Goal: Task Accomplishment & Management: Use online tool/utility

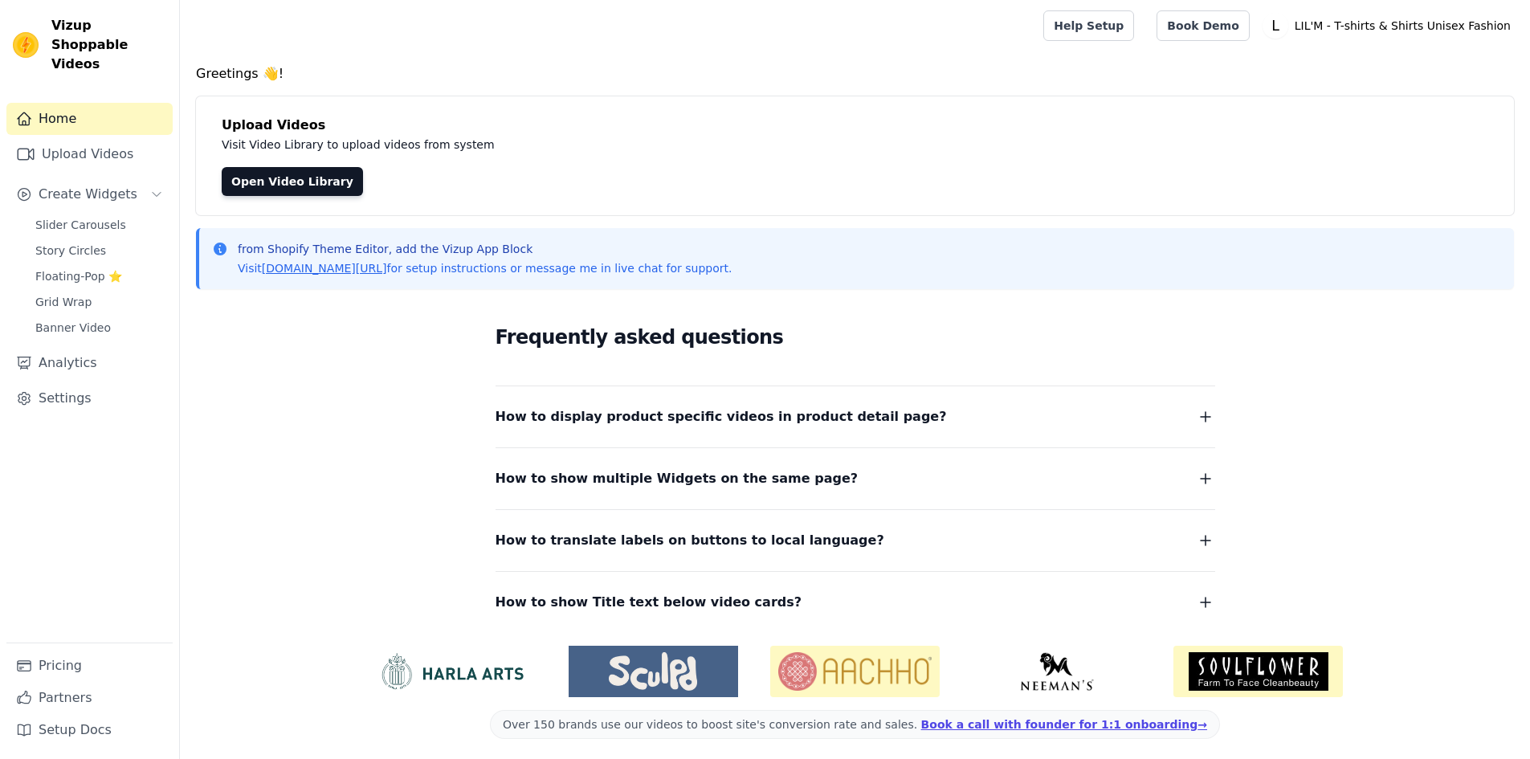
click at [891, 411] on button "How to display product specific videos in product detail page?" at bounding box center [856, 417] width 720 height 22
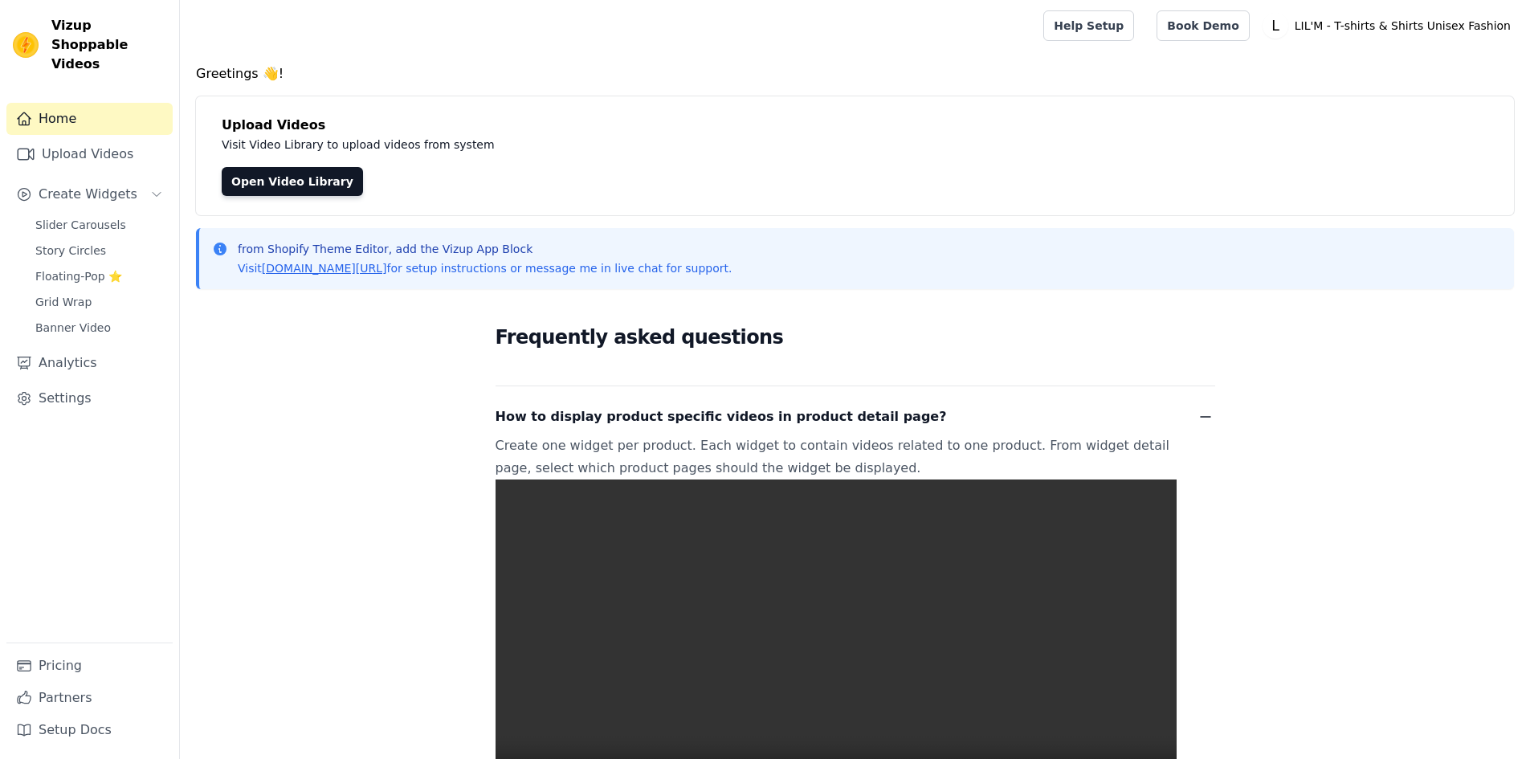
click at [891, 411] on button "How to display product specific videos in product detail page?" at bounding box center [856, 417] width 720 height 22
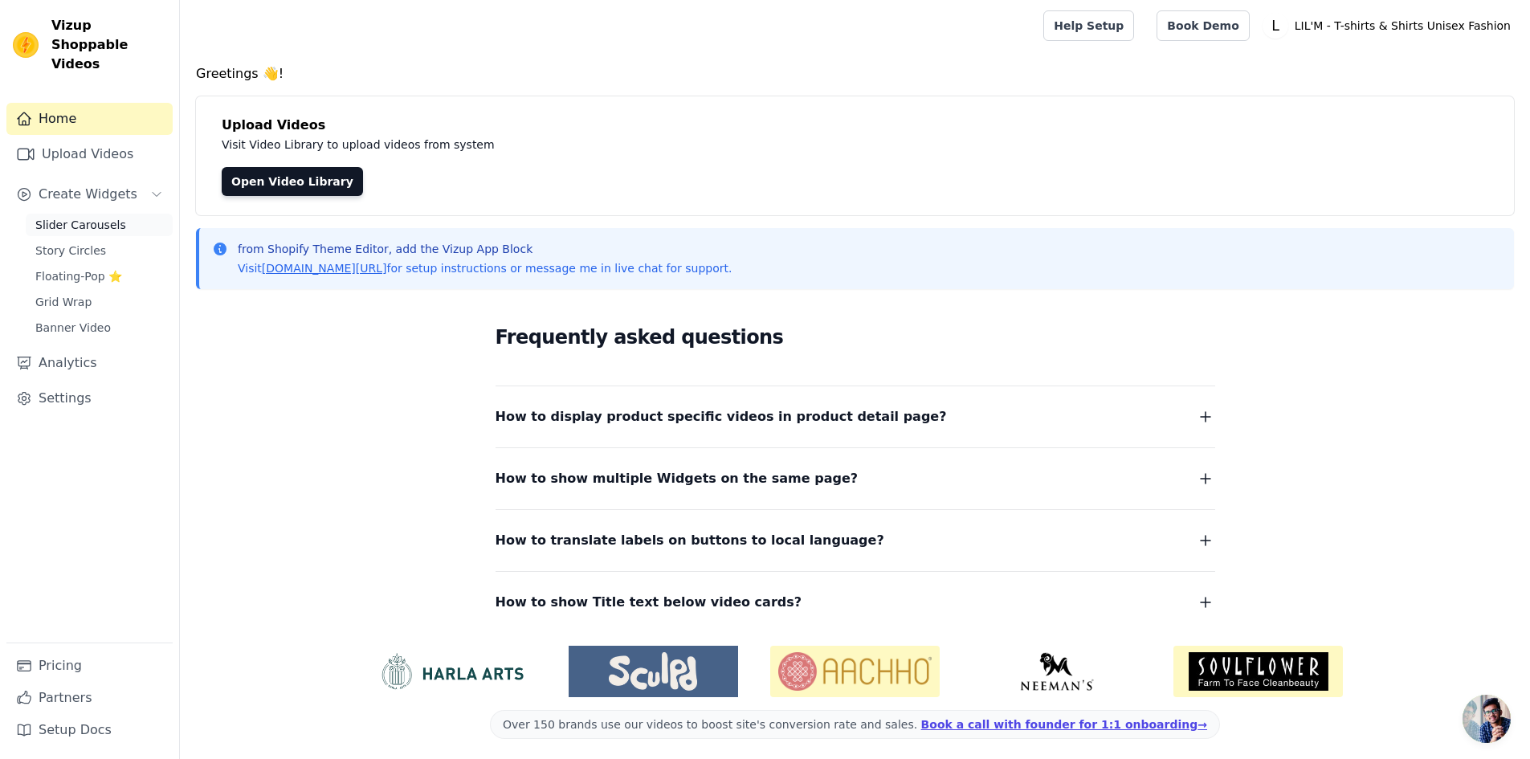
click at [82, 216] on link "Slider Carousels" at bounding box center [99, 225] width 147 height 22
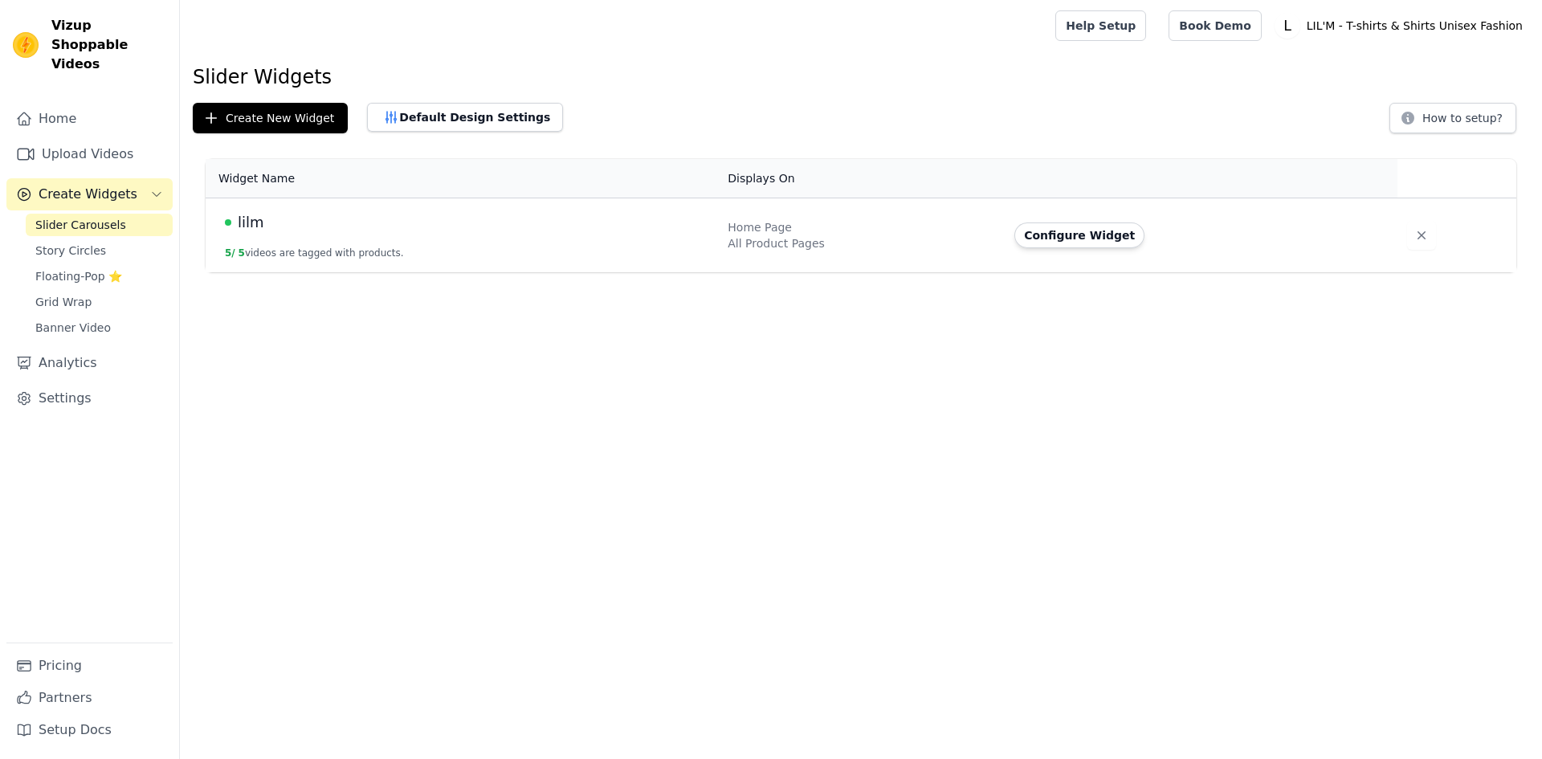
click at [527, 229] on div "lilm" at bounding box center [467, 222] width 484 height 22
drag, startPoint x: 1093, startPoint y: 231, endPoint x: 1035, endPoint y: 248, distance: 60.5
click at [1092, 231] on button "Configure Widget" at bounding box center [1080, 236] width 130 height 26
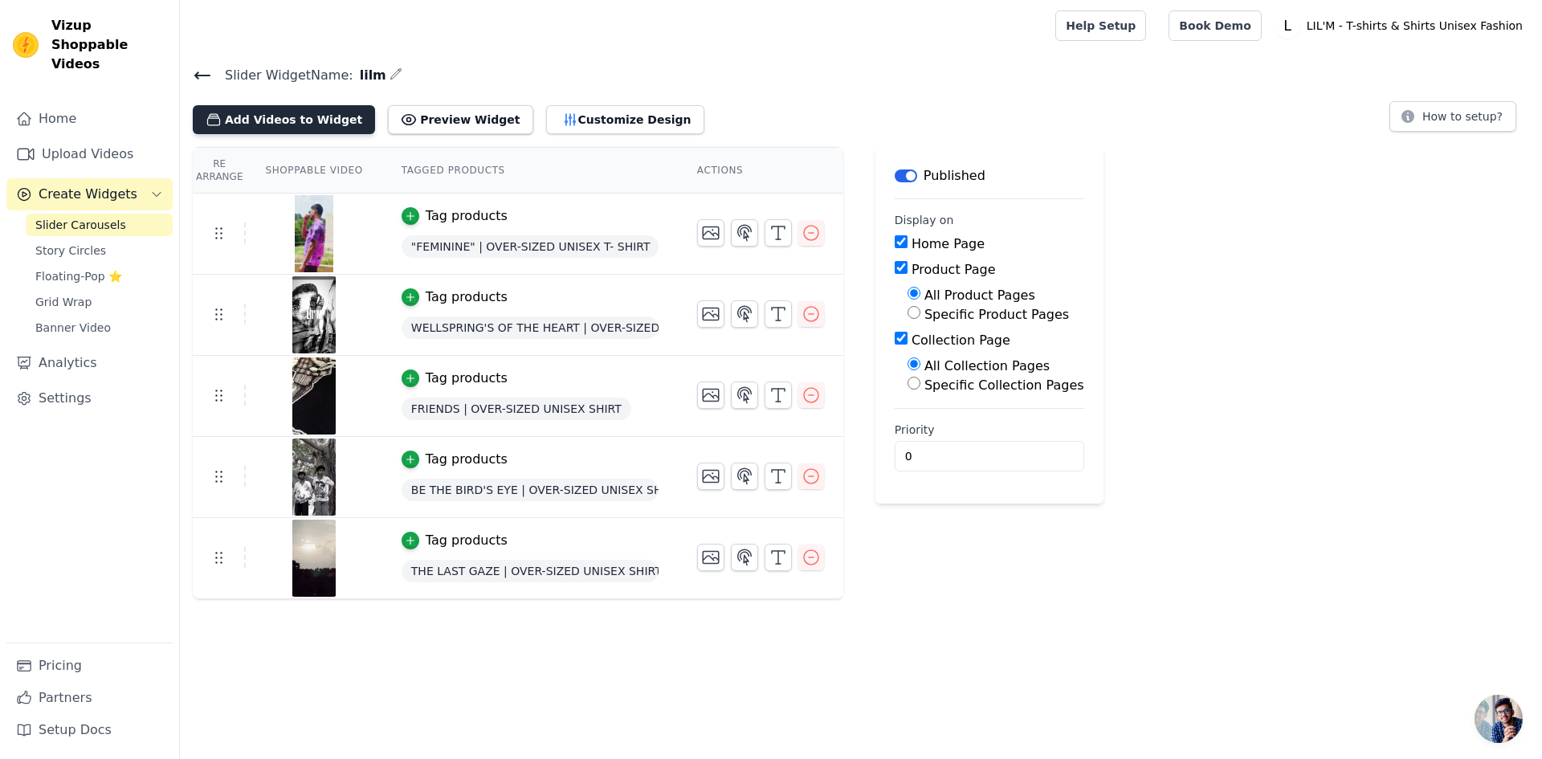
click at [303, 111] on button "Add Videos to Widget" at bounding box center [284, 119] width 182 height 29
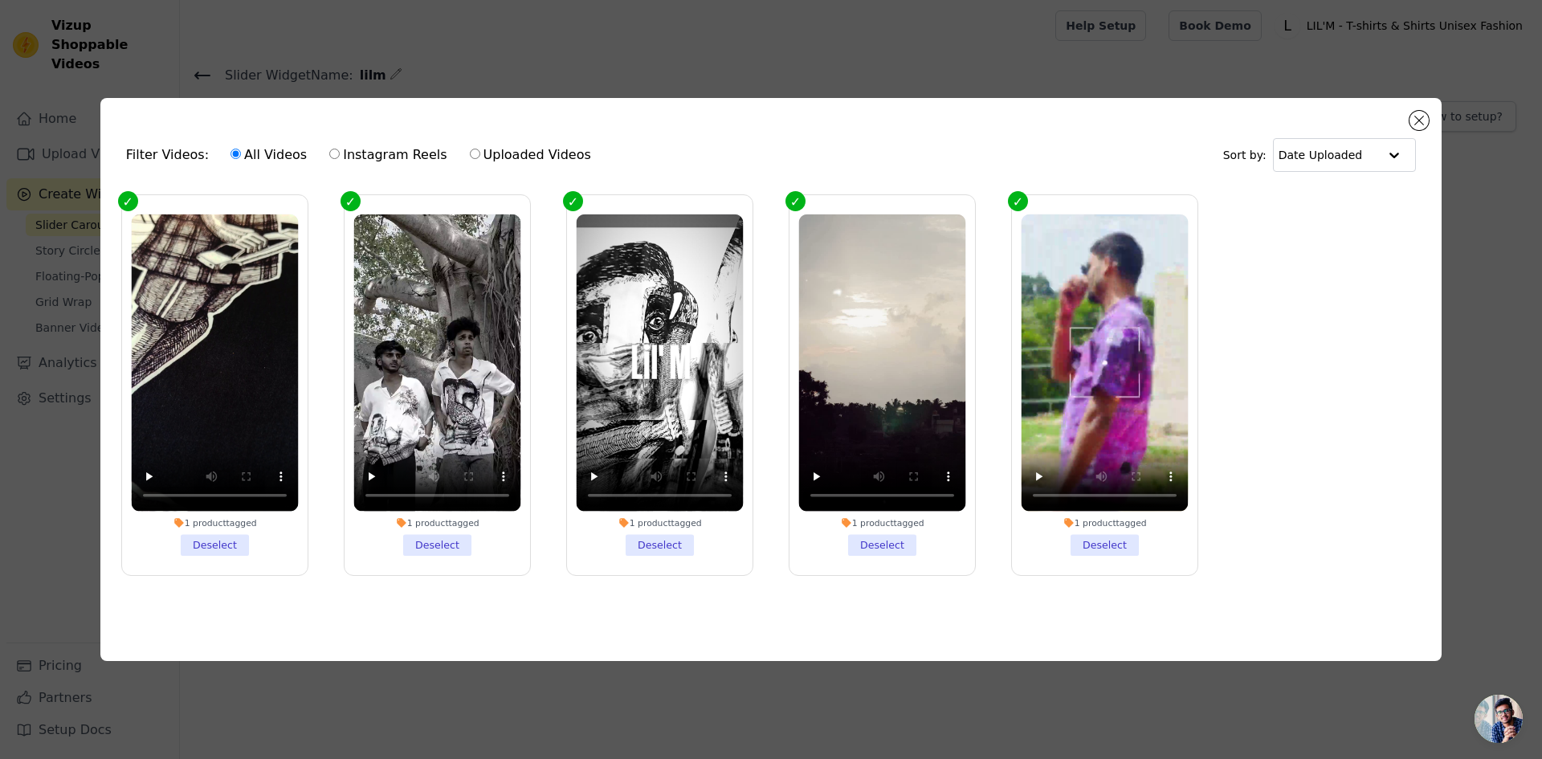
click at [382, 154] on label "Instagram Reels" at bounding box center [388, 155] width 119 height 21
click at [340, 154] on input "Instagram Reels" at bounding box center [334, 154] width 10 height 10
radio input "true"
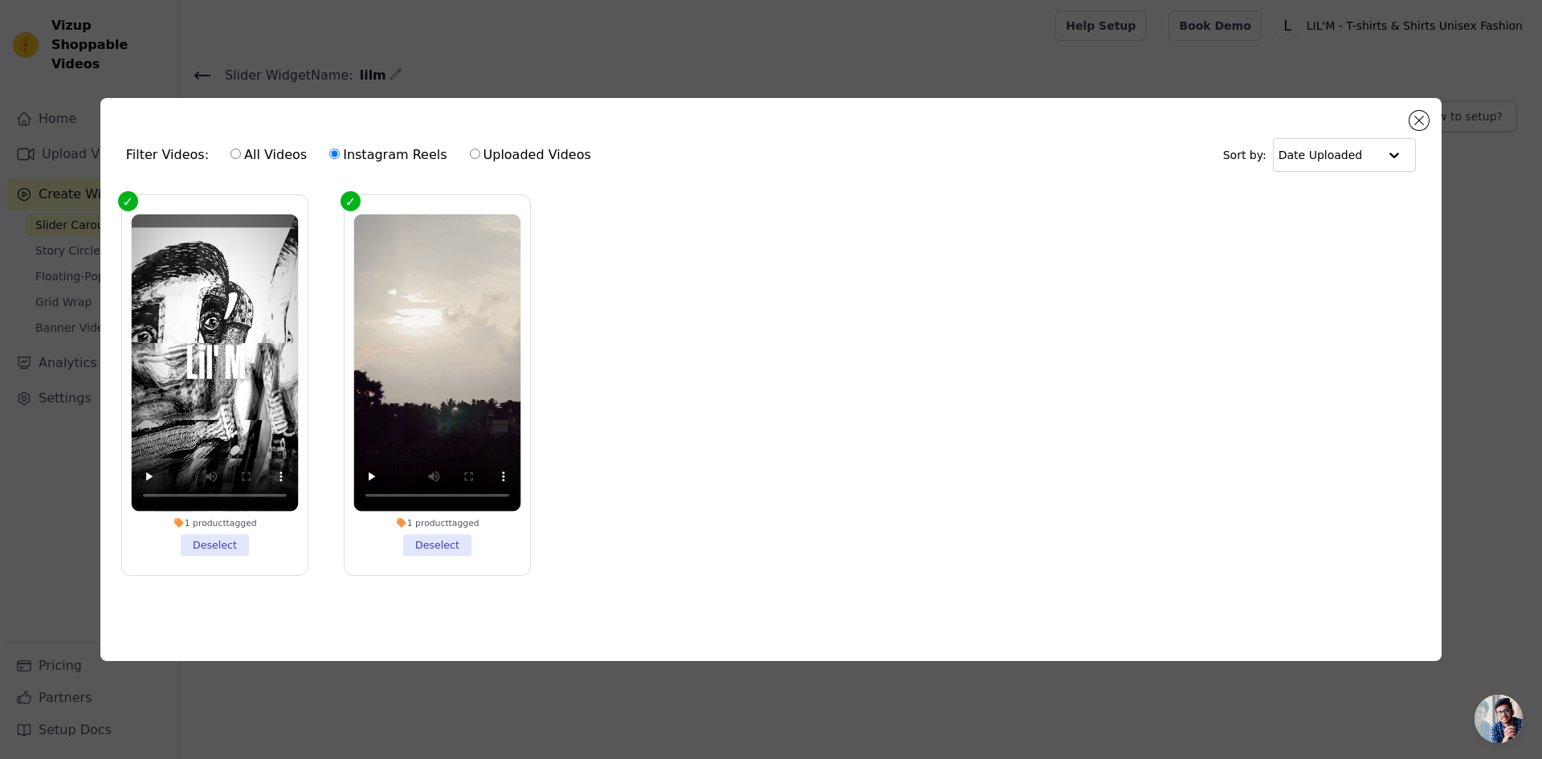
click at [532, 153] on label "Uploaded Videos" at bounding box center [530, 155] width 123 height 21
click at [480, 153] on input "Uploaded Videos" at bounding box center [475, 154] width 10 height 10
radio input "true"
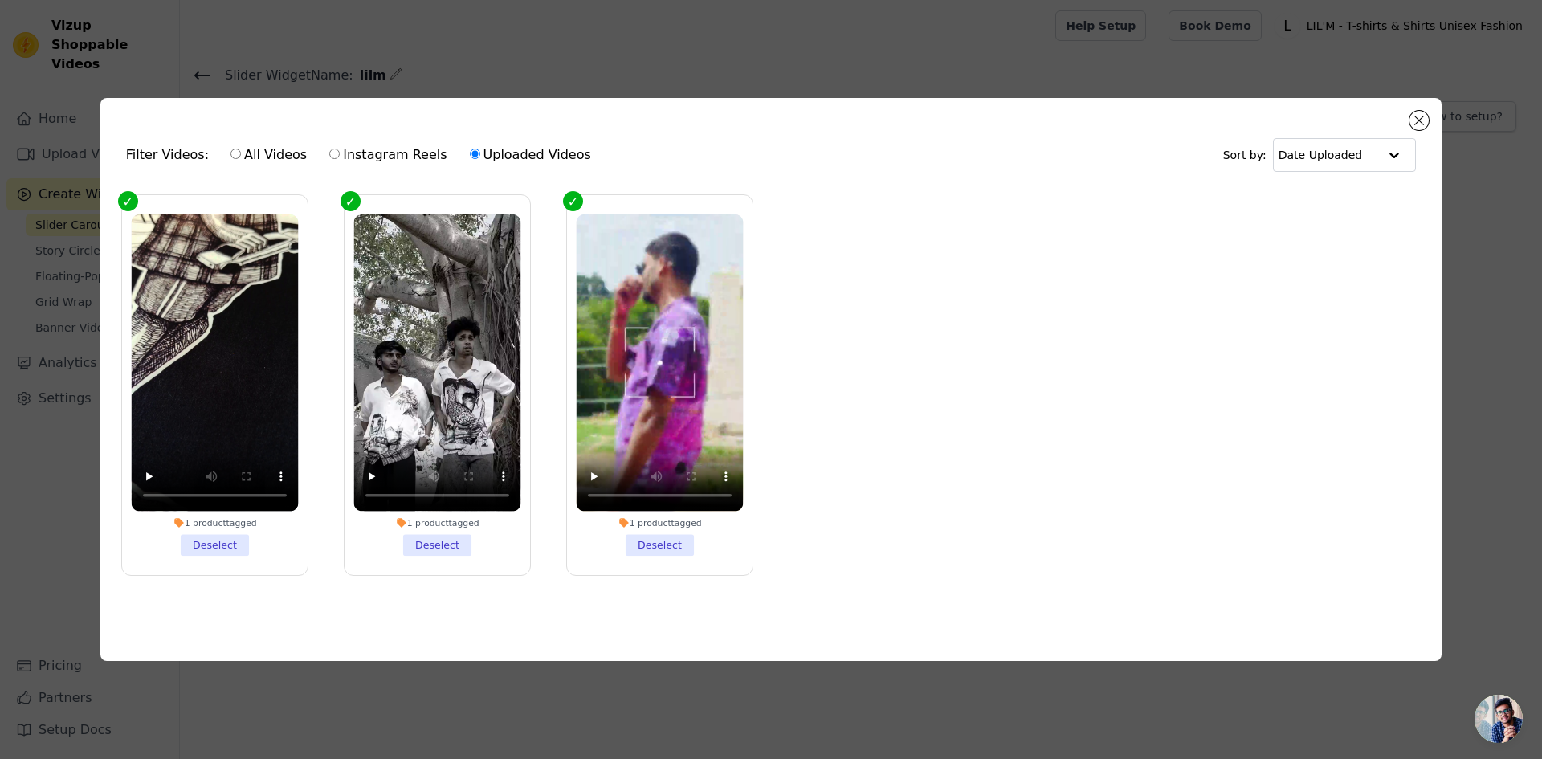
click at [532, 153] on label "Uploaded Videos" at bounding box center [530, 155] width 123 height 21
click at [480, 153] on input "Uploaded Videos" at bounding box center [475, 154] width 10 height 10
click at [344, 153] on label "Instagram Reels" at bounding box center [388, 155] width 119 height 21
click at [340, 153] on input "Instagram Reels" at bounding box center [334, 154] width 10 height 10
radio input "true"
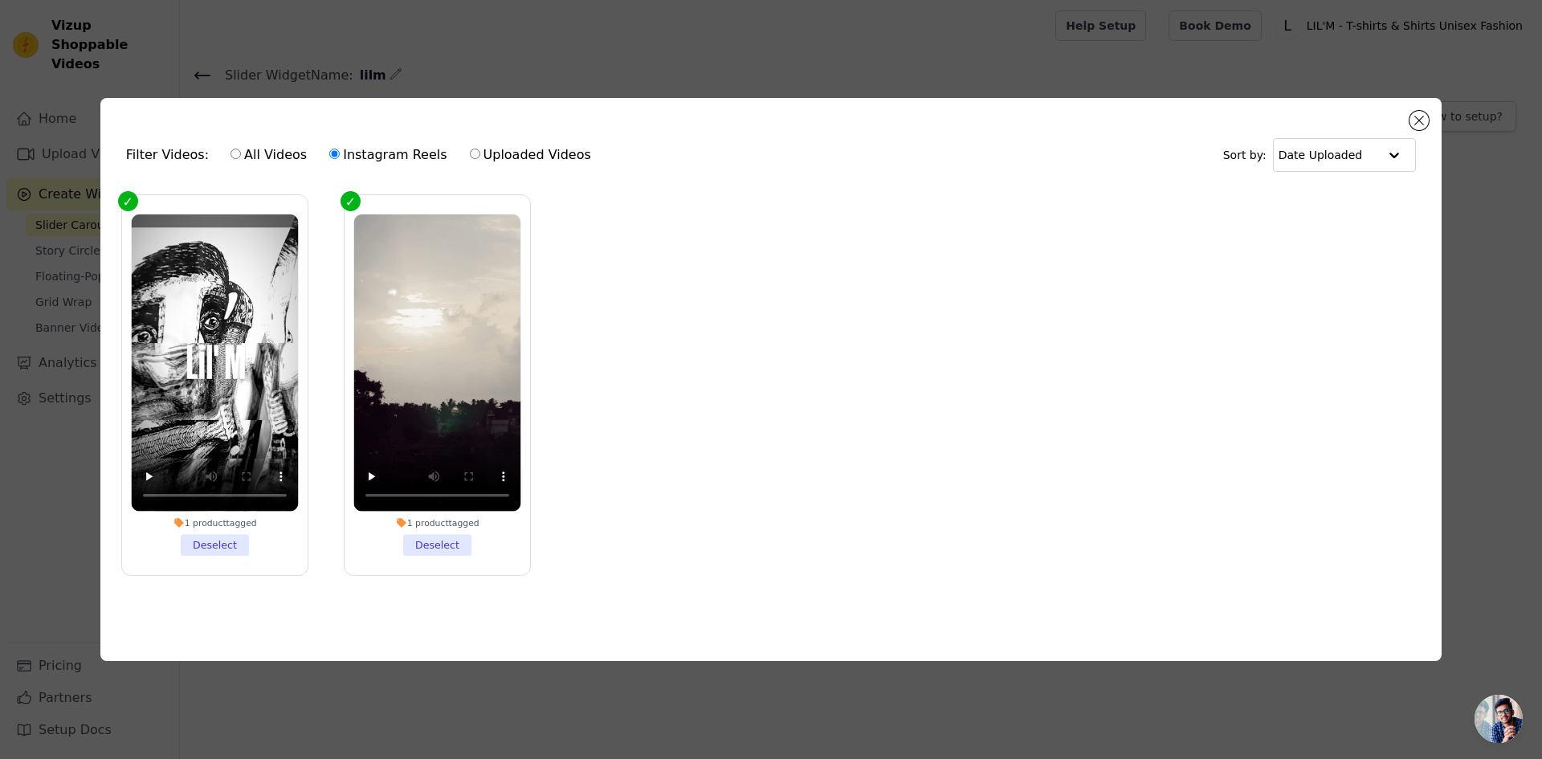
click at [464, 536] on li "1 product tagged Deselect" at bounding box center [436, 384] width 167 height 341
click at [0, 0] on input "1 product tagged Deselect" at bounding box center [0, 0] width 0 height 0
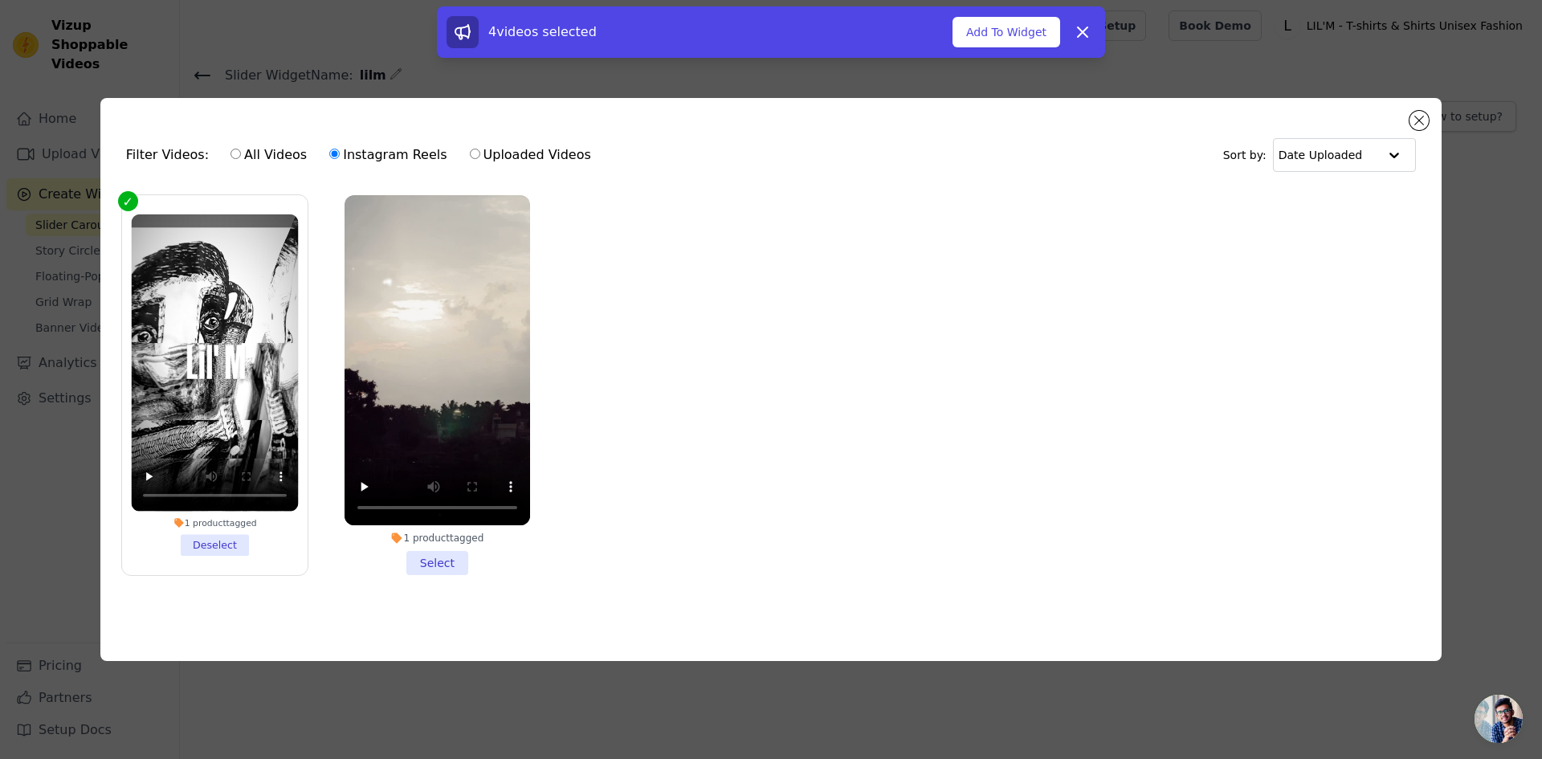
click at [211, 536] on li "1 product tagged Deselect" at bounding box center [214, 384] width 167 height 341
click at [0, 0] on input "1 product tagged Deselect" at bounding box center [0, 0] width 0 height 0
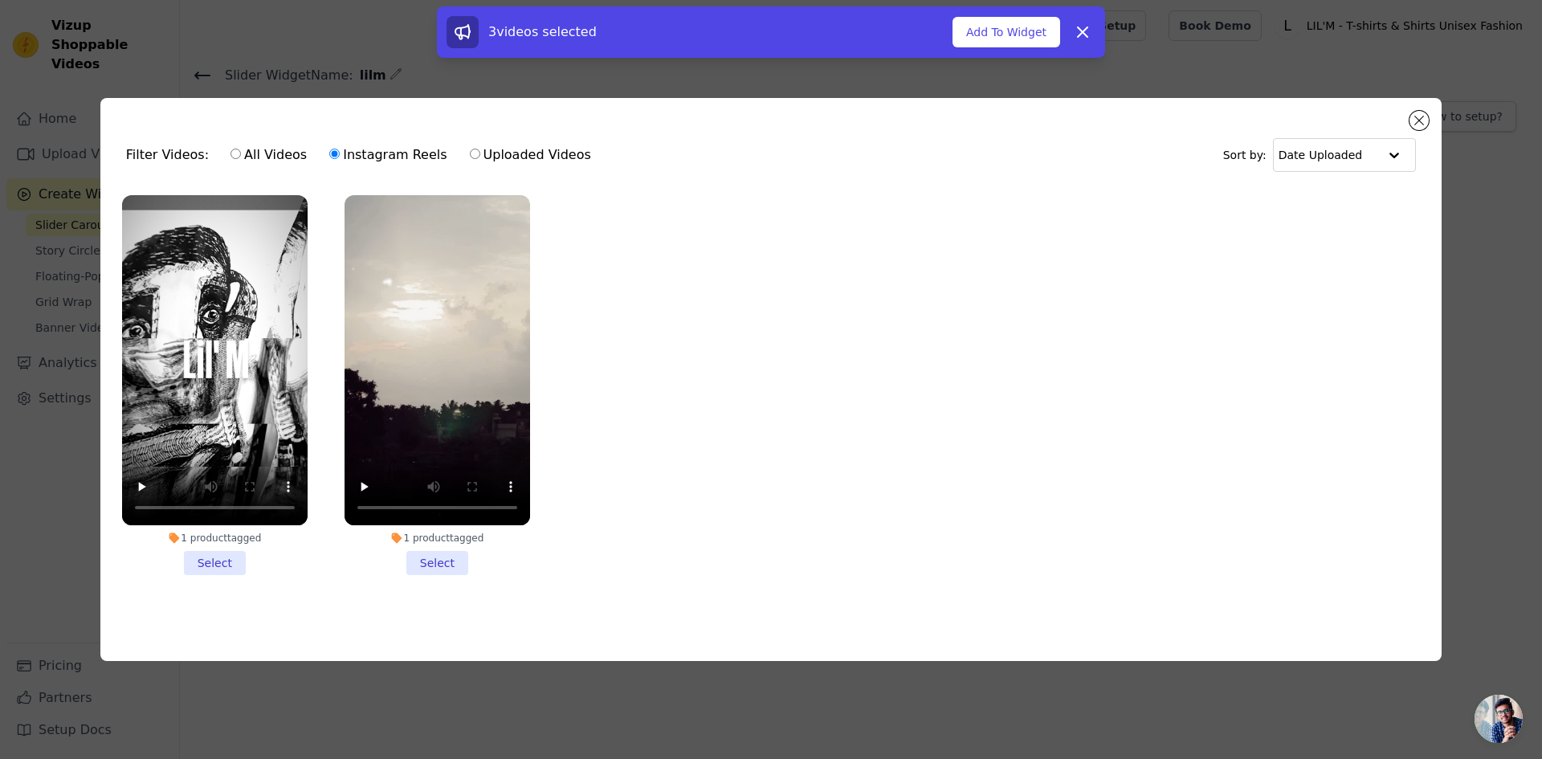
drag, startPoint x: 1027, startPoint y: 37, endPoint x: 639, endPoint y: 128, distance: 398.5
click at [1019, 37] on button "Add To Widget" at bounding box center [1007, 32] width 108 height 31
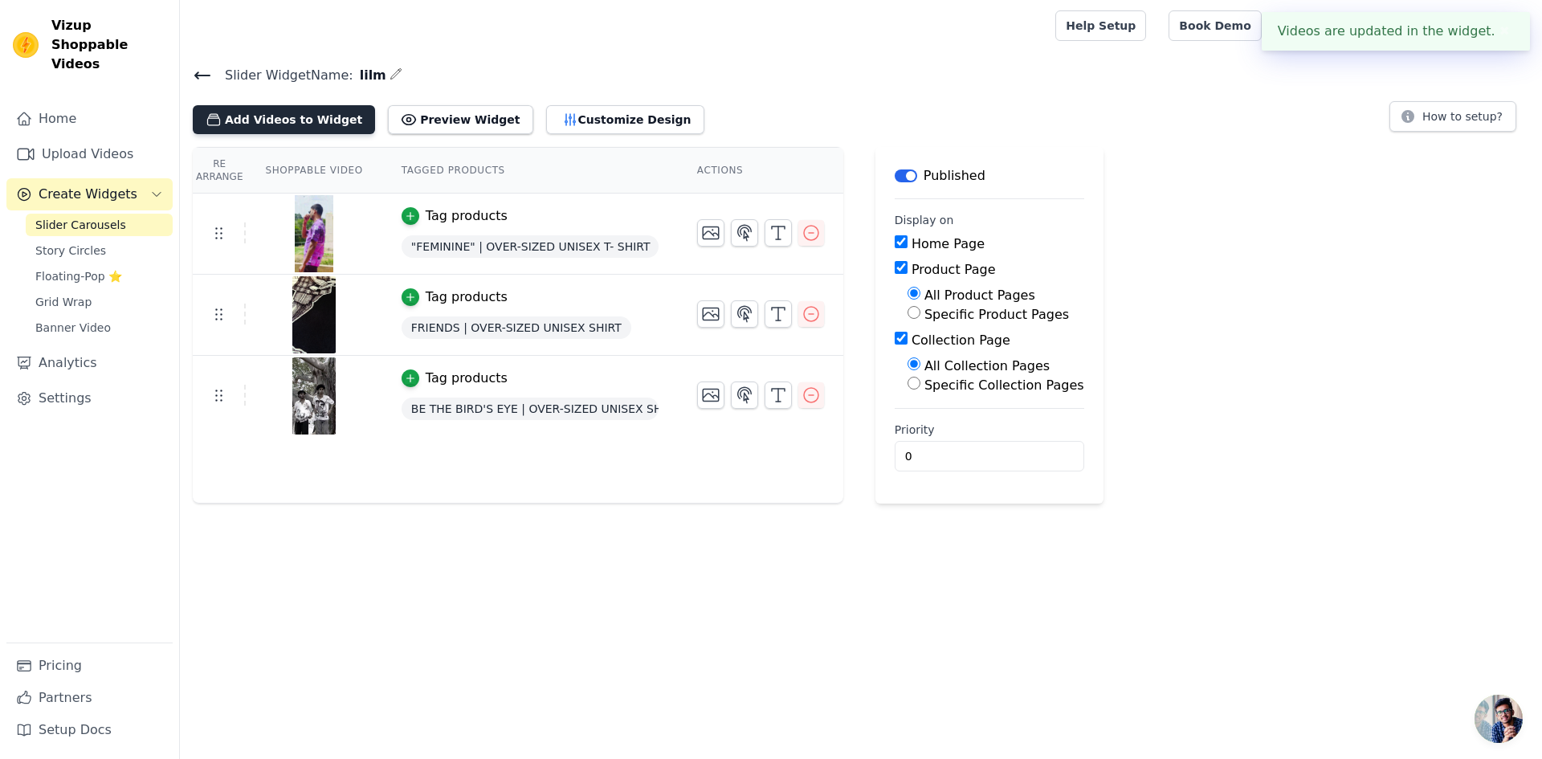
click at [240, 120] on button "Add Videos to Widget" at bounding box center [284, 119] width 182 height 29
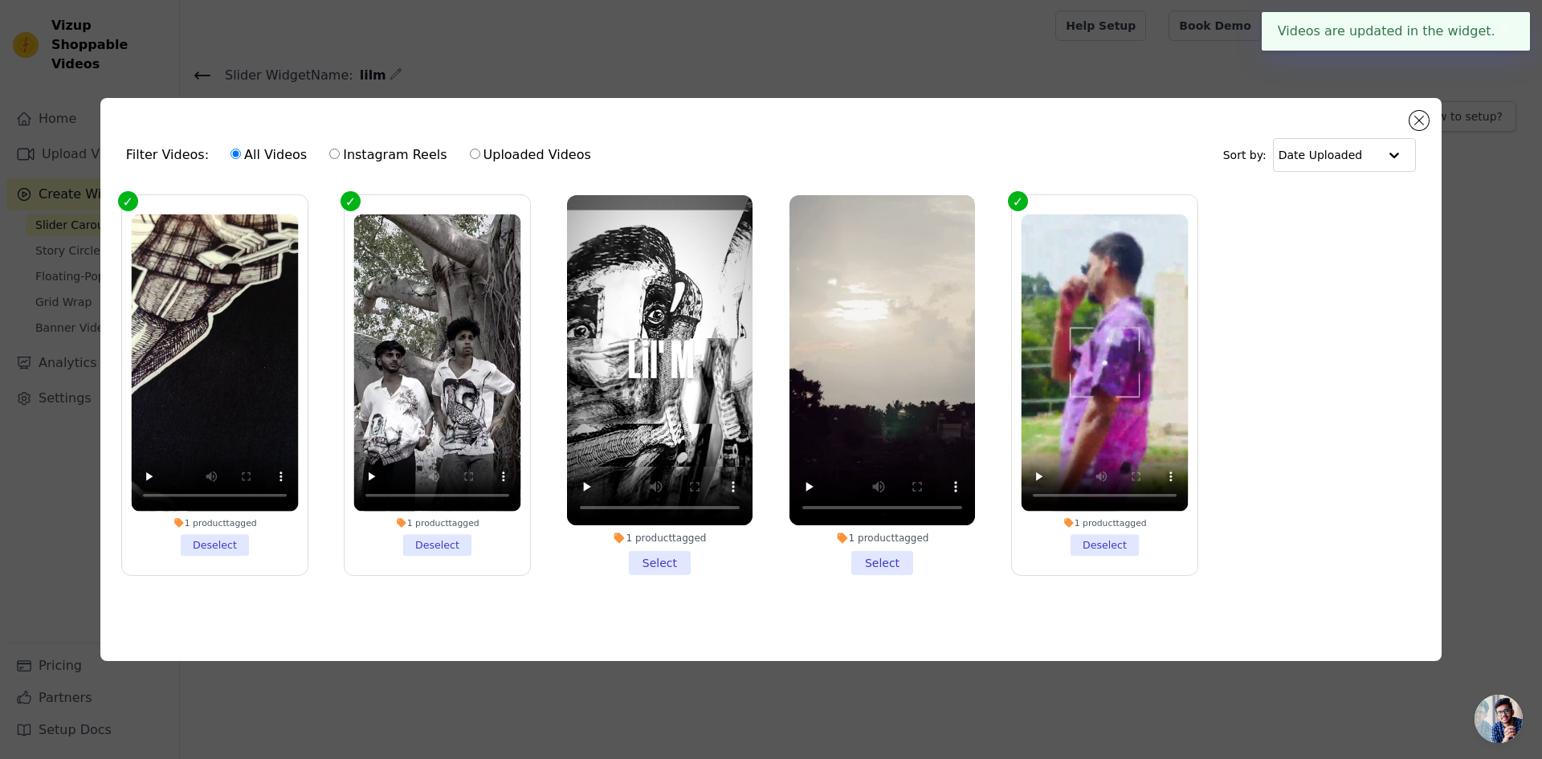
click at [401, 153] on label "Instagram Reels" at bounding box center [388, 155] width 119 height 21
click at [340, 153] on input "Instagram Reels" at bounding box center [334, 154] width 10 height 10
radio input "true"
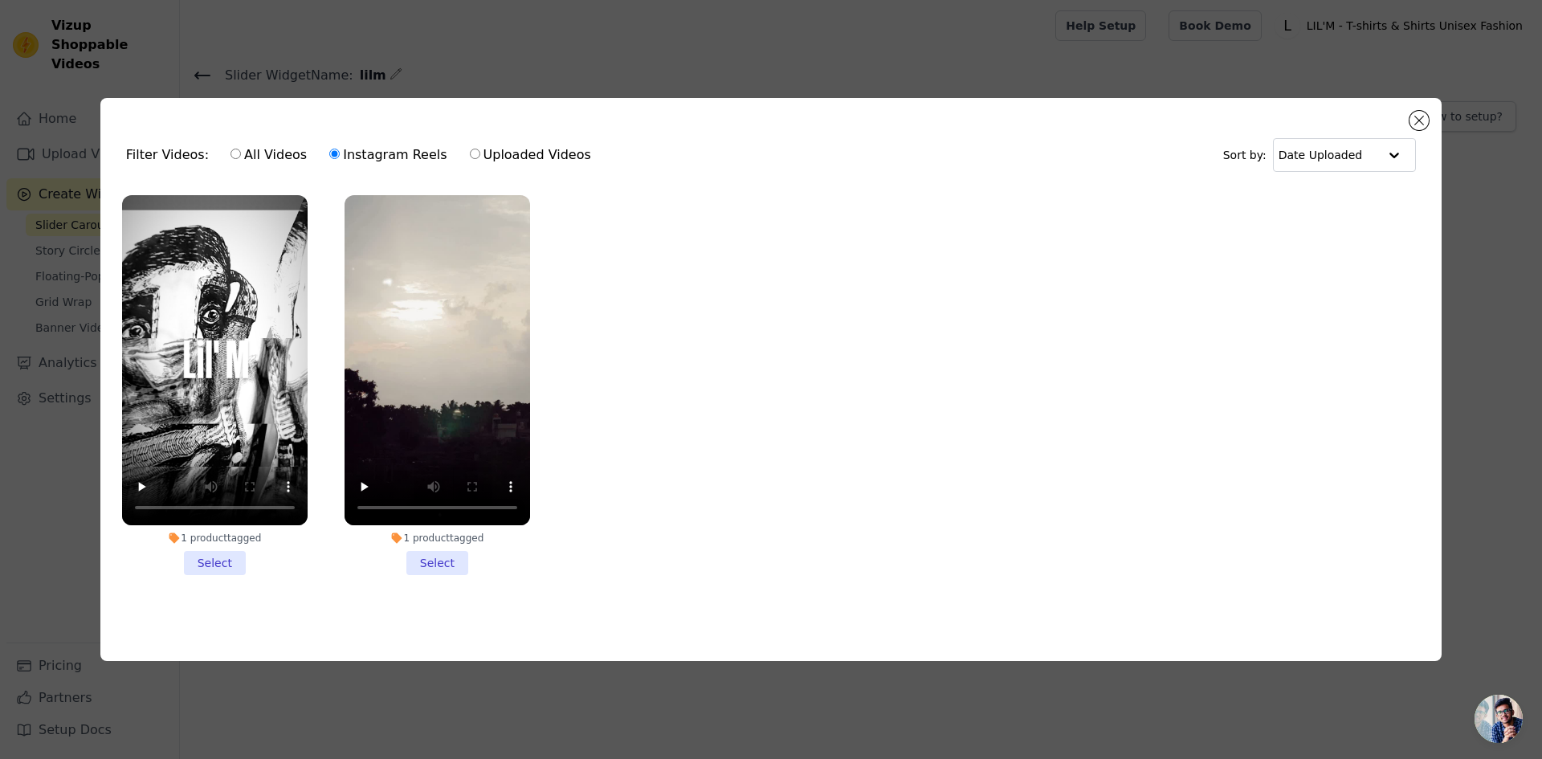
click at [1097, 277] on ul "1 product tagged Select 1 product tagged Select" at bounding box center [771, 397] width 1316 height 423
click at [1379, 149] on div at bounding box center [1394, 155] width 32 height 32
click at [1417, 116] on button "Close modal" at bounding box center [1419, 120] width 19 height 19
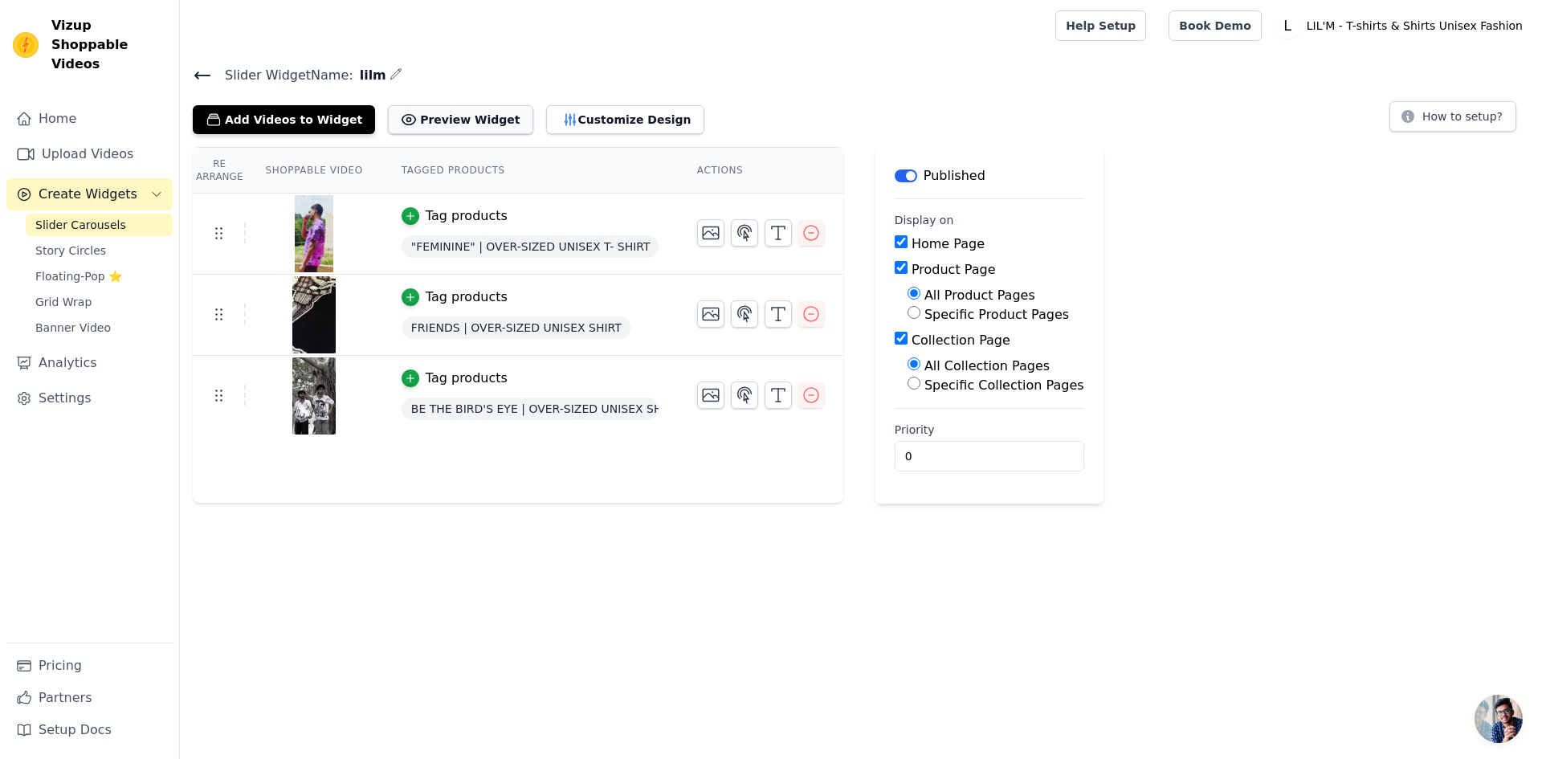
click at [447, 107] on button "Preview Widget" at bounding box center [460, 119] width 145 height 29
click at [219, 112] on icon "button" at bounding box center [214, 120] width 16 height 16
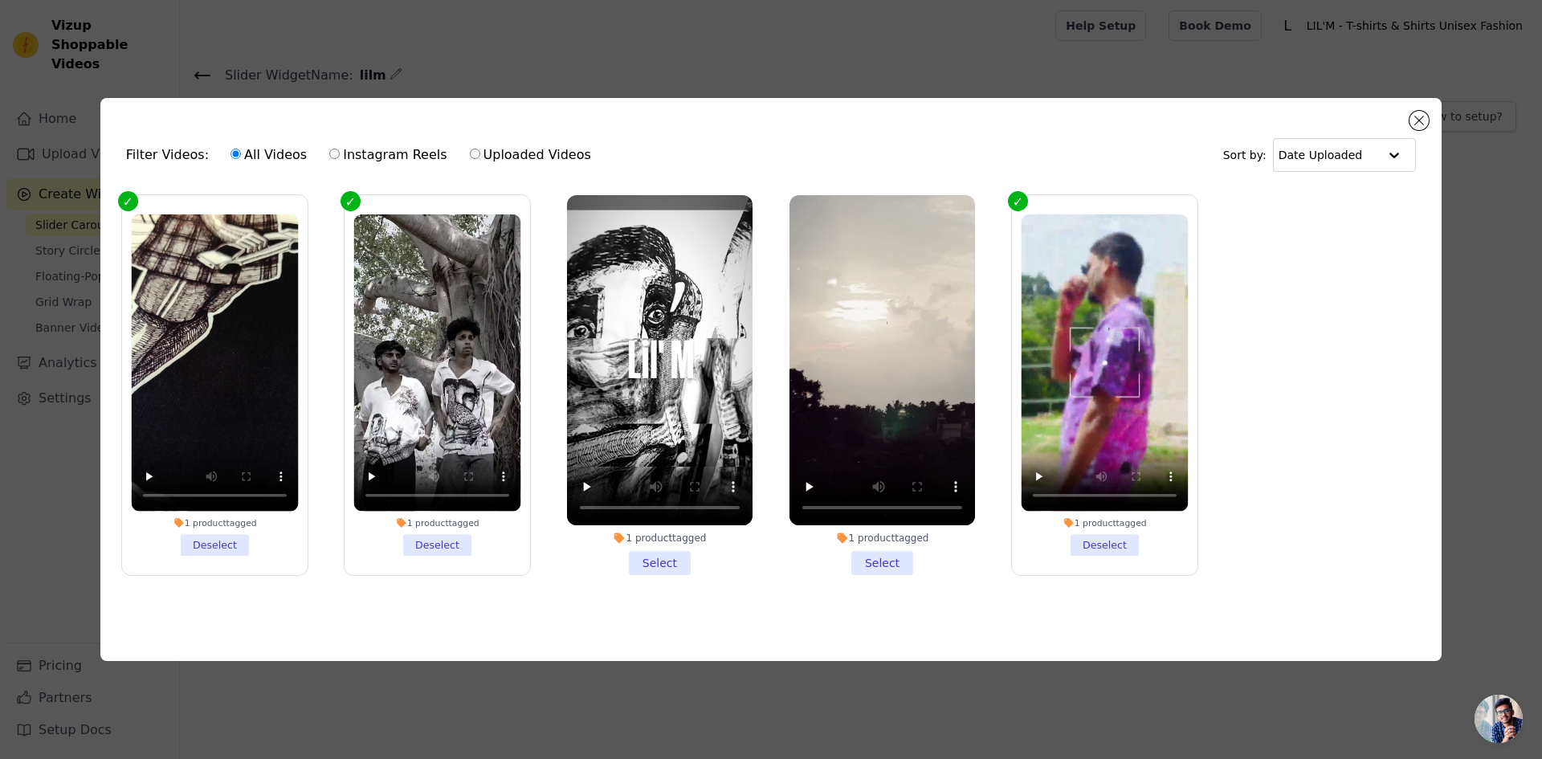
click at [484, 145] on label "Uploaded Videos" at bounding box center [530, 155] width 123 height 21
click at [480, 149] on input "Uploaded Videos" at bounding box center [475, 154] width 10 height 10
radio input "true"
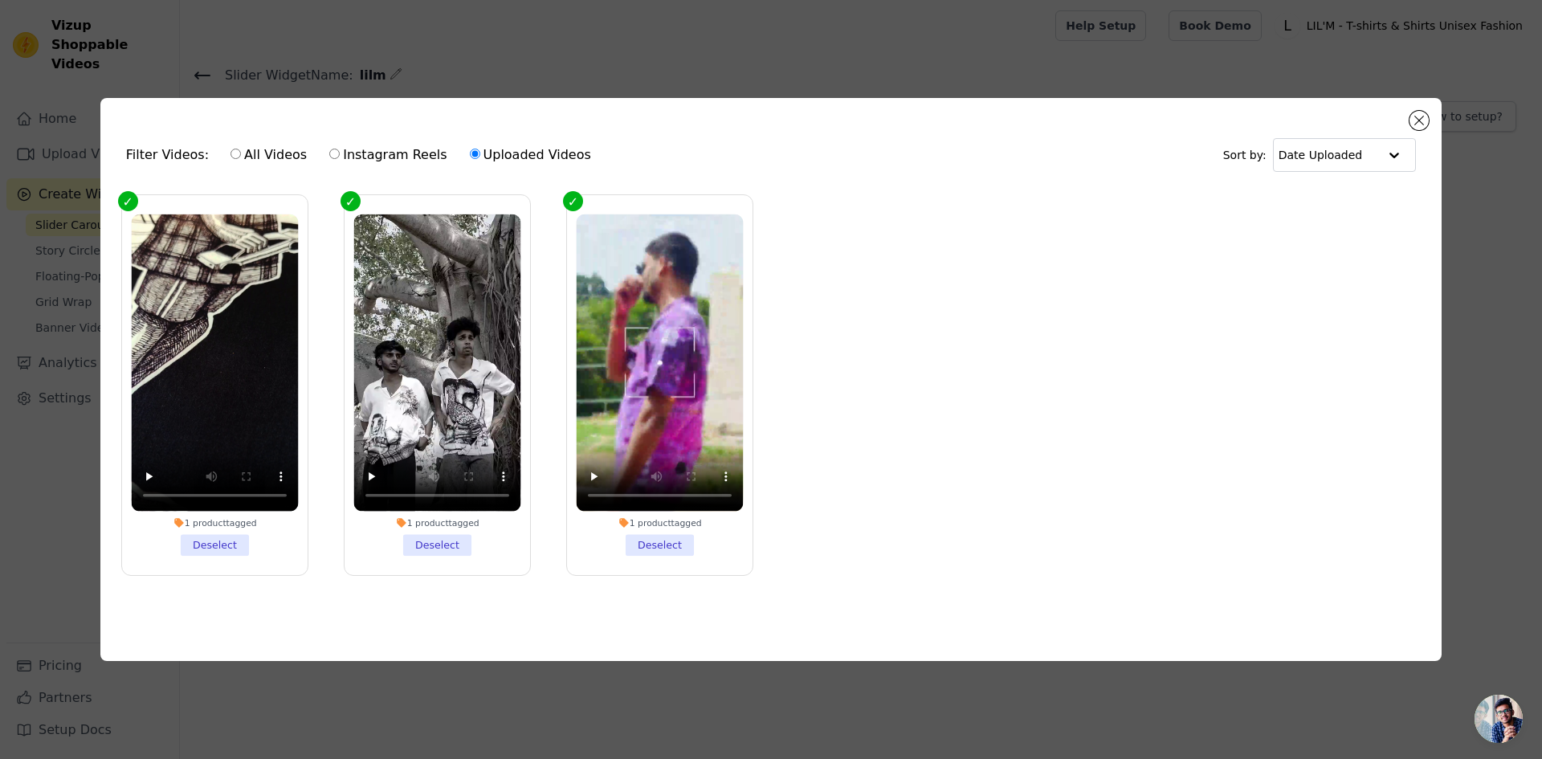
click at [231, 152] on input "All Videos" at bounding box center [236, 154] width 10 height 10
radio input "true"
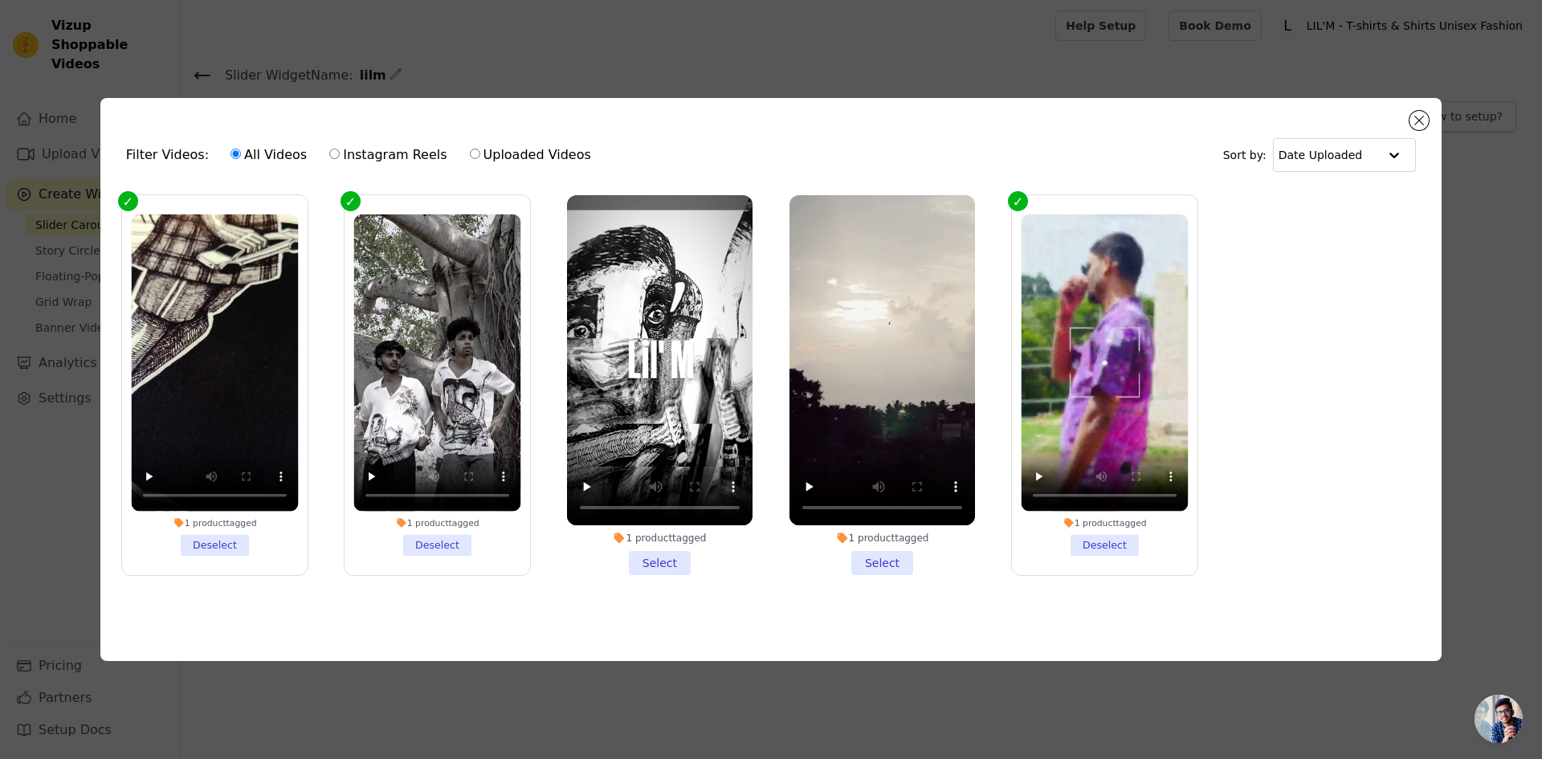
click at [363, 149] on label "Instagram Reels" at bounding box center [388, 155] width 119 height 21
click at [340, 149] on input "Instagram Reels" at bounding box center [334, 154] width 10 height 10
radio input "true"
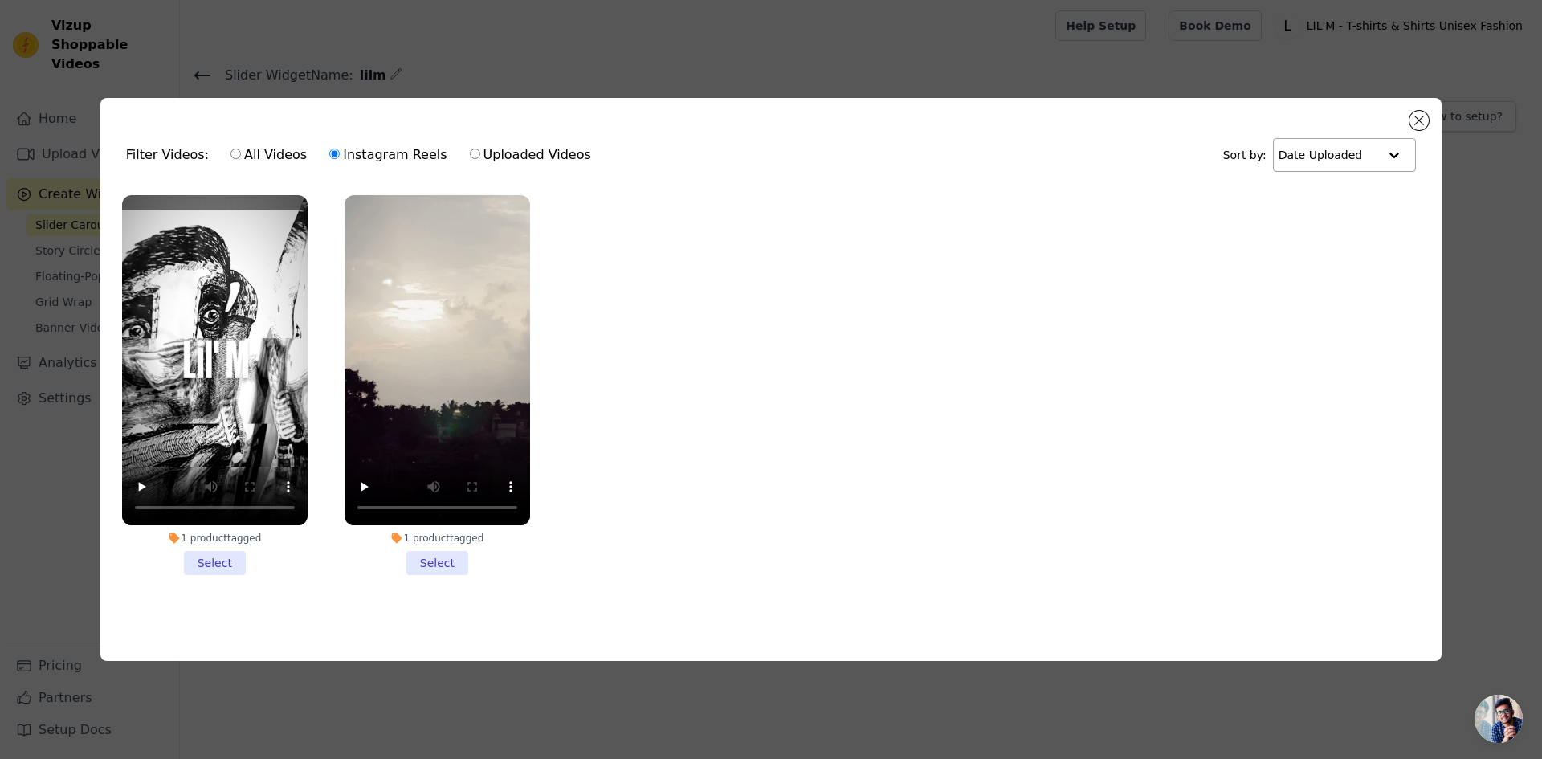
click at [1344, 144] on input "text" at bounding box center [1329, 155] width 100 height 32
click at [1344, 199] on div "Date Created" at bounding box center [1340, 205] width 136 height 19
click at [1329, 154] on input "text" at bounding box center [1332, 155] width 91 height 32
click at [1325, 225] on div "Video Duration" at bounding box center [1343, 224] width 126 height 19
click at [1414, 113] on button "Close modal" at bounding box center [1419, 120] width 19 height 19
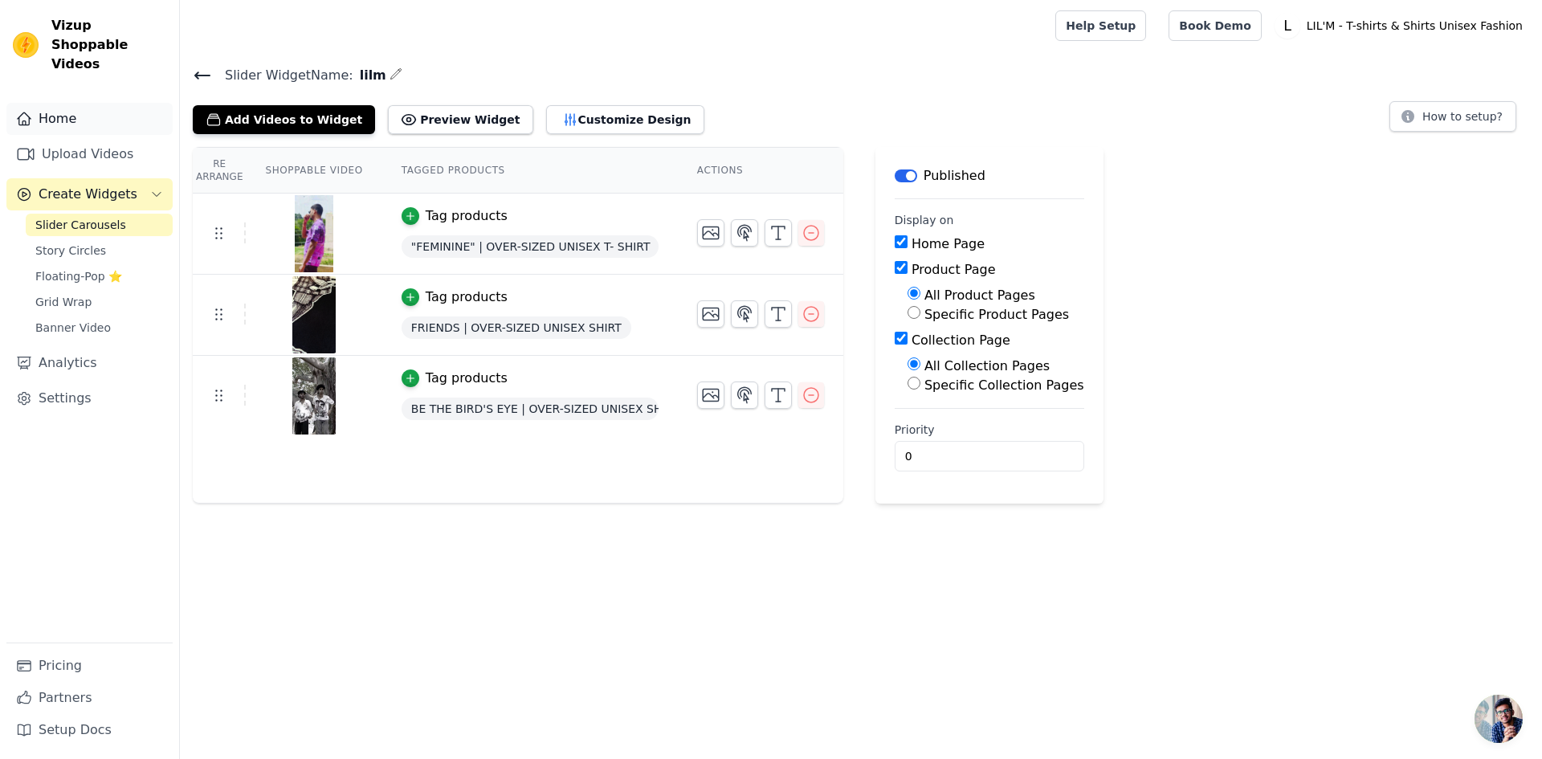
click at [60, 111] on link "Home" at bounding box center [89, 119] width 166 height 32
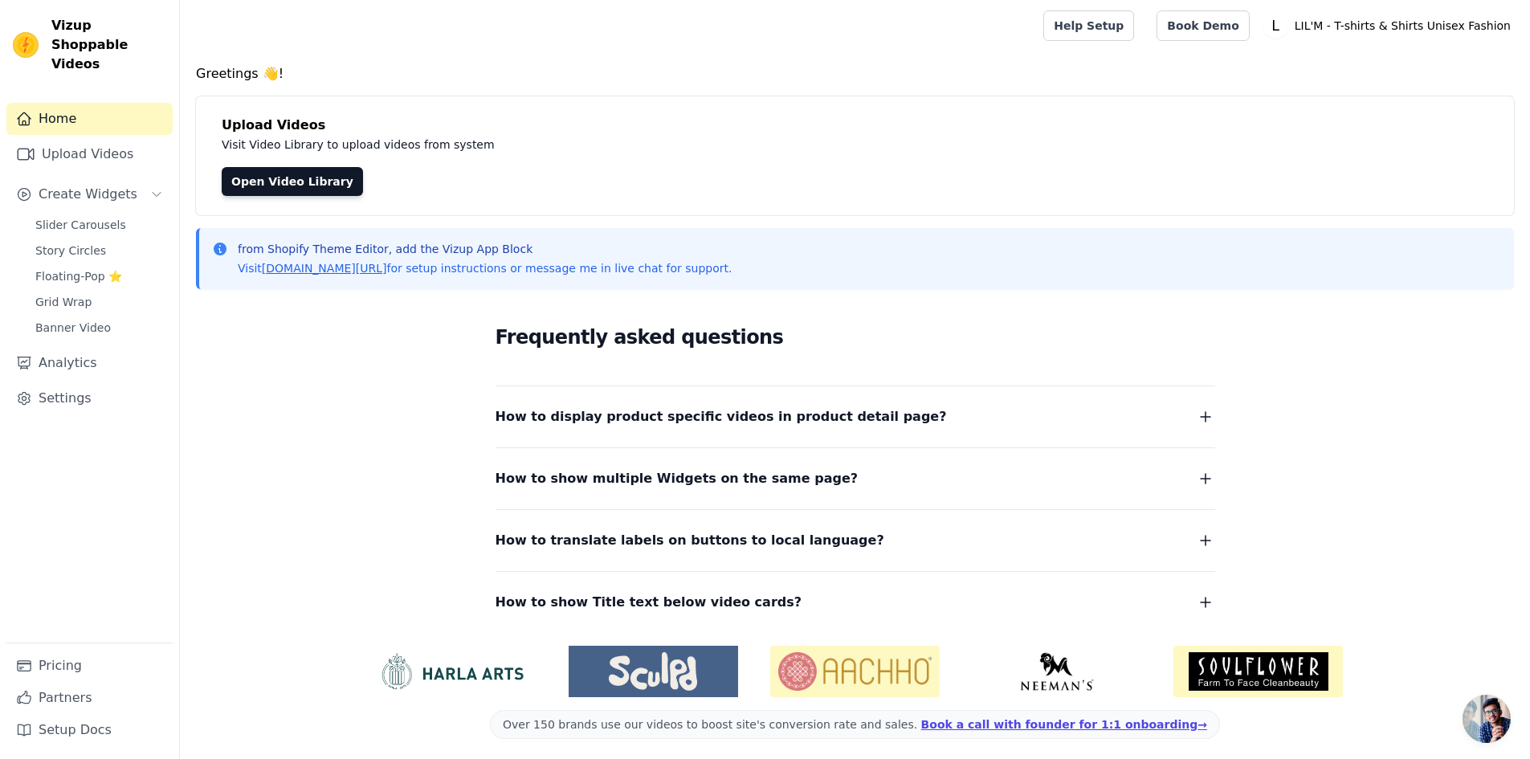
click at [109, 152] on div "Home Upload Videos Create Widgets Slider Carousels Story Circles Floating-Pop ⭐…" at bounding box center [89, 373] width 166 height 540
click at [92, 138] on link "Upload Videos" at bounding box center [89, 154] width 166 height 32
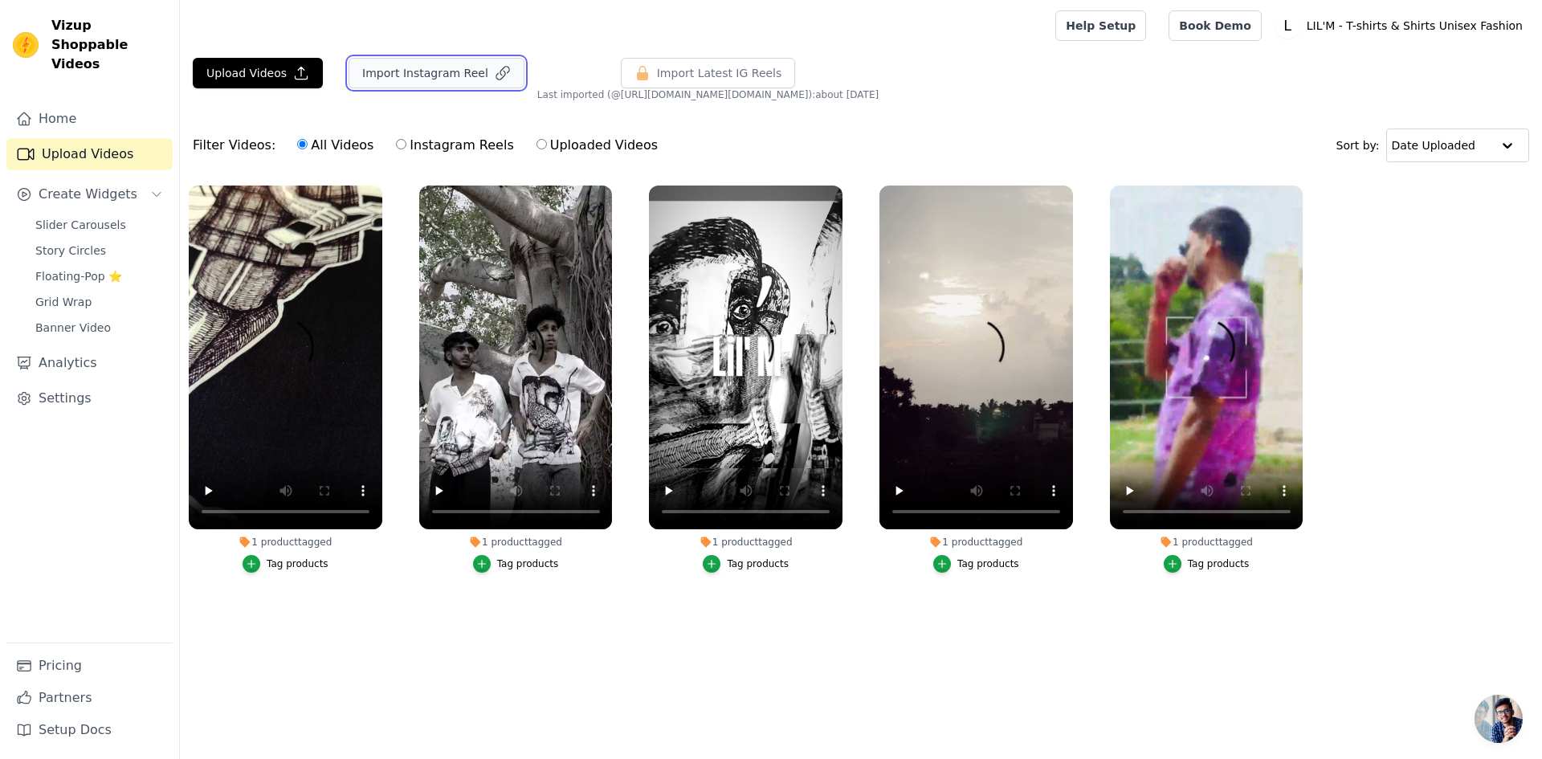
click at [406, 73] on button "Import Instagram Reel" at bounding box center [437, 73] width 176 height 31
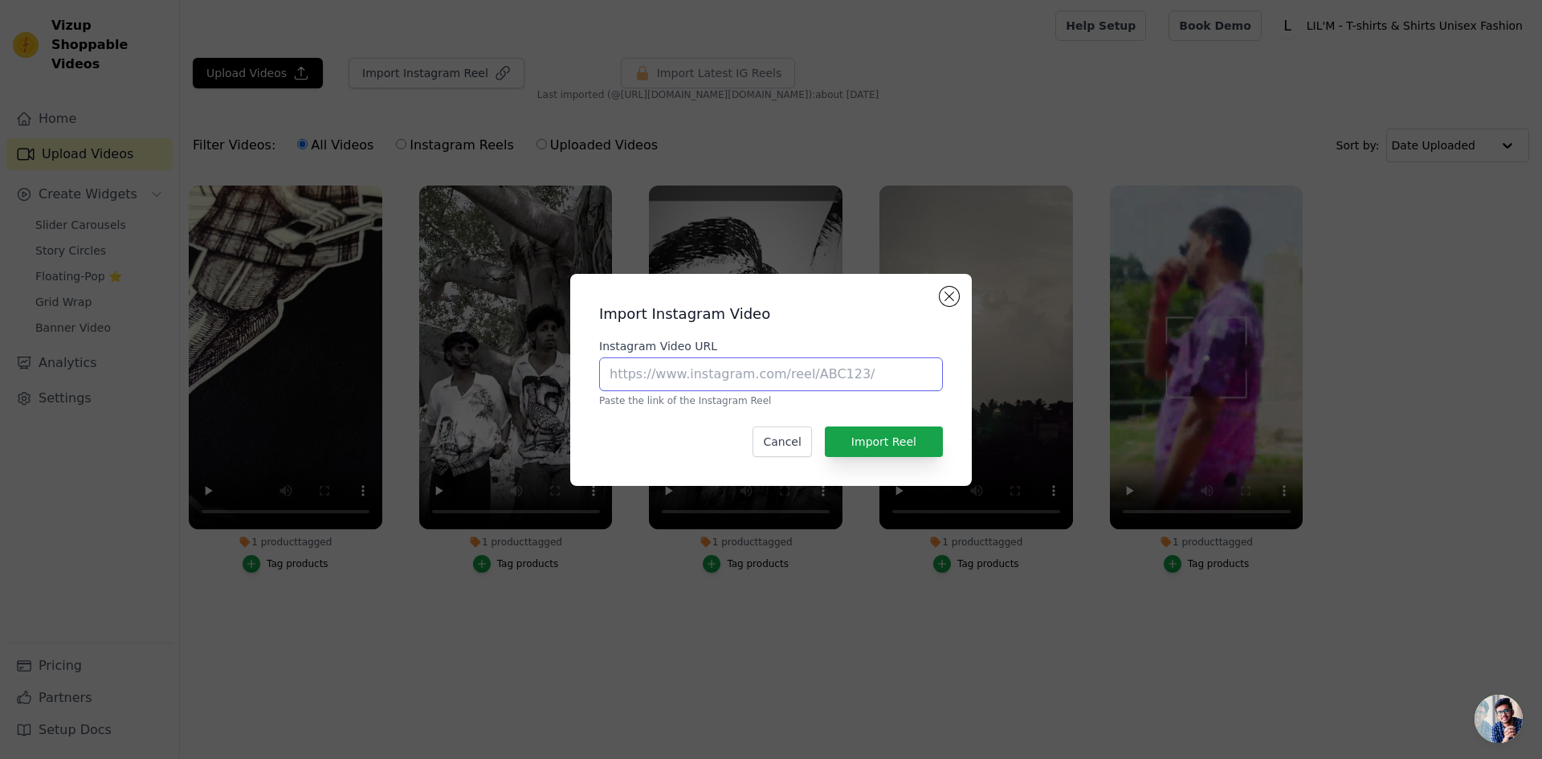
click at [730, 378] on input "Instagram Video URL" at bounding box center [771, 374] width 344 height 34
type input "https://www.instagram.com/reel/DHIwoajTsu2/"
click at [856, 445] on button "Import Reel" at bounding box center [884, 442] width 118 height 31
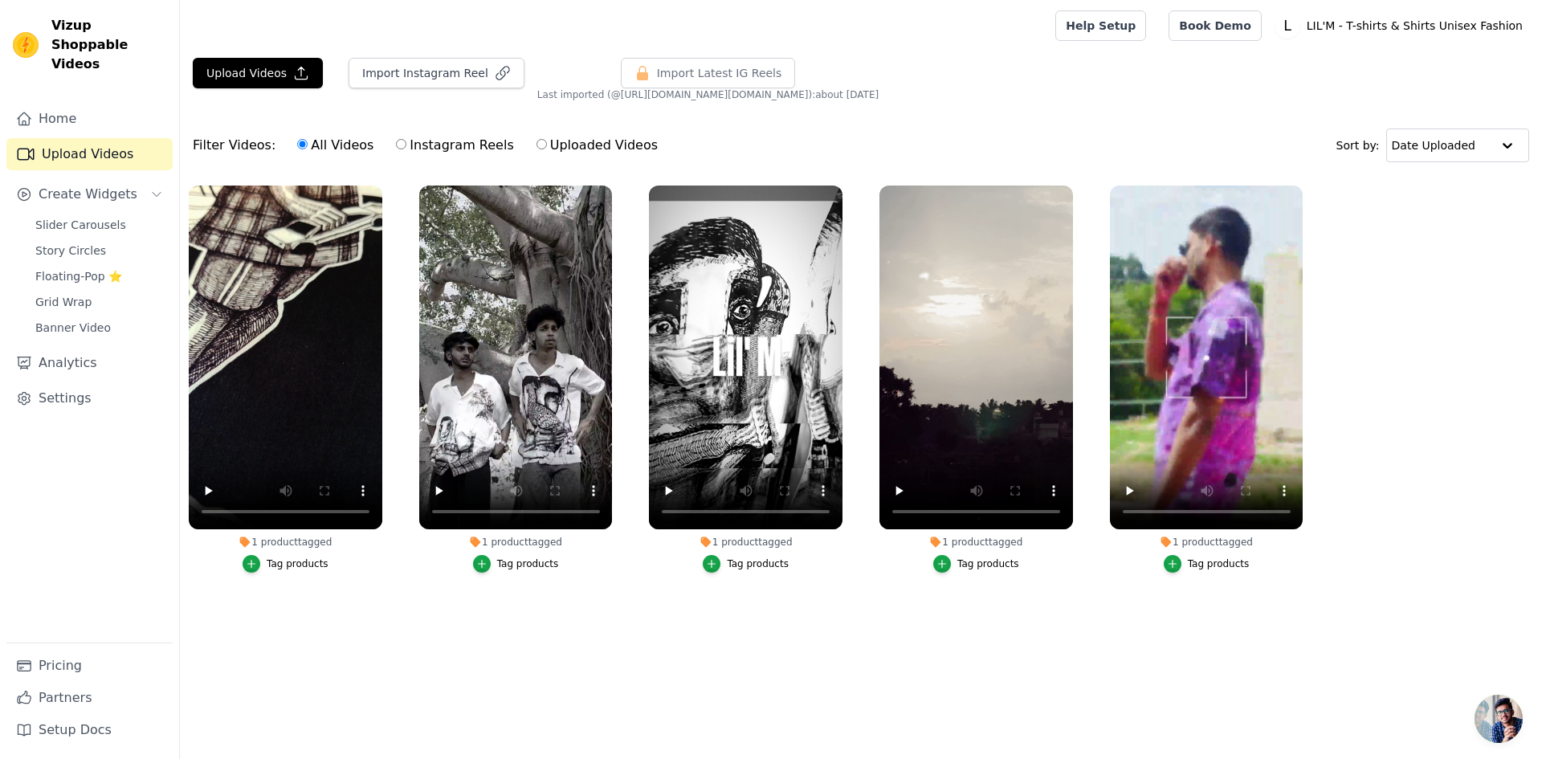
click at [1440, 333] on ul "1 product tagged Tag products 1 product tagged Tag products 1 product tagged Ta…" at bounding box center [861, 395] width 1362 height 437
click at [1051, 612] on ul "1 product tagged Tag products 1 product tagged Tag products 1 product tagged Ta…" at bounding box center [861, 395] width 1362 height 437
click at [425, 157] on div "All Videos Instagram Reels Uploaded Videos" at bounding box center [477, 145] width 378 height 37
click at [396, 143] on input "Instagram Reels" at bounding box center [401, 144] width 10 height 10
radio input "true"
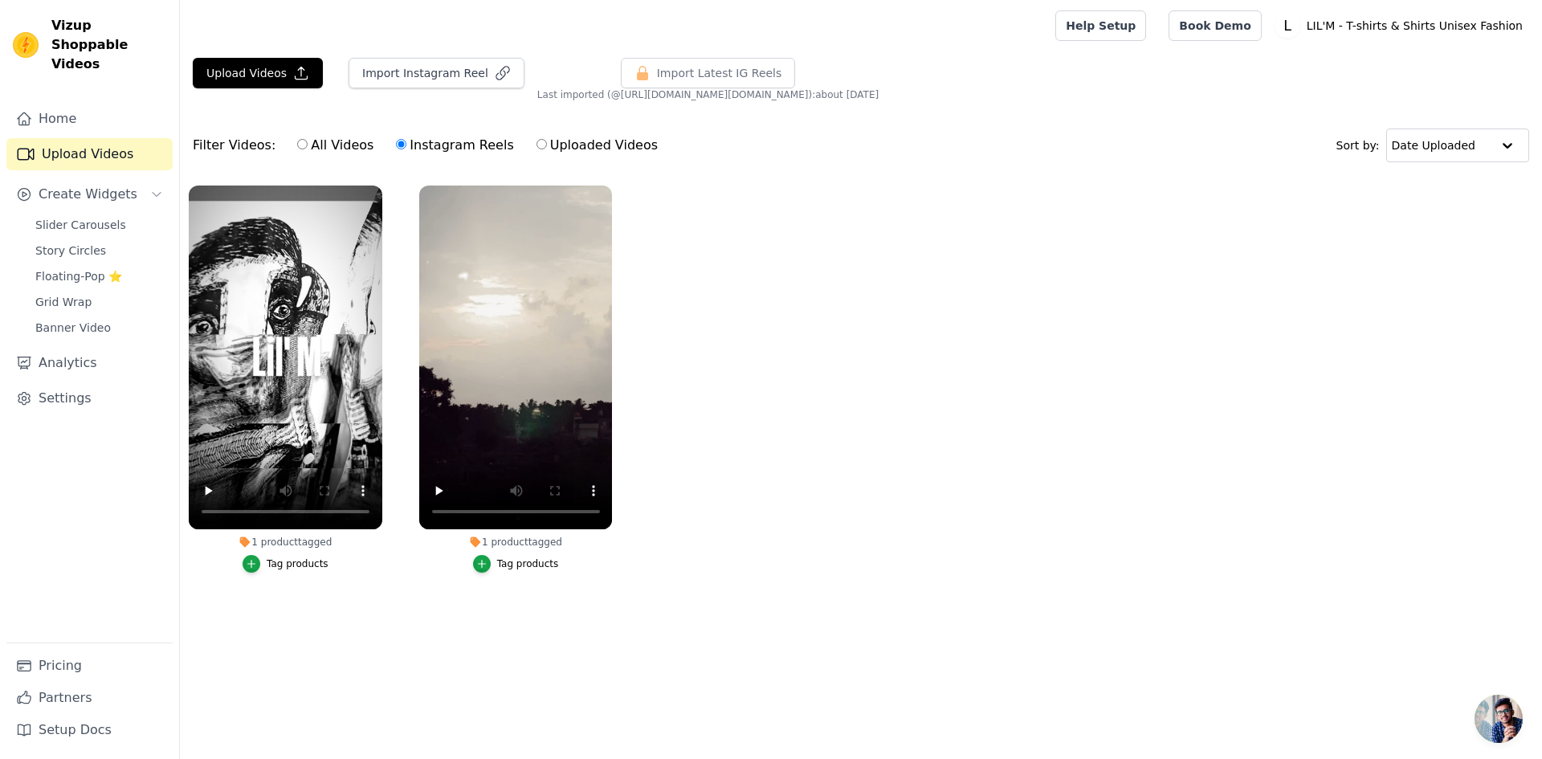
click at [317, 150] on label "All Videos" at bounding box center [335, 145] width 78 height 21
click at [308, 149] on input "All Videos" at bounding box center [302, 144] width 10 height 10
radio input "true"
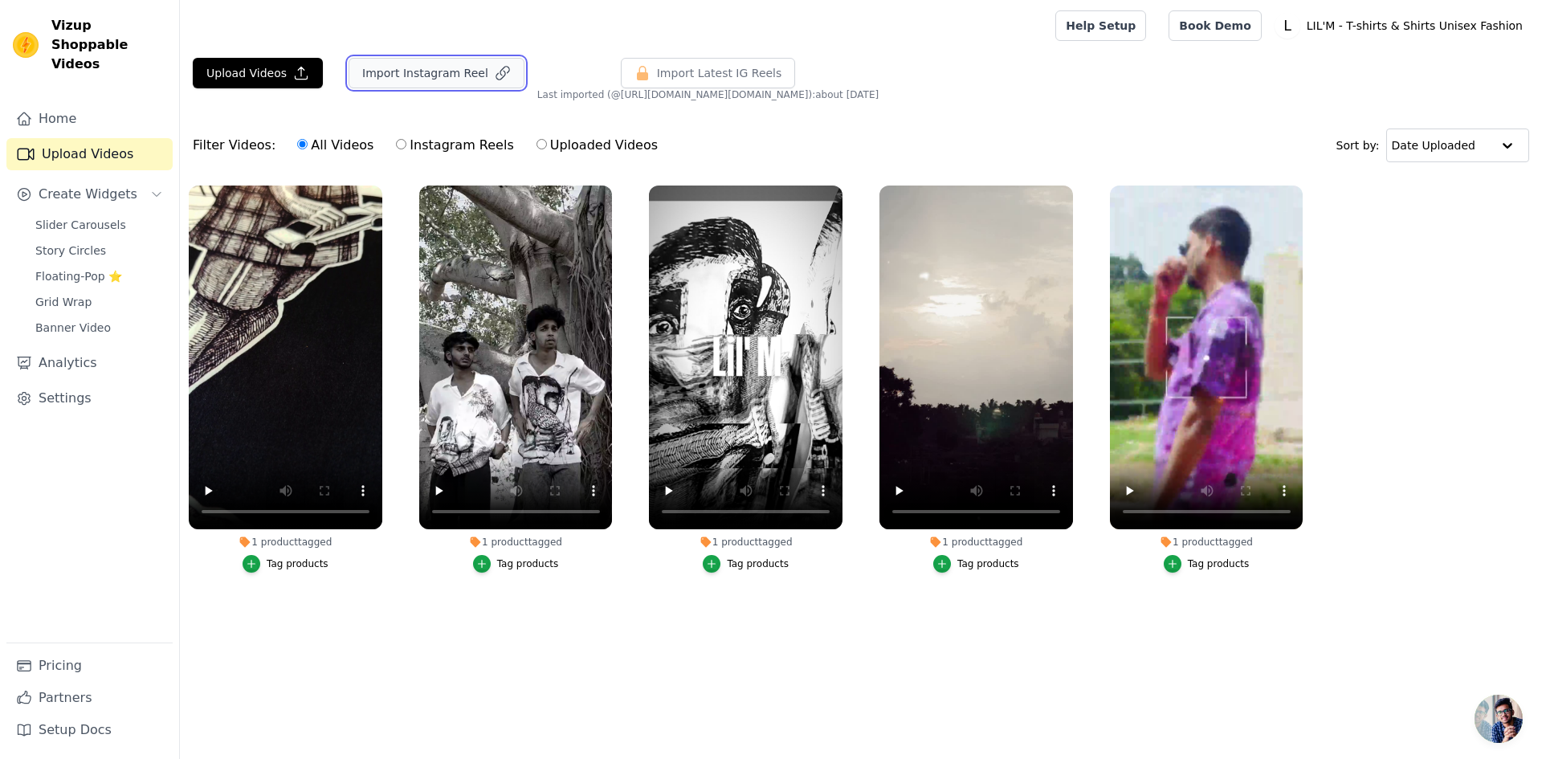
click at [416, 73] on button "Import Instagram Reel" at bounding box center [437, 73] width 176 height 31
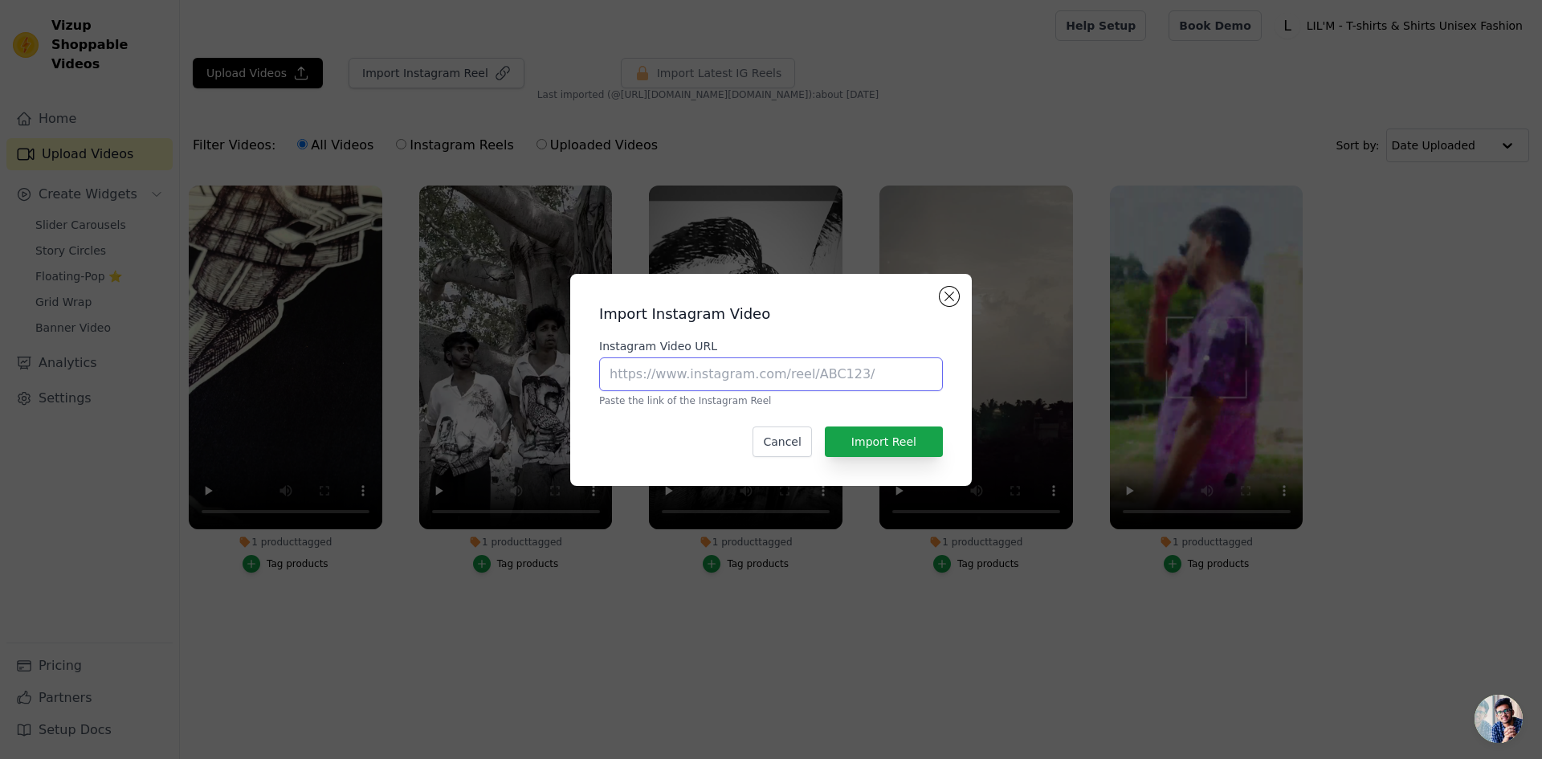
click at [682, 385] on input "Instagram Video URL" at bounding box center [771, 374] width 344 height 34
paste input "https://www.instagram.com/reel/DNzc6uEYpCV/?utm_source=ig_web_copy_link&igsh=Mz…"
type input "https://www.instagram.com/reel/DNzc6uEYpCV/?utm_source=ig_web_copy_link&igsh=Mz…"
click at [868, 440] on button "Import Reel" at bounding box center [884, 442] width 118 height 31
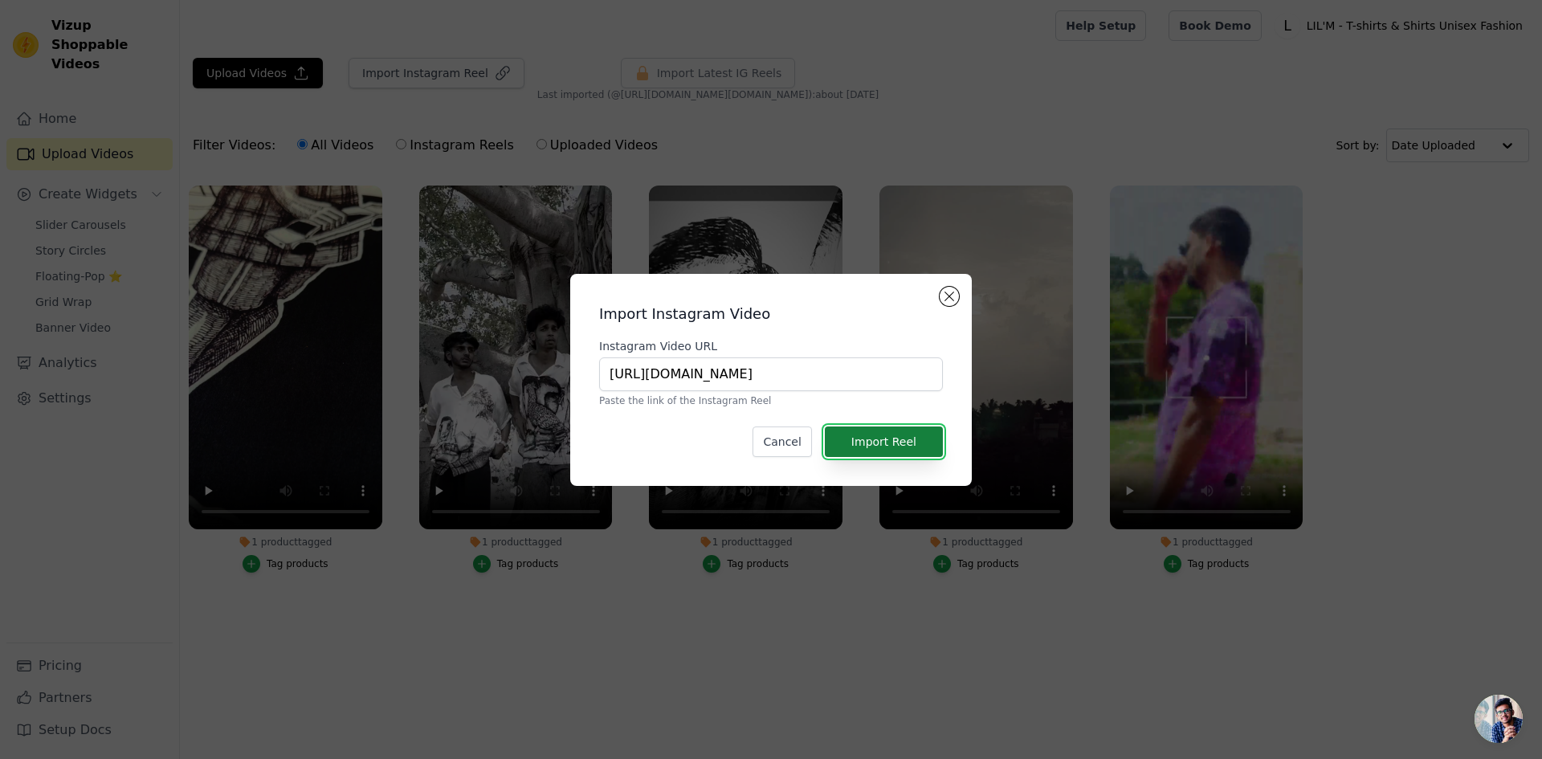
scroll to position [0, 0]
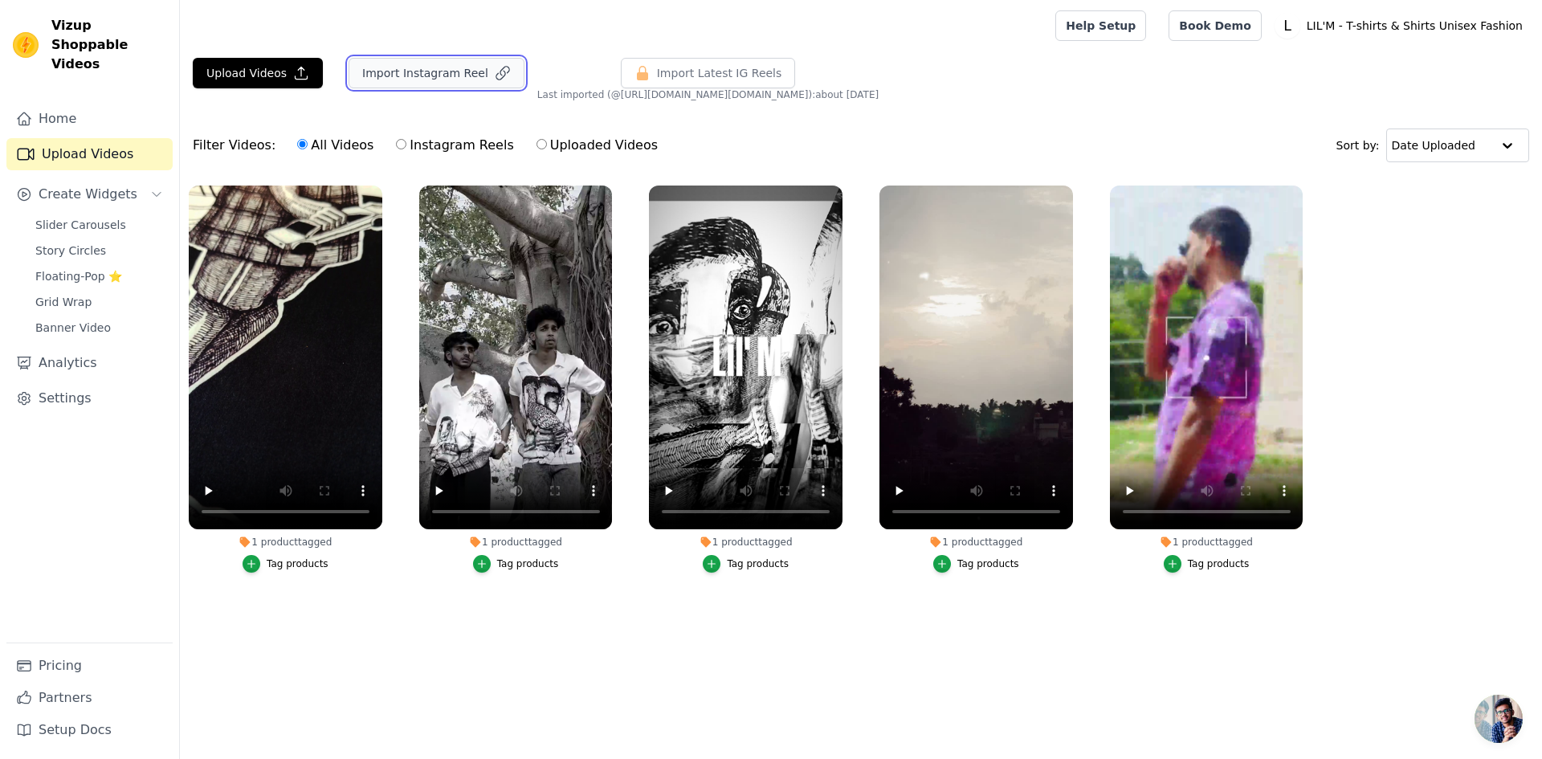
click at [386, 70] on button "Import Instagram Reel" at bounding box center [437, 73] width 176 height 31
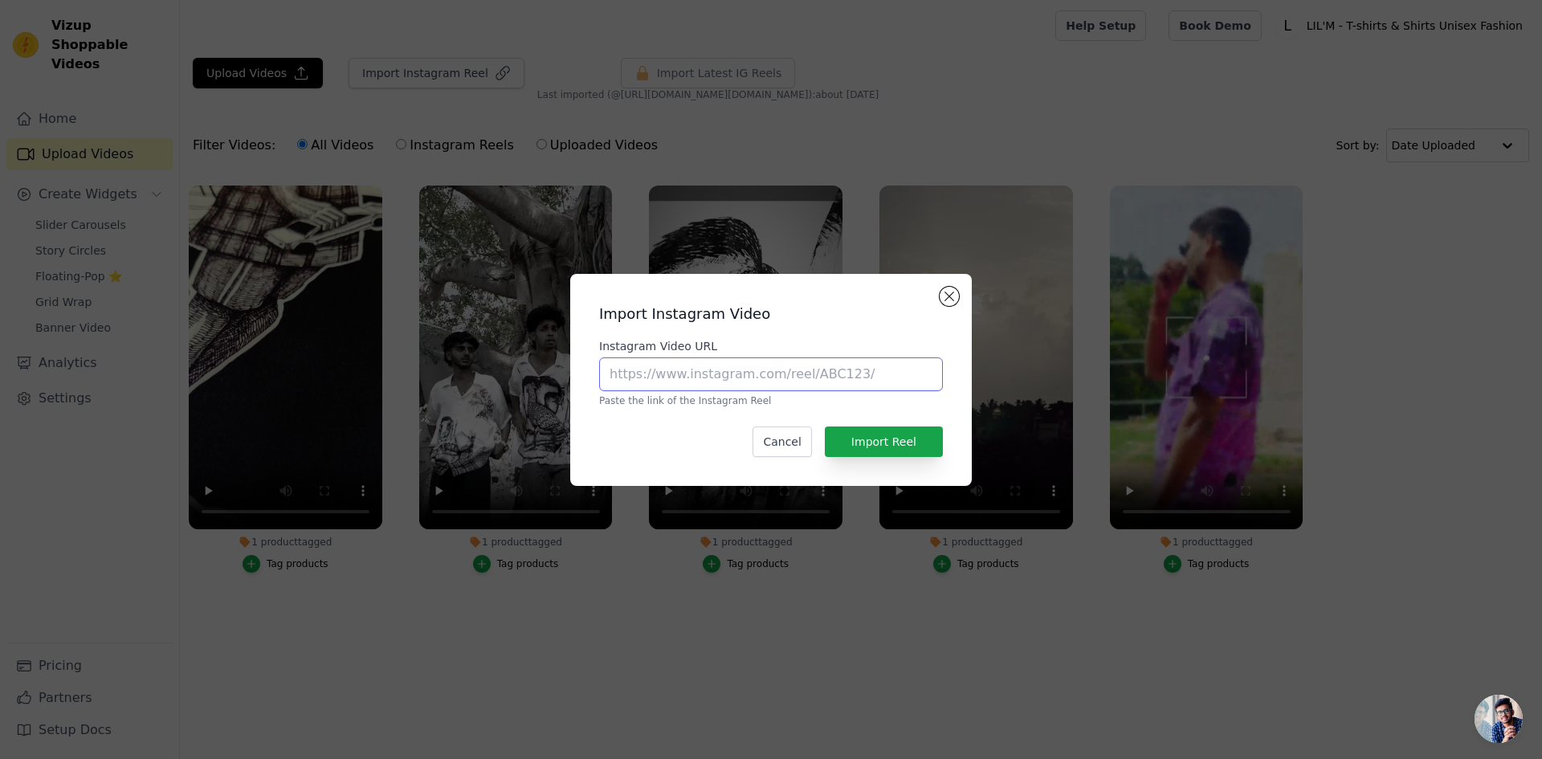
paste input "https://www.instagram.com/reel/DOSWsOFEToI/?utm_source=ig_web_copy_link&igsh=Mz…"
type input "https://www.instagram.com/reel/DOSWsOFEToI/?utm_source=ig_web_copy_link&igsh=Mz…"
click at [884, 446] on button "Import Reel" at bounding box center [884, 442] width 118 height 31
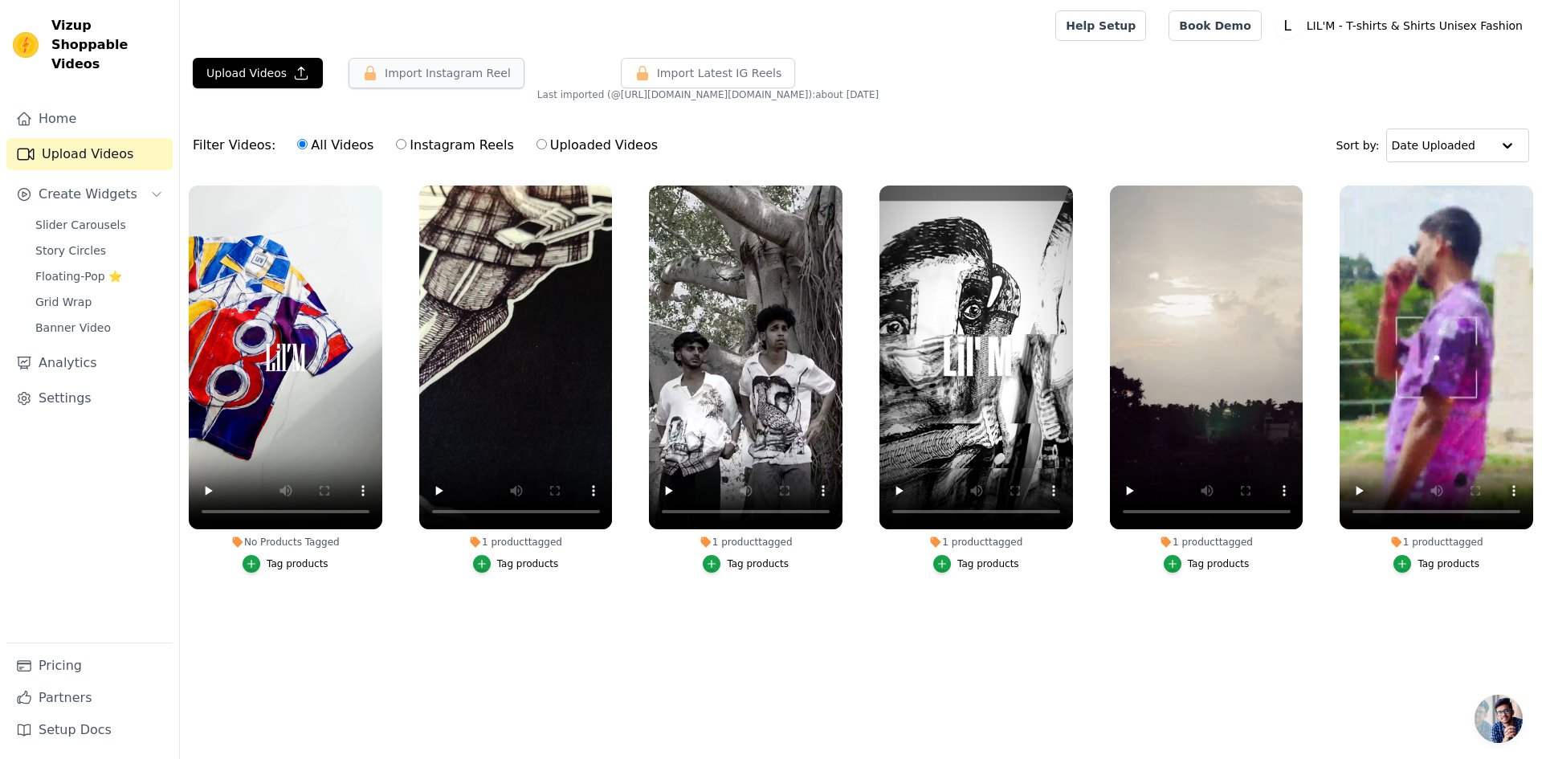
click at [455, 78] on button "Import Instagram Reel" at bounding box center [437, 73] width 176 height 31
click at [415, 78] on button "Import Instagram Reel" at bounding box center [437, 73] width 176 height 31
click at [386, 71] on button "Import Instagram Reel" at bounding box center [437, 73] width 176 height 31
click at [1072, 187] on icon "button" at bounding box center [1070, 189] width 6 height 6
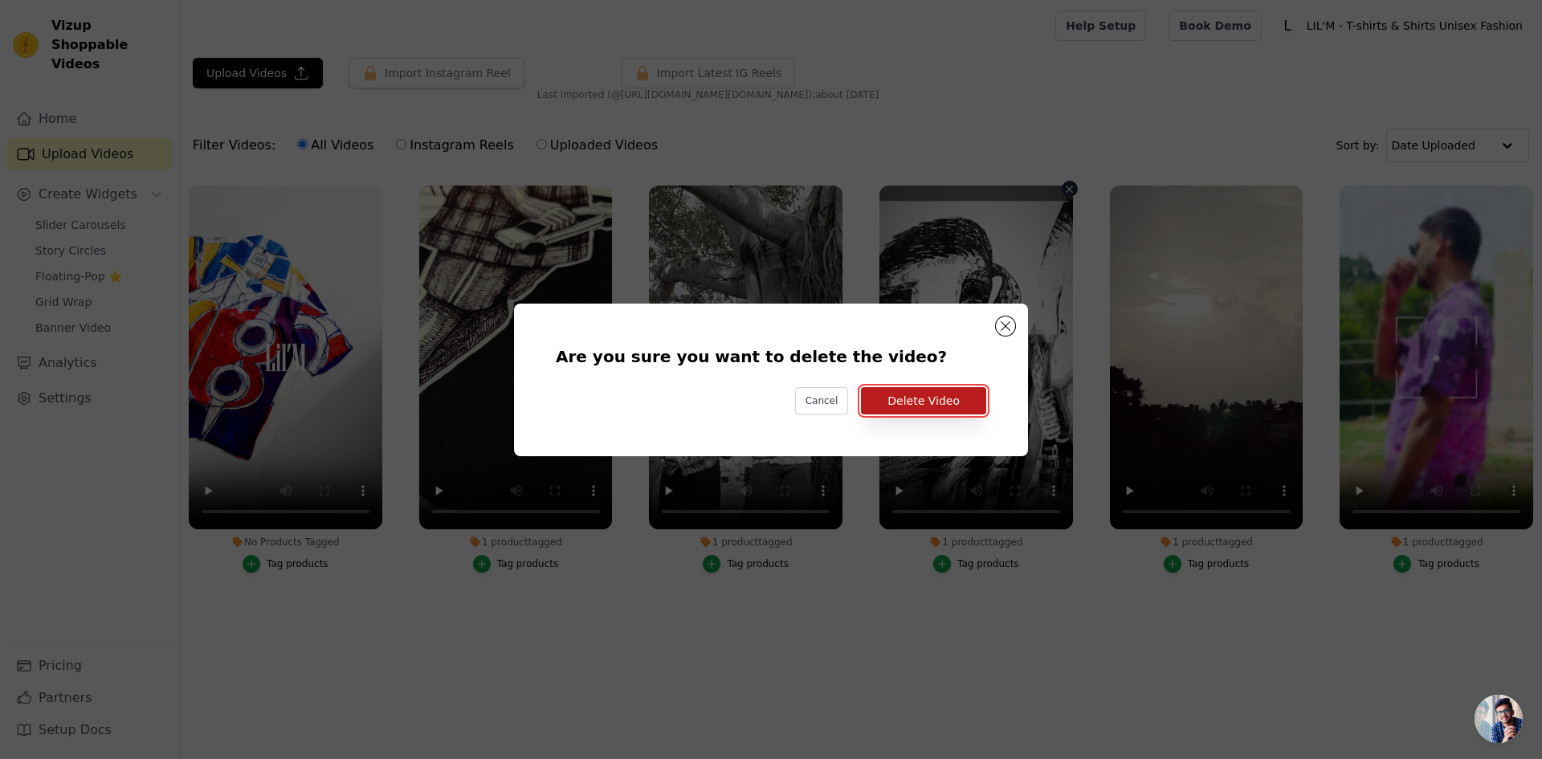
click at [917, 400] on button "Delete Video" at bounding box center [923, 400] width 125 height 27
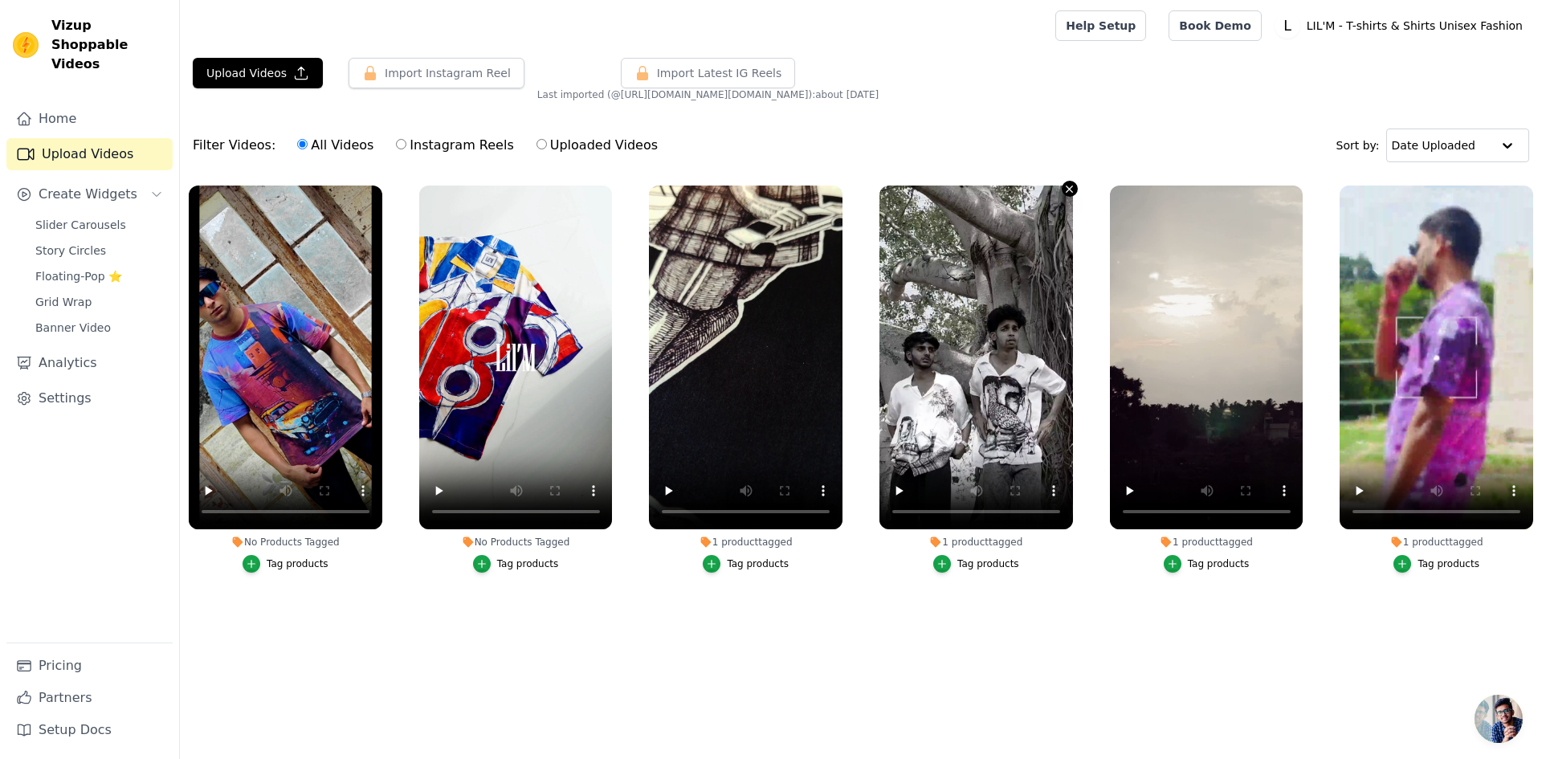
click at [1071, 190] on icon "button" at bounding box center [1070, 189] width 6 height 6
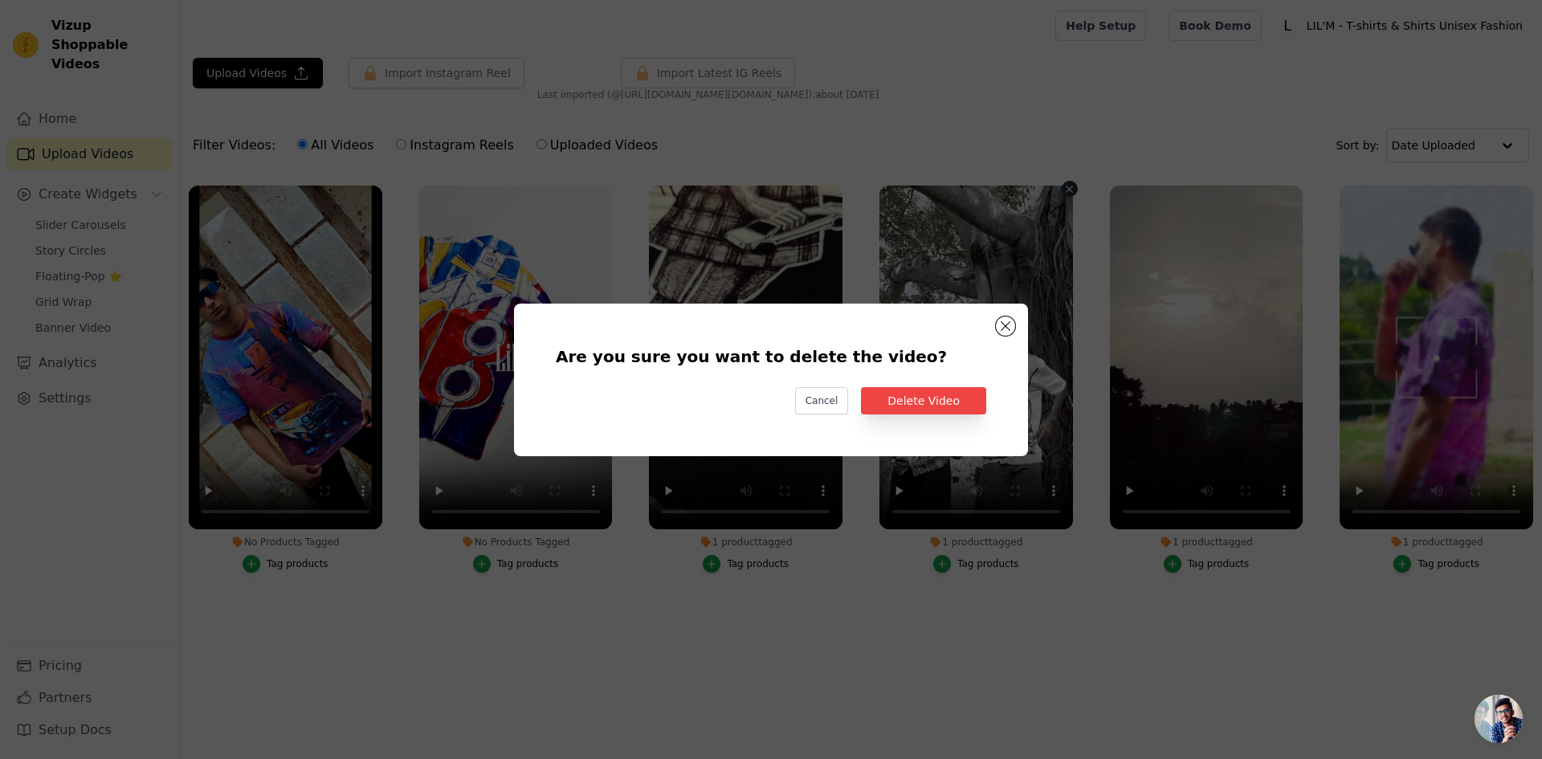
click at [1014, 319] on div "Are you sure you want to delete the video? Cancel Delete Video" at bounding box center [771, 380] width 514 height 153
click at [1008, 319] on button "Are you sure you want to delete the video? Cancel Delete Video 1 product tagged…" at bounding box center [1005, 326] width 19 height 19
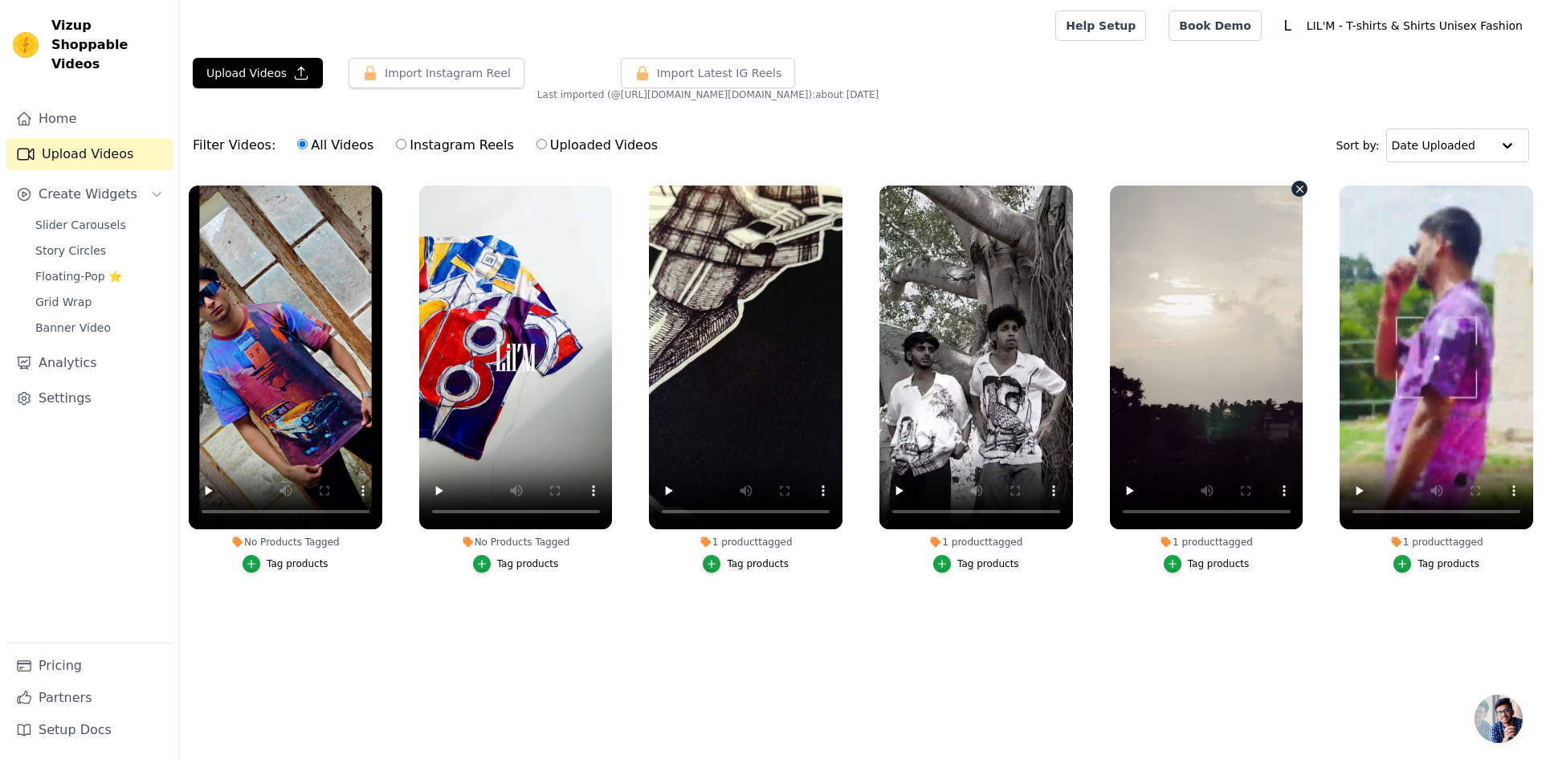
click at [1302, 189] on icon "button" at bounding box center [1300, 189] width 12 height 12
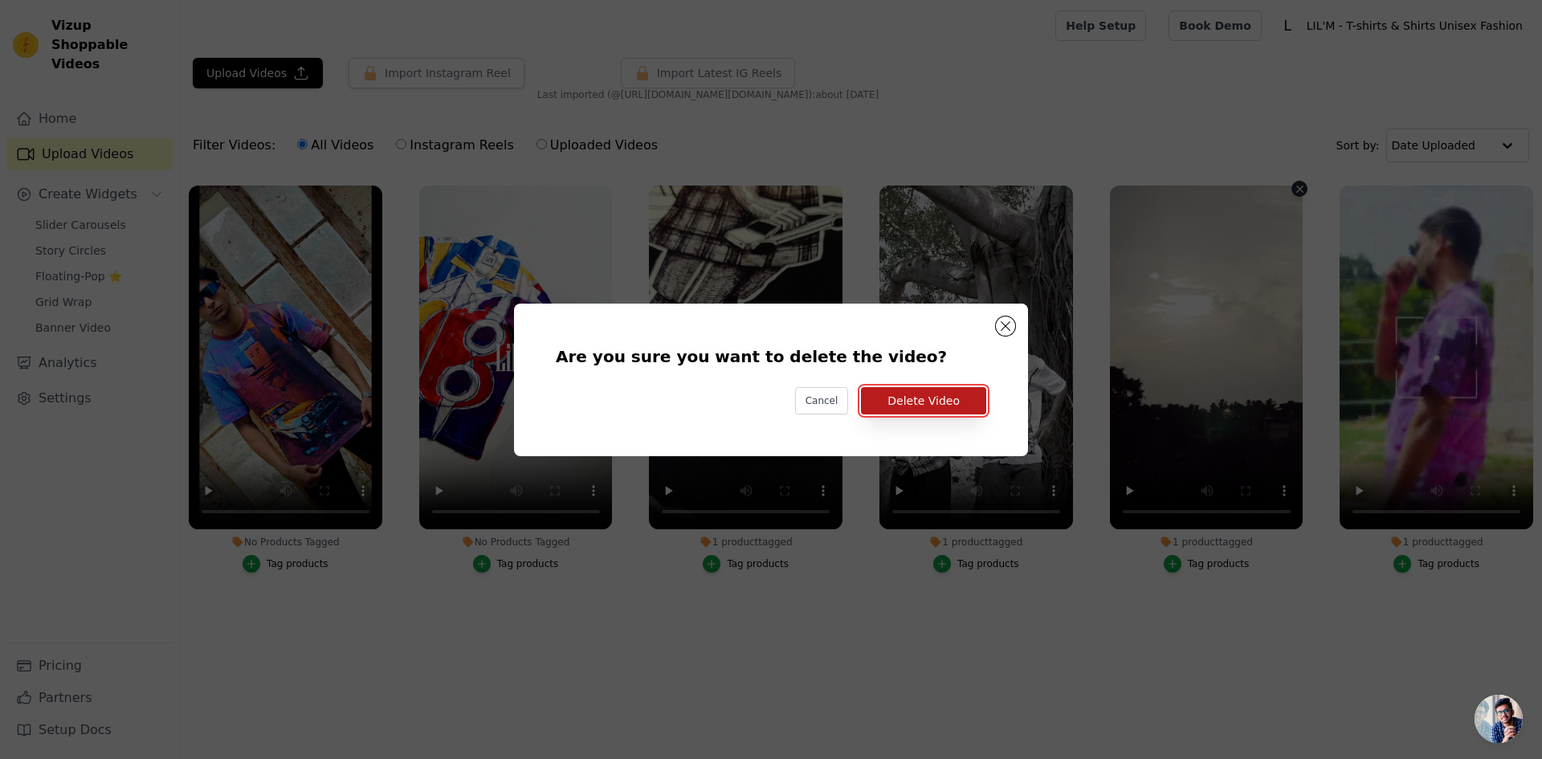
click at [949, 397] on button "Delete Video" at bounding box center [923, 400] width 125 height 27
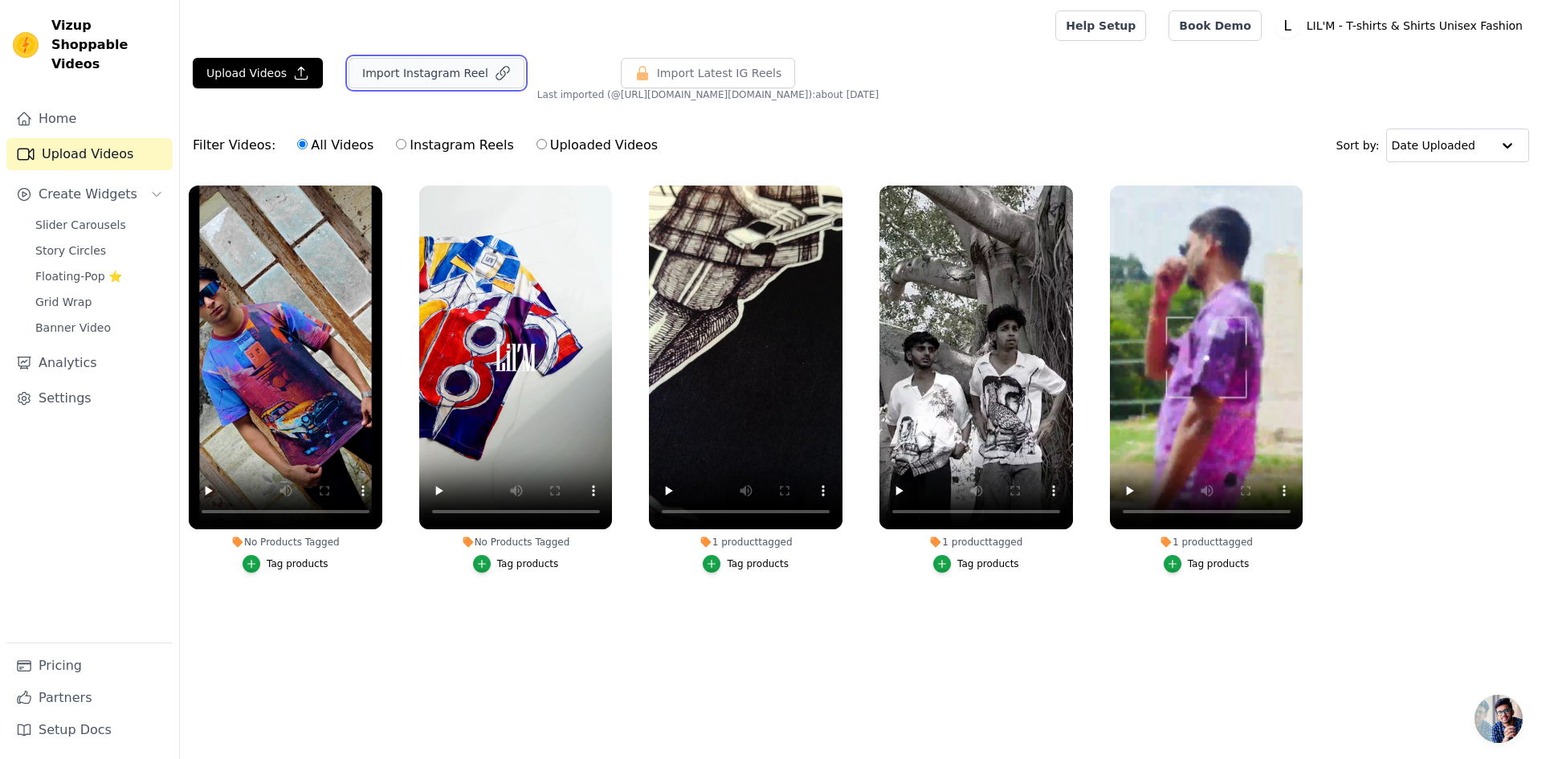
click at [437, 73] on button "Import Instagram Reel" at bounding box center [437, 73] width 176 height 31
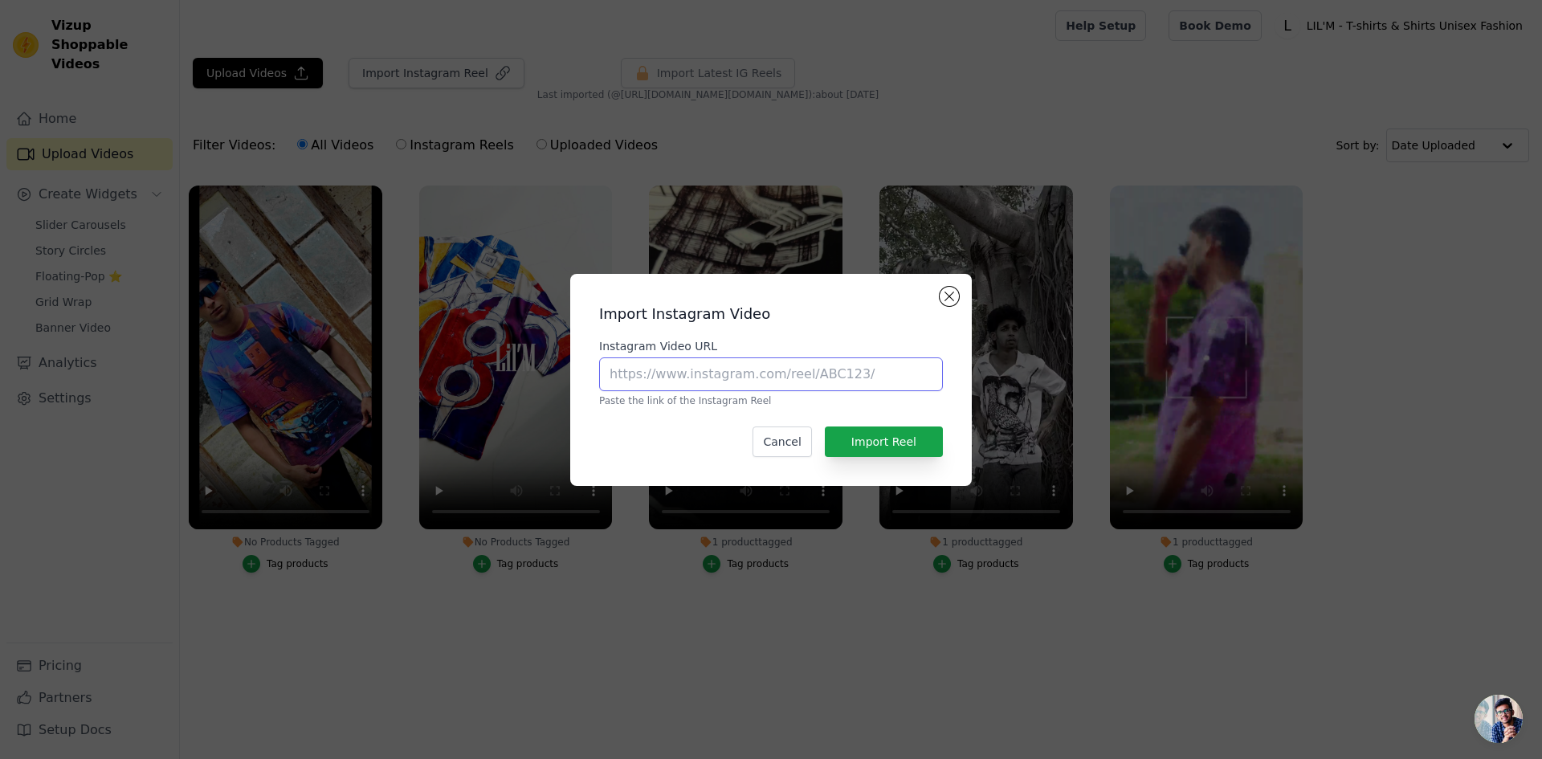
paste input "https://www.instagram.com/reel/DN1-TahYvDp/?utm_source=ig_web_copy_link&igsh=Mz…"
type input "https://www.instagram.com/reel/DN1-TahYvDp/?utm_source=ig_web_copy_link&igsh=Mz…"
click at [889, 446] on button "Import Reel" at bounding box center [884, 442] width 118 height 31
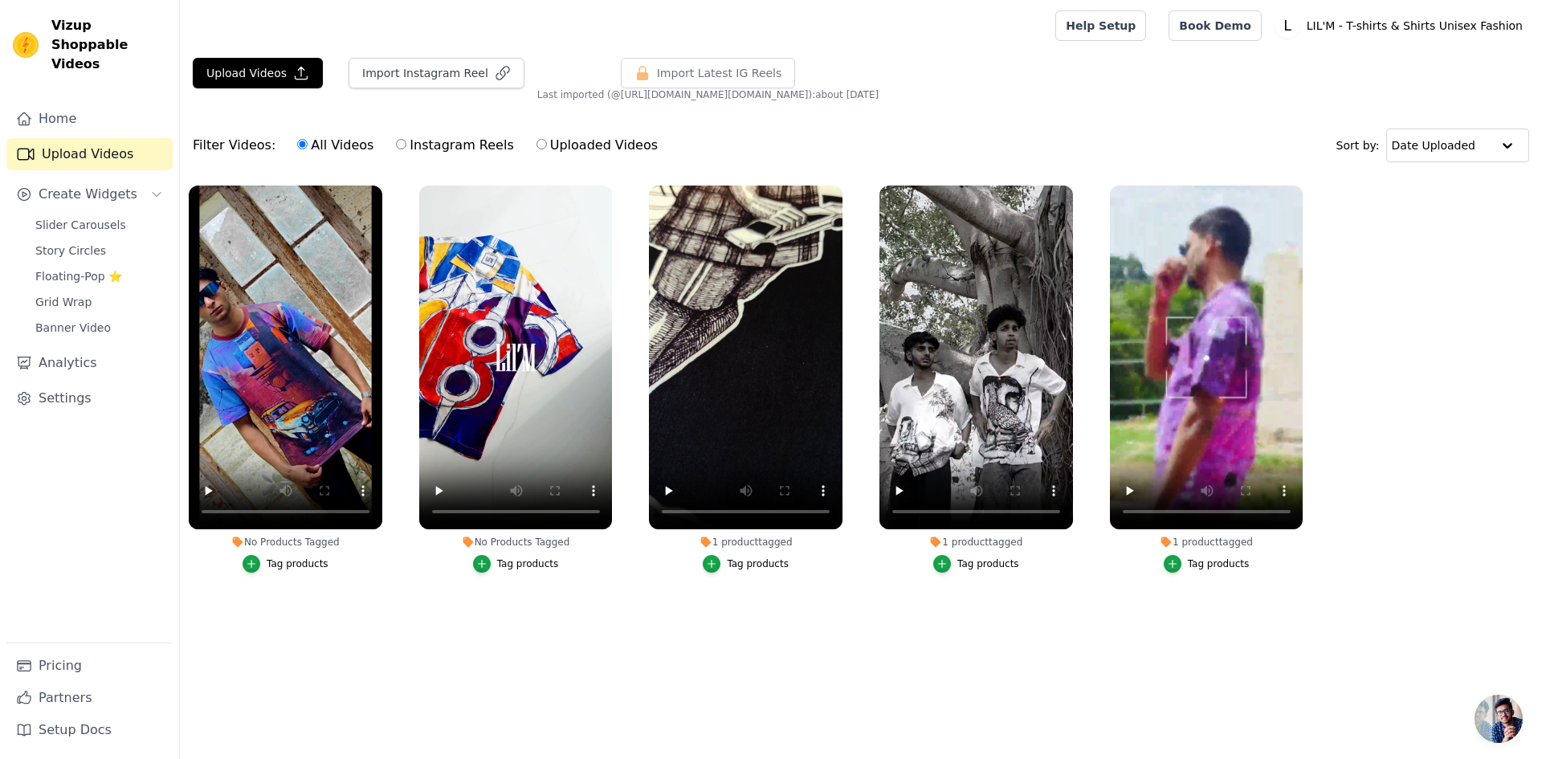
click at [603, 148] on label "Uploaded Videos" at bounding box center [597, 145] width 123 height 21
click at [547, 148] on input "Uploaded Videos" at bounding box center [542, 144] width 10 height 10
radio input "true"
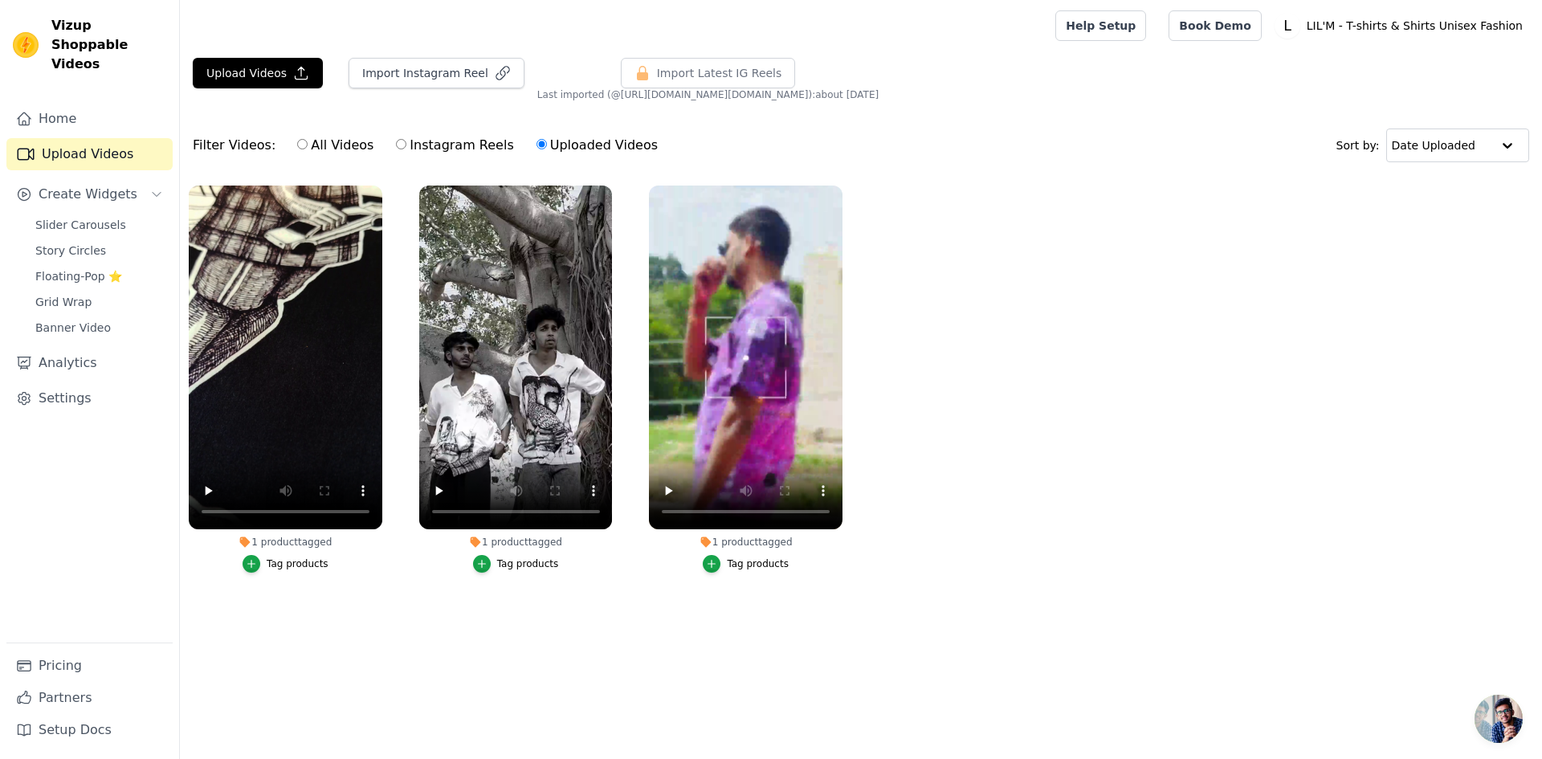
click at [308, 142] on label "All Videos" at bounding box center [335, 145] width 78 height 21
click at [308, 142] on input "All Videos" at bounding box center [302, 144] width 10 height 10
radio input "true"
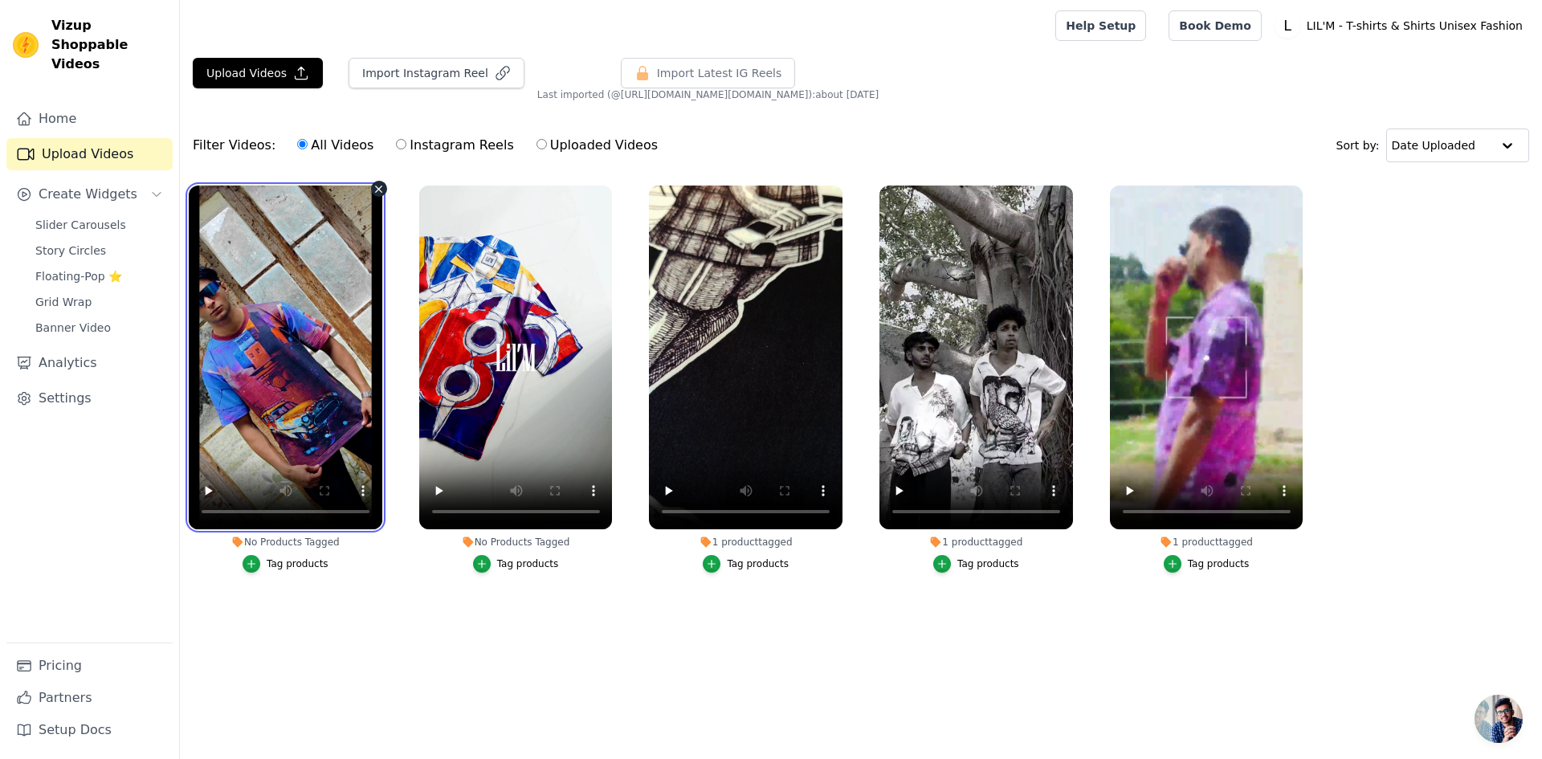
click at [314, 364] on video at bounding box center [286, 358] width 194 height 344
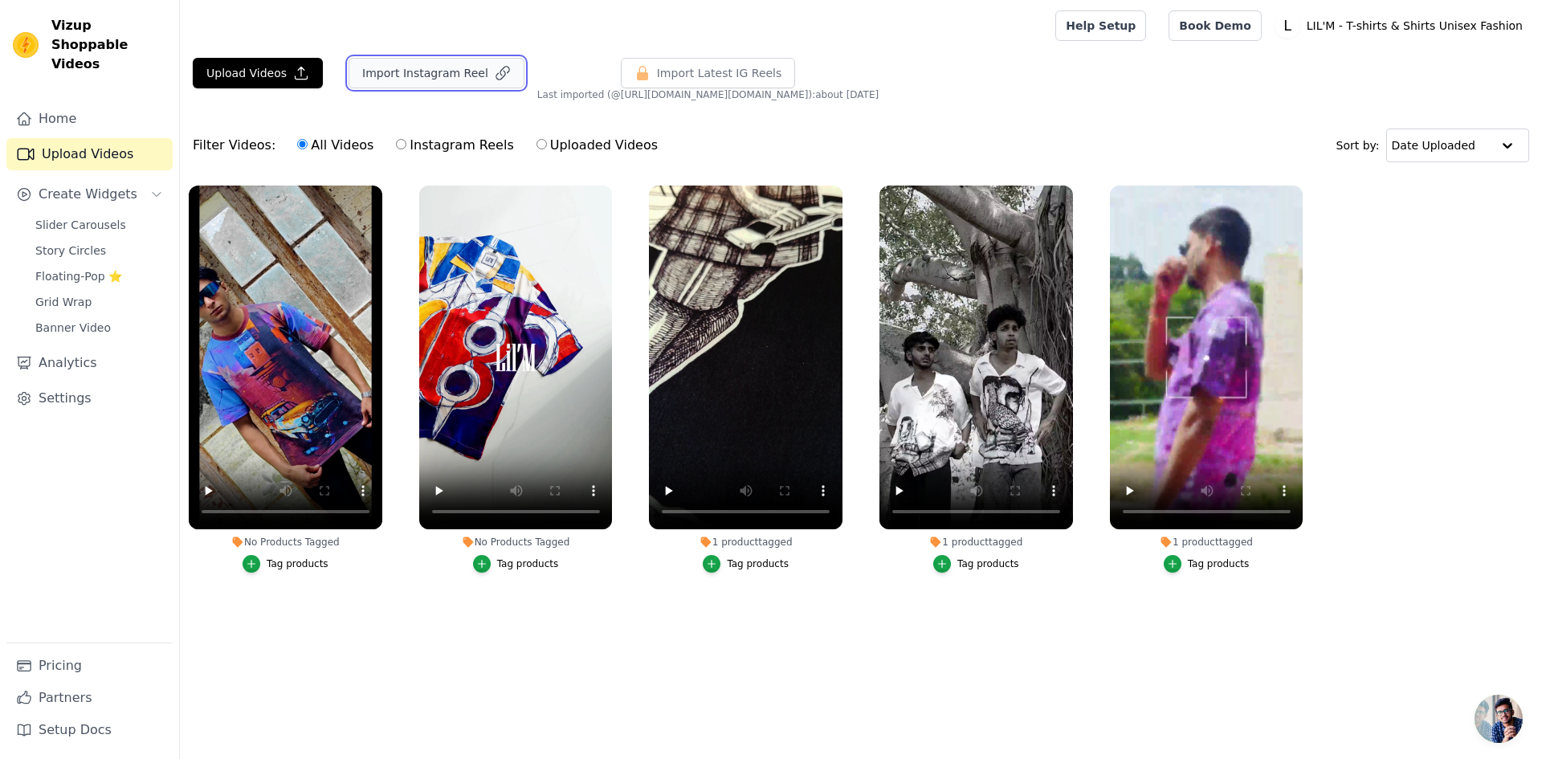
click at [415, 79] on button "Import Instagram Reel" at bounding box center [437, 73] width 176 height 31
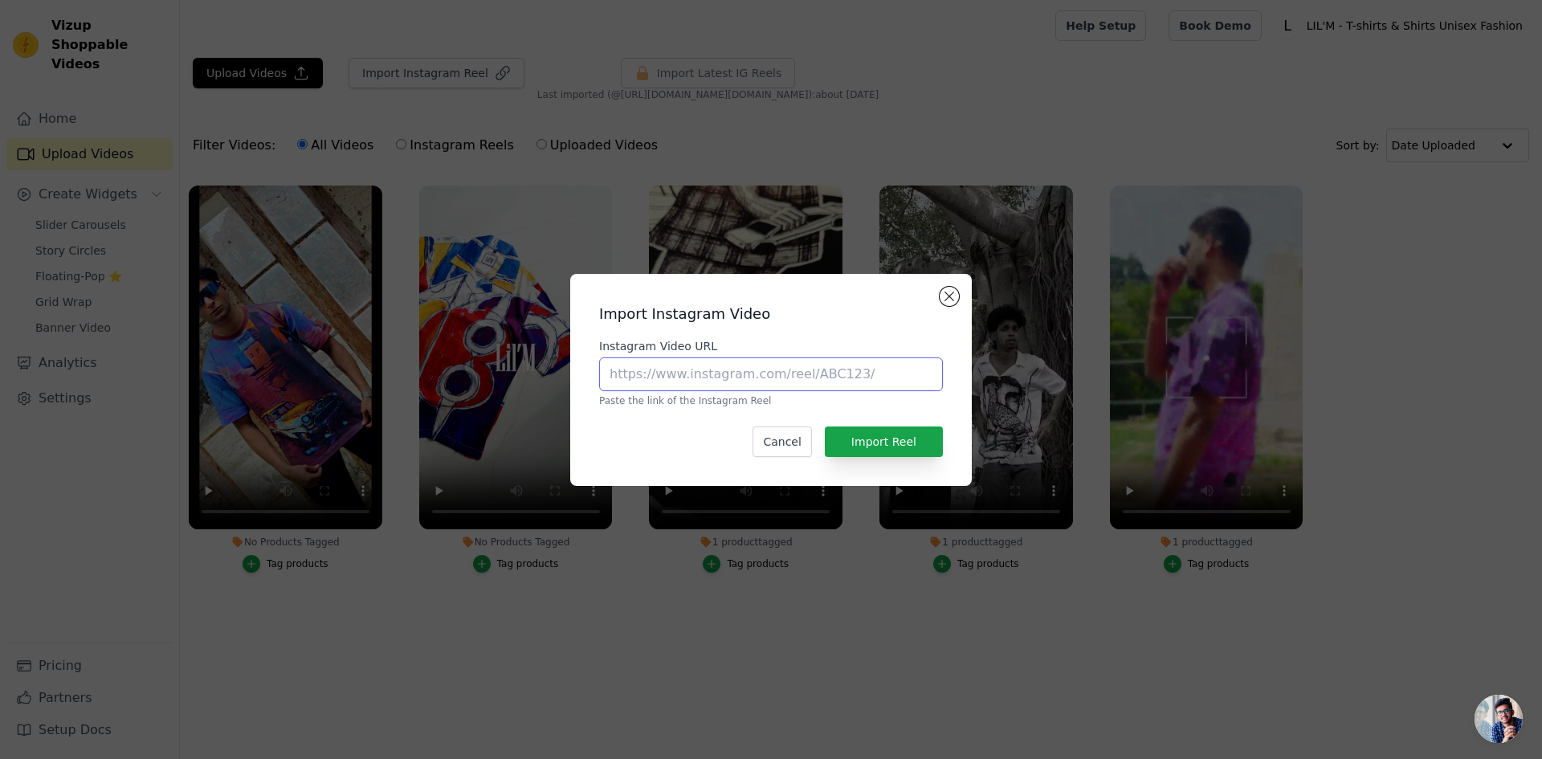
click at [825, 372] on input "Instagram Video URL" at bounding box center [771, 374] width 344 height 34
paste input "https://www.instagram.com/reel/DN1-TahYvDp/?utm_source=ig_web_copy_link&igsh=Mz…"
type input "https://www.instagram.com/reel/DN1-TahYvDp/?utm_source=ig_web_copy_link&igsh=Mz…"
click at [888, 439] on button "Import Reel" at bounding box center [884, 442] width 118 height 31
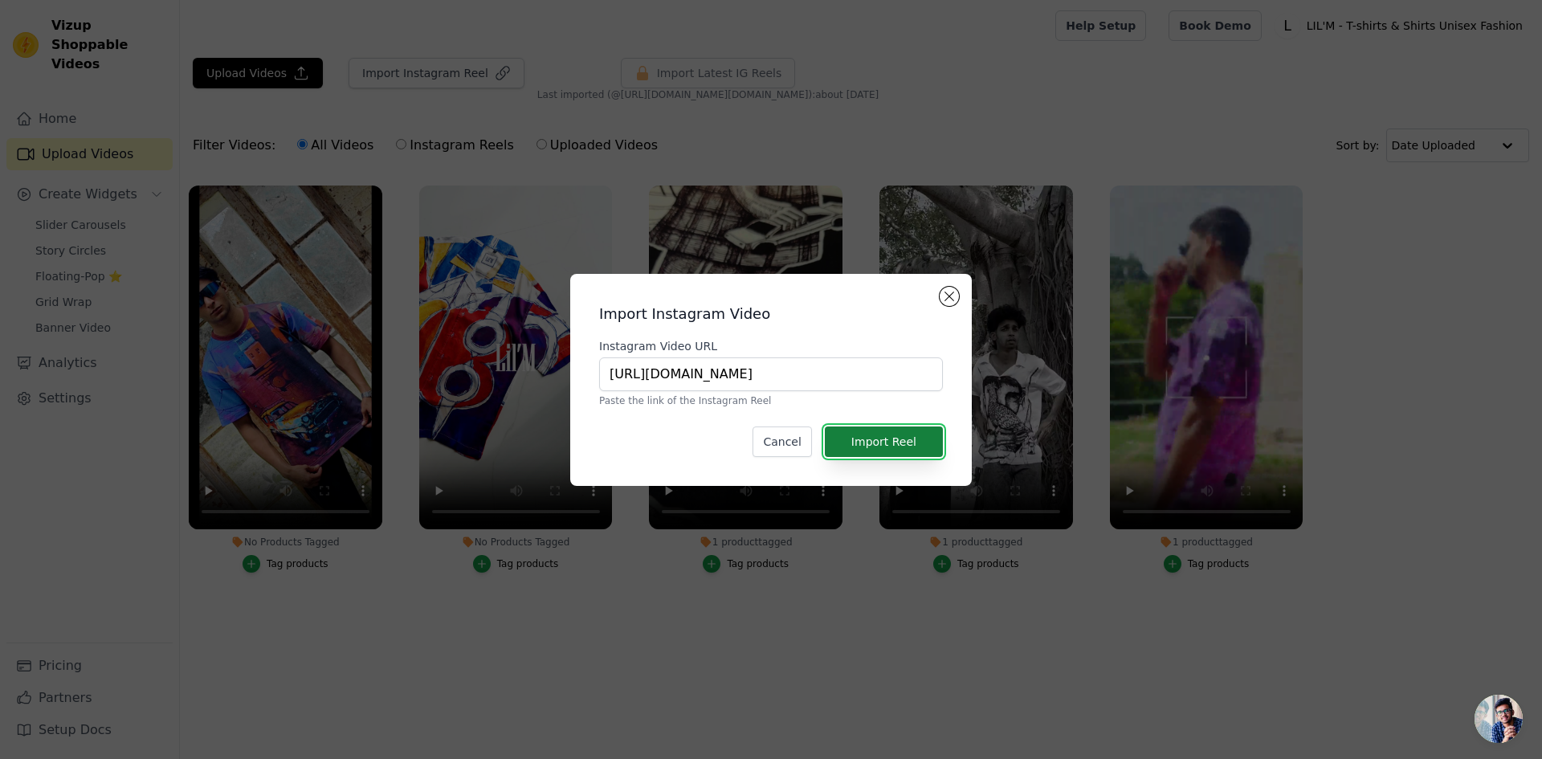
scroll to position [0, 0]
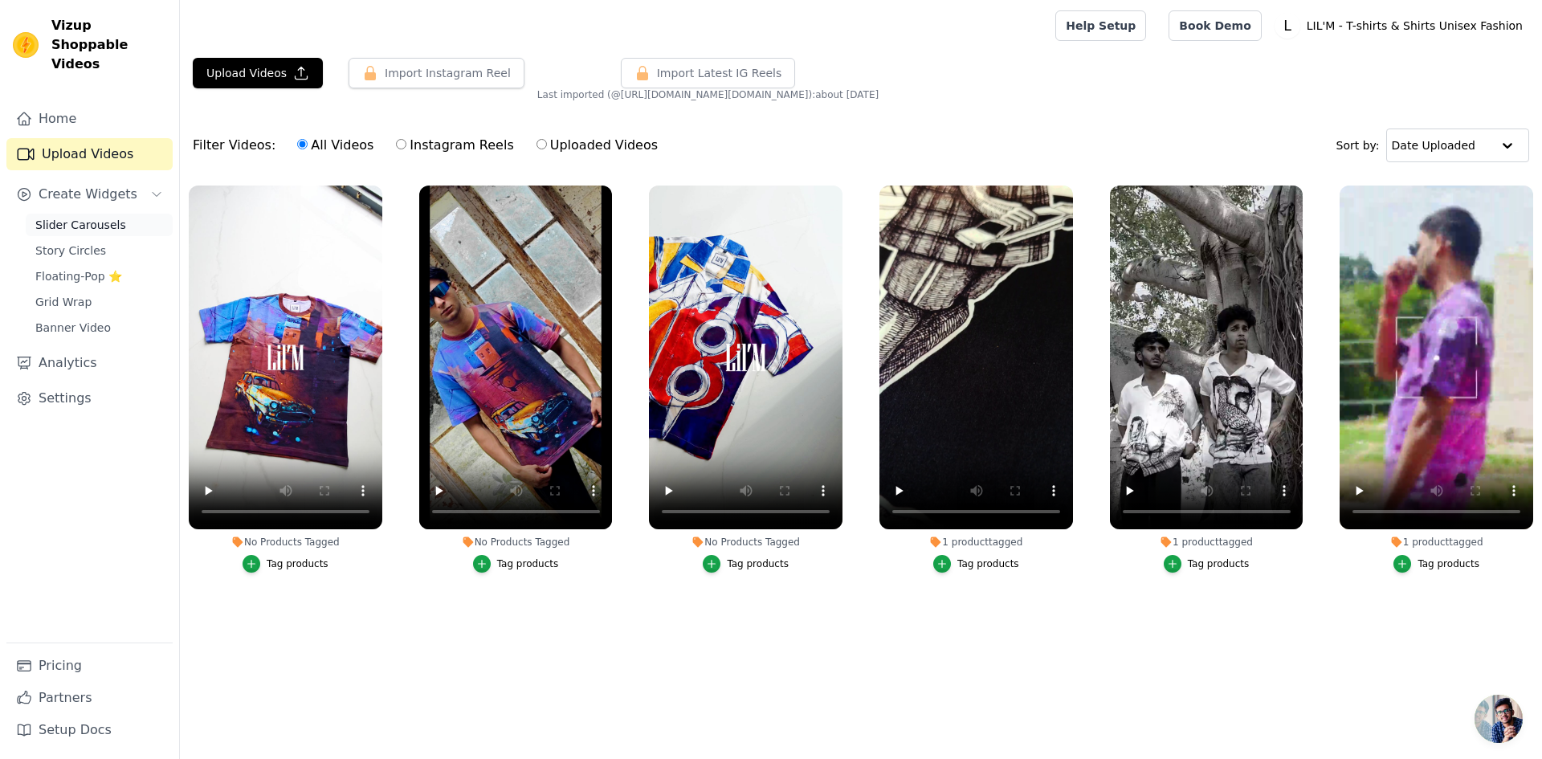
click at [68, 217] on span "Slider Carousels" at bounding box center [80, 225] width 91 height 16
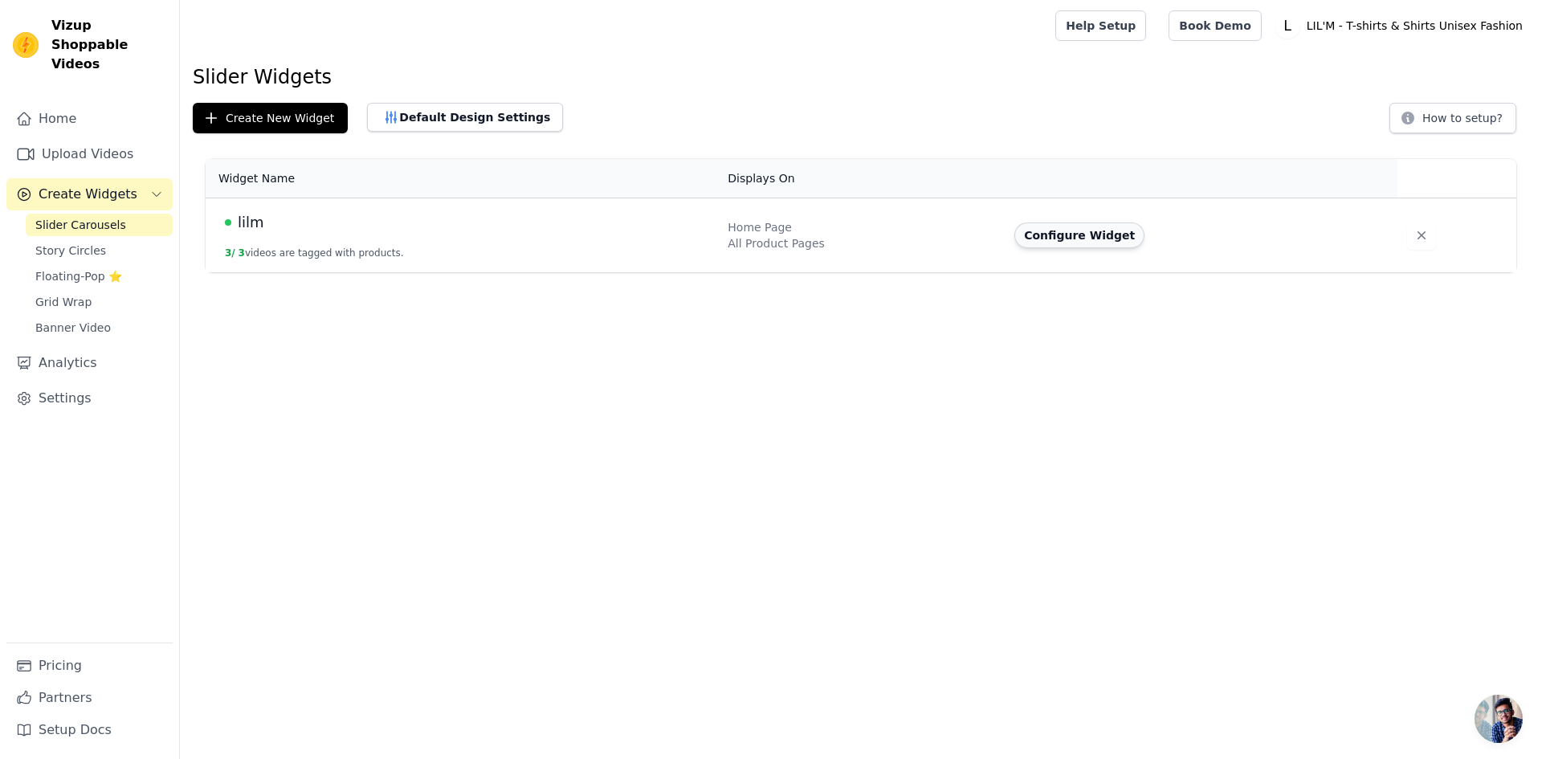
click at [1048, 229] on button "Configure Widget" at bounding box center [1080, 236] width 130 height 26
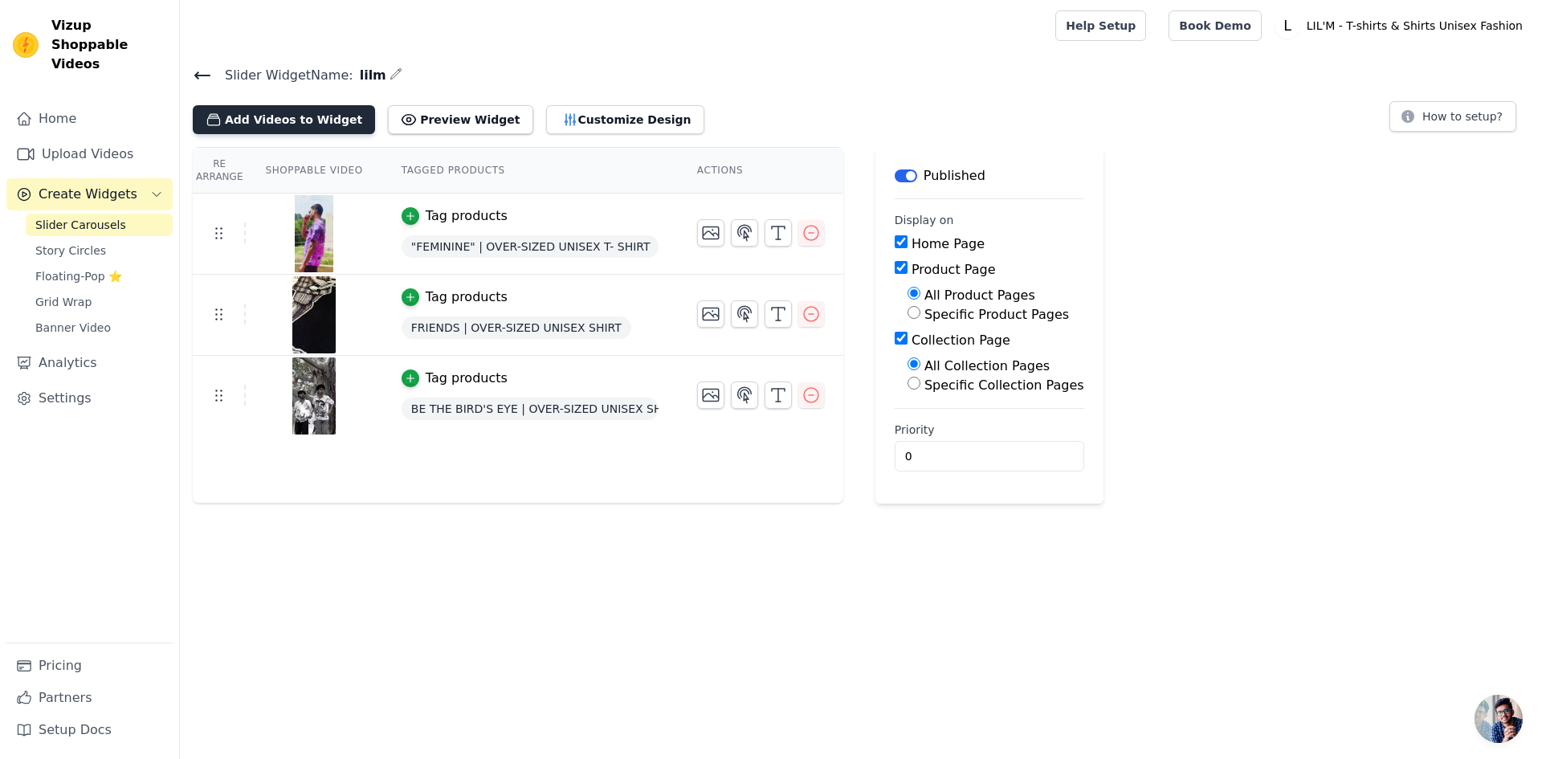
click at [307, 111] on button "Add Videos to Widget" at bounding box center [284, 119] width 182 height 29
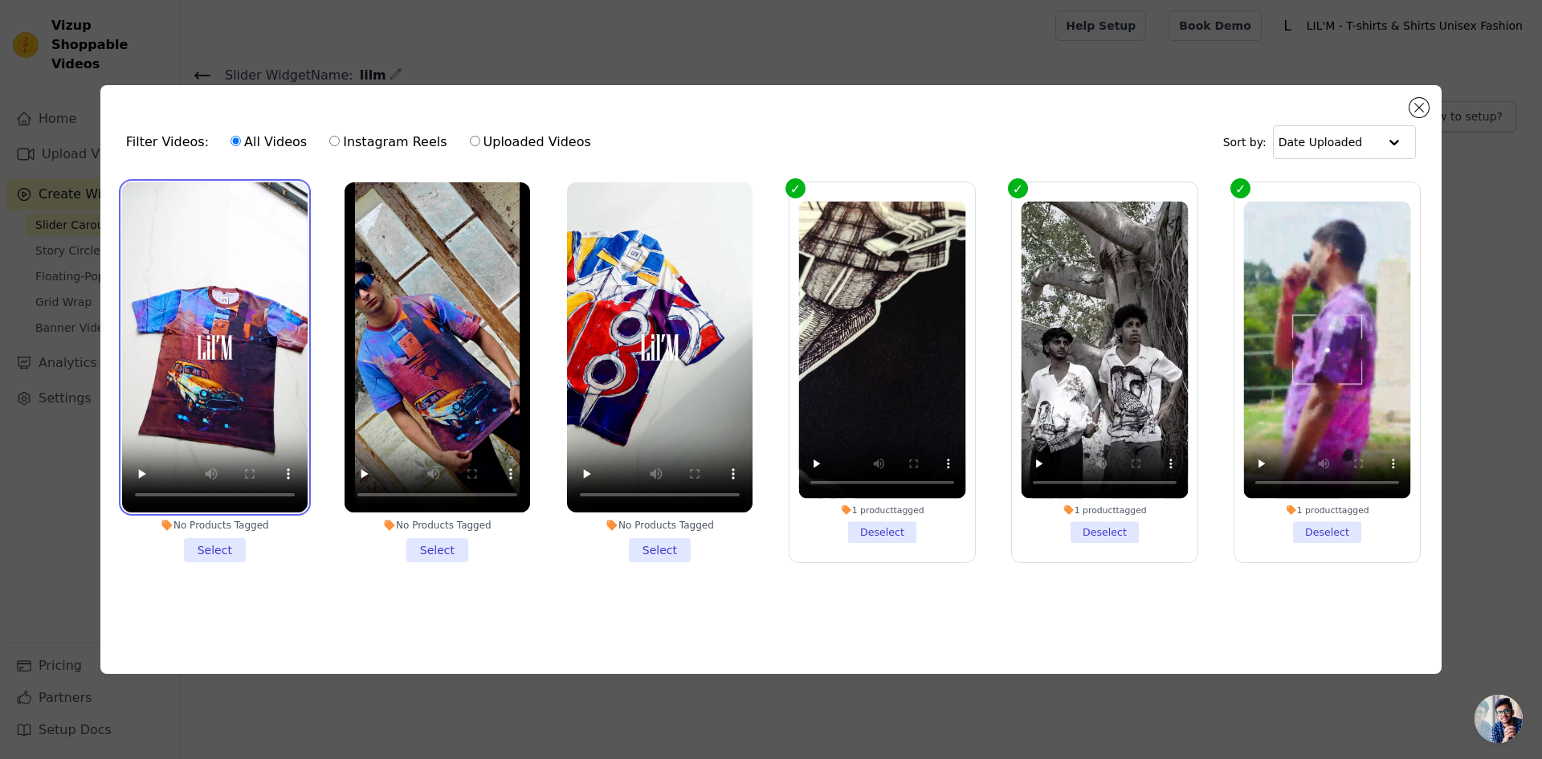
click at [261, 386] on video at bounding box center [215, 347] width 186 height 330
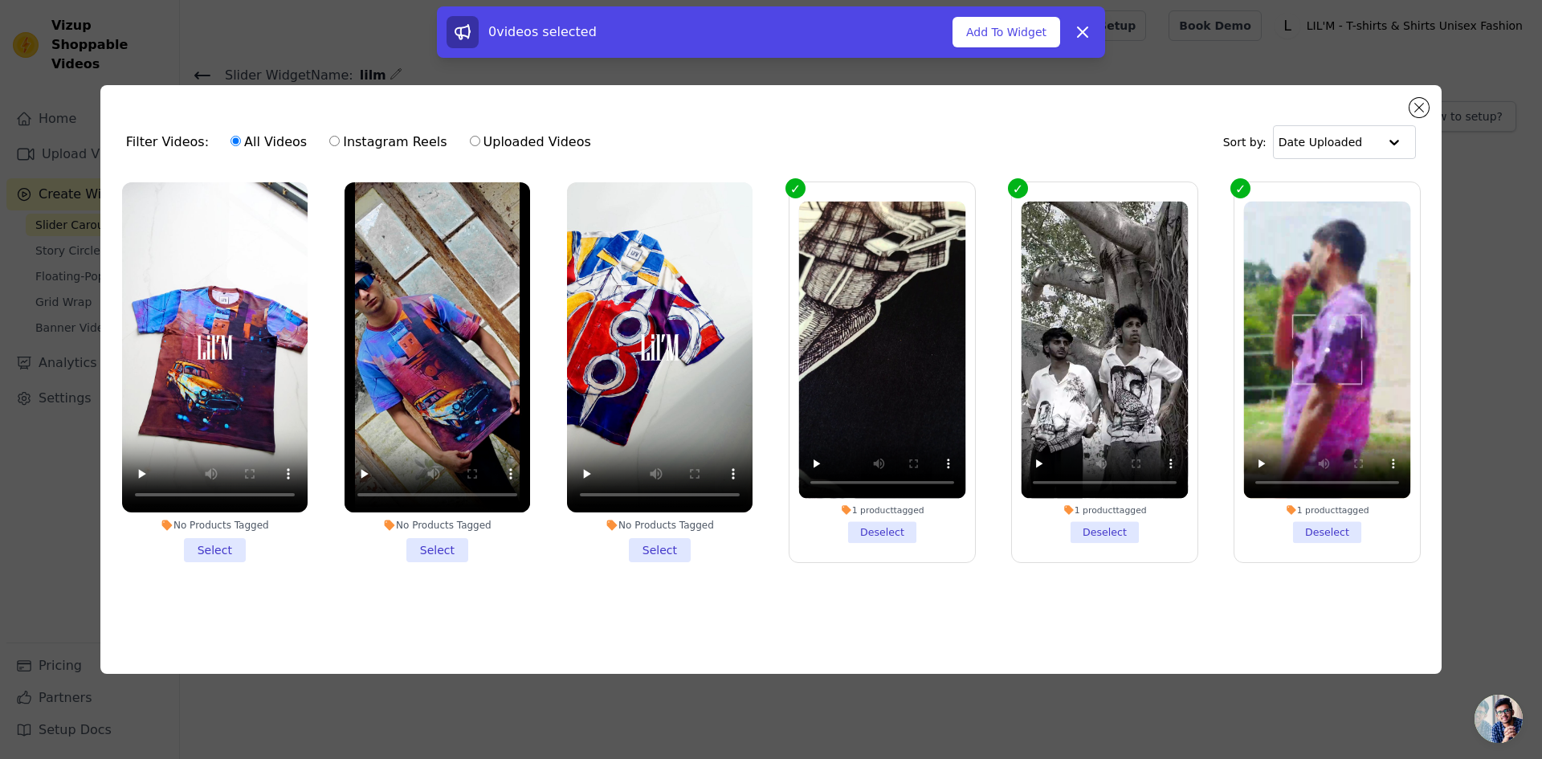
click at [206, 547] on li "No Products Tagged Select" at bounding box center [215, 372] width 186 height 380
click at [0, 0] on input "No Products Tagged Select" at bounding box center [0, 0] width 0 height 0
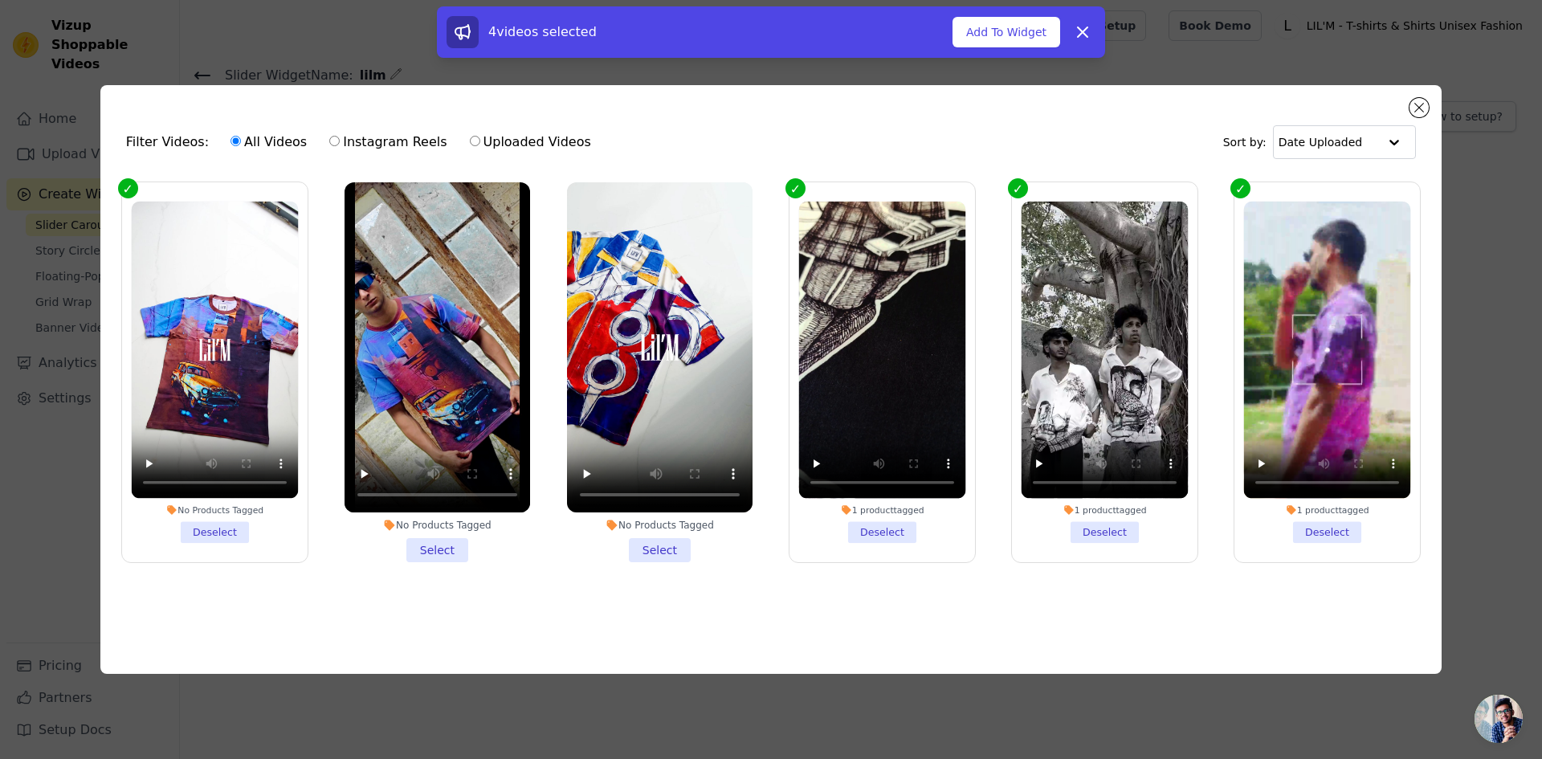
click at [446, 542] on li "No Products Tagged Select" at bounding box center [438, 372] width 186 height 380
click at [0, 0] on input "No Products Tagged Select" at bounding box center [0, 0] width 0 height 0
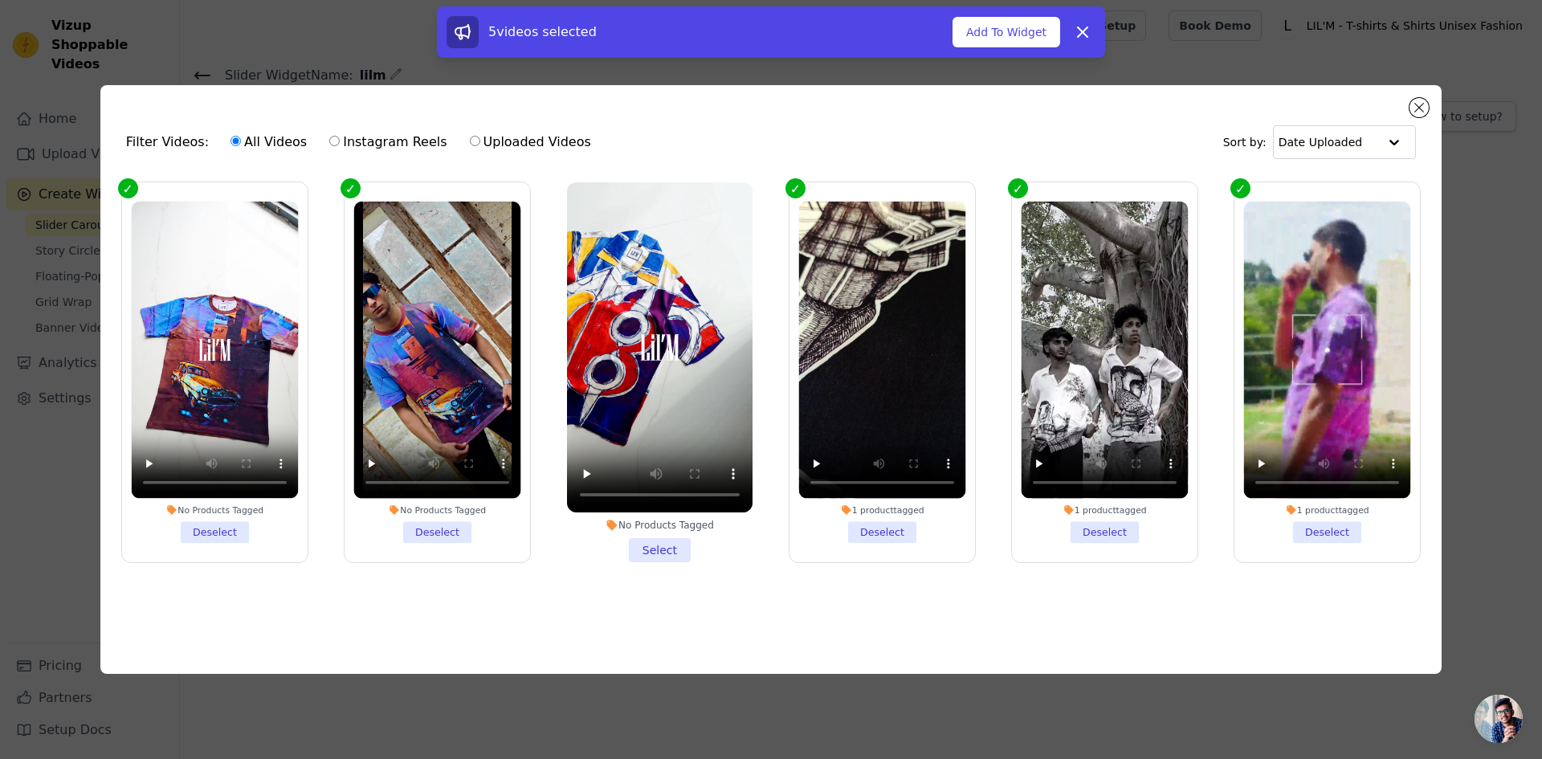
click at [663, 544] on li "No Products Tagged Select" at bounding box center [660, 372] width 186 height 380
click at [0, 0] on input "No Products Tagged Select" at bounding box center [0, 0] width 0 height 0
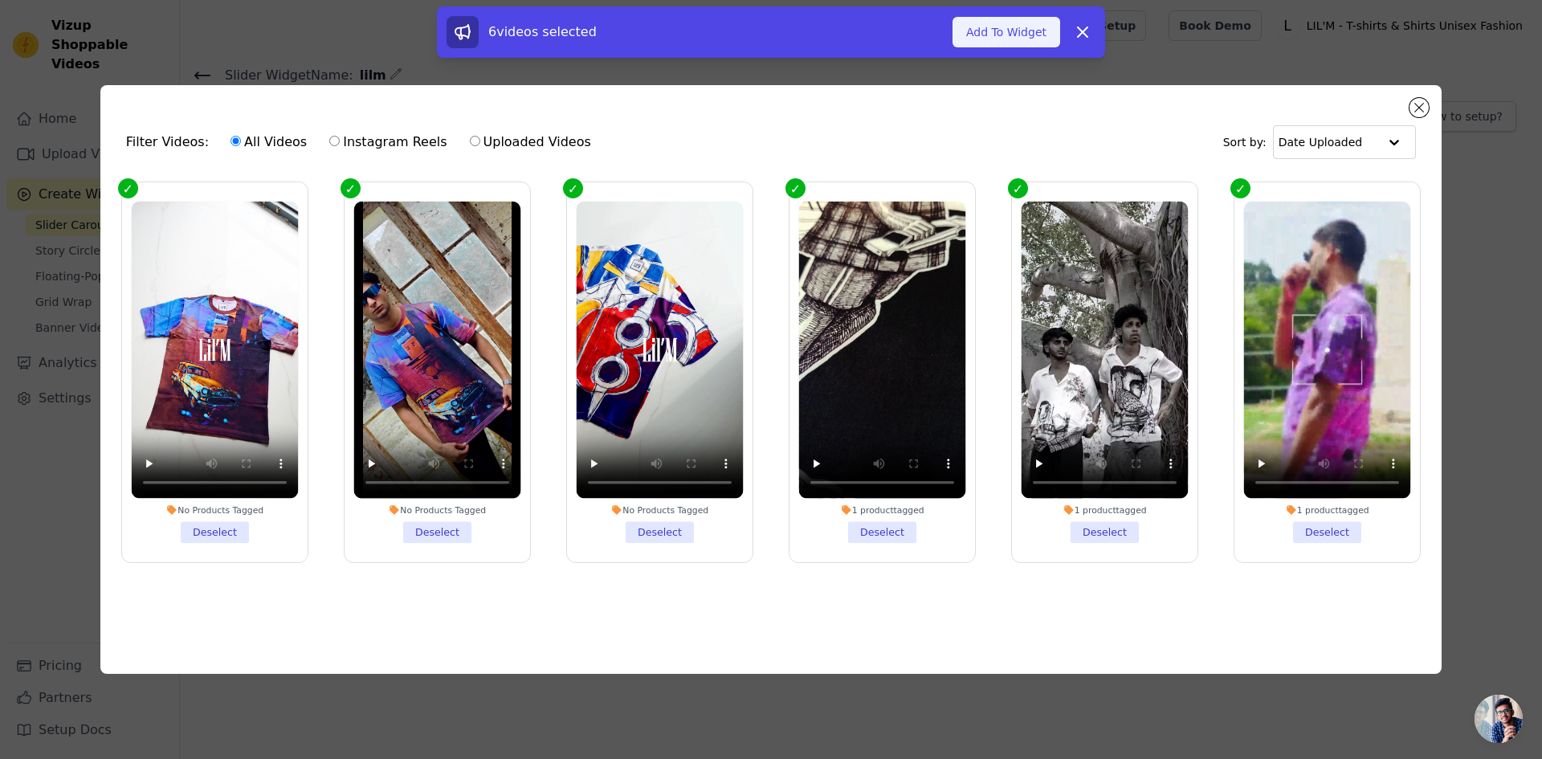
click at [1036, 31] on button "Add To Widget" at bounding box center [1007, 32] width 108 height 31
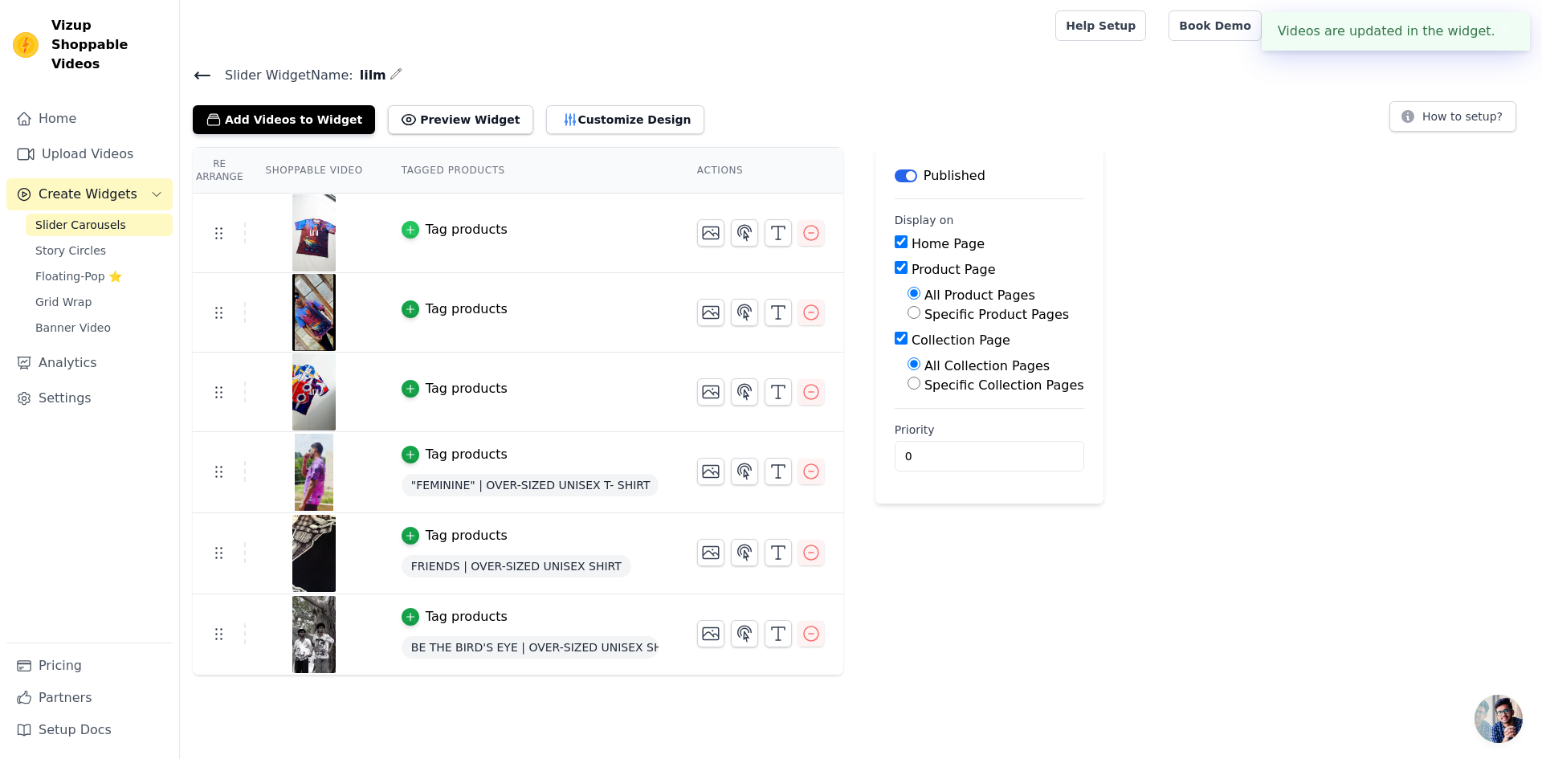
click at [402, 230] on div "button" at bounding box center [411, 230] width 18 height 18
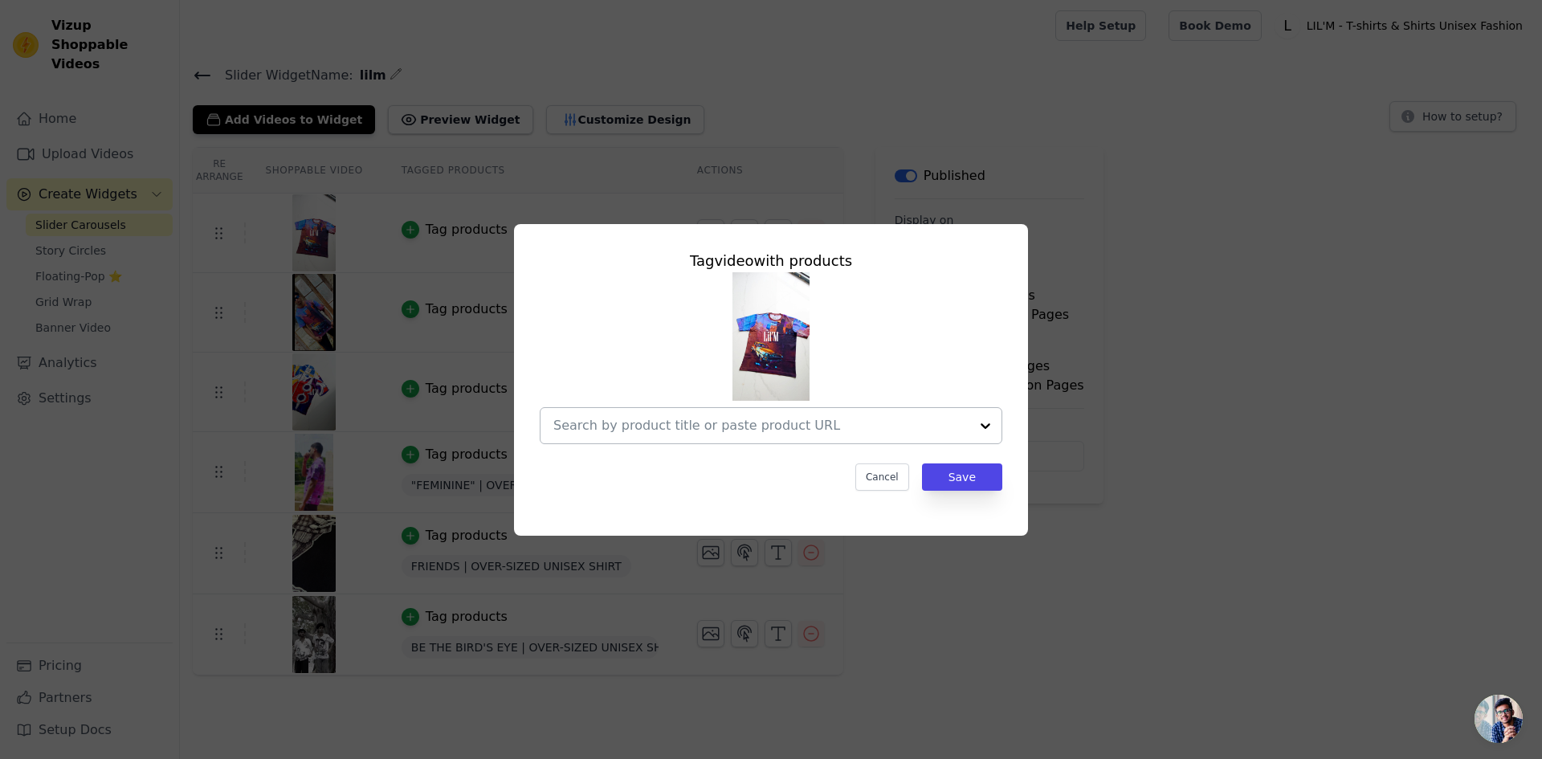
click at [925, 423] on input "text" at bounding box center [761, 425] width 416 height 19
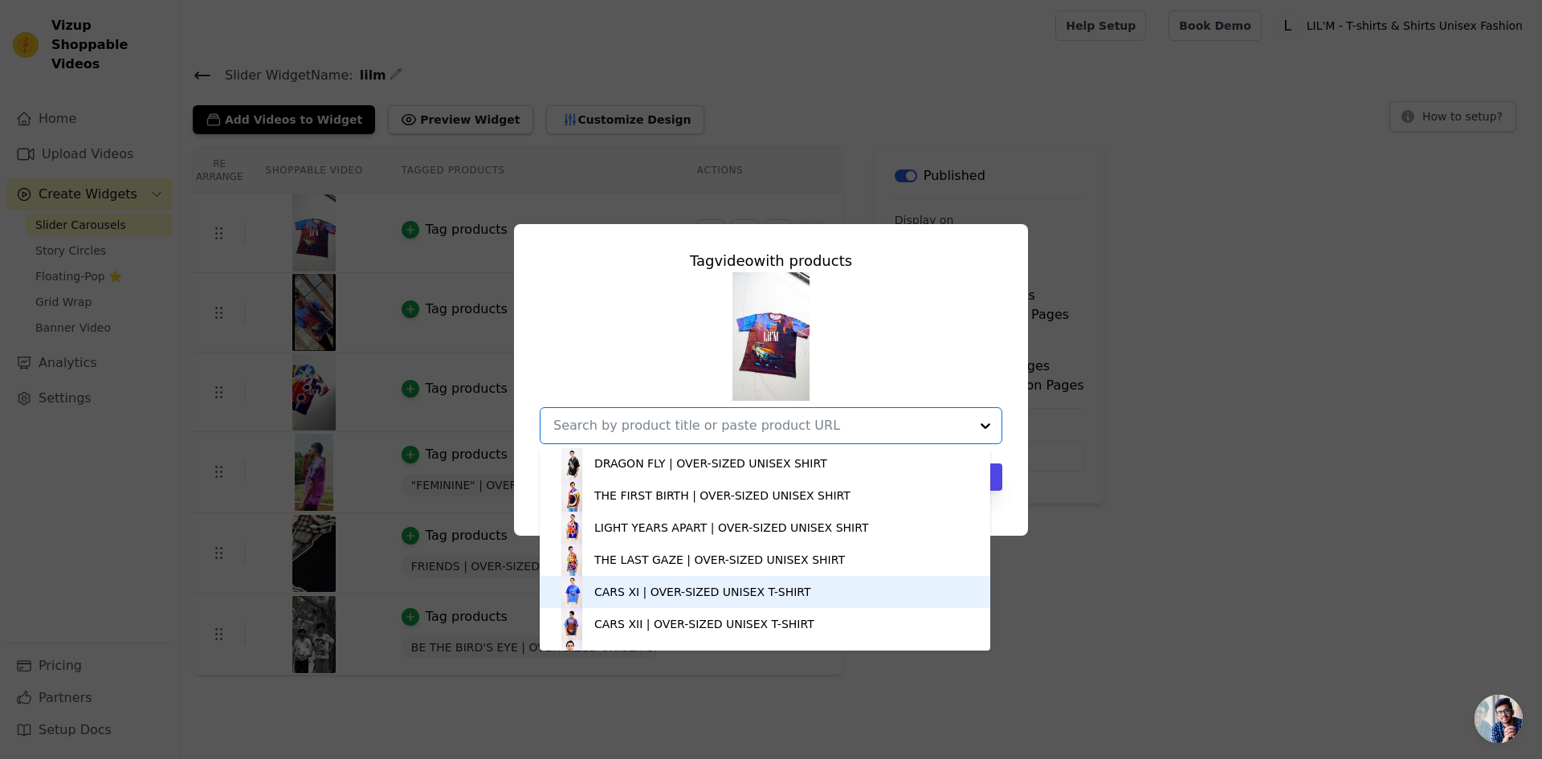
scroll to position [188, 0]
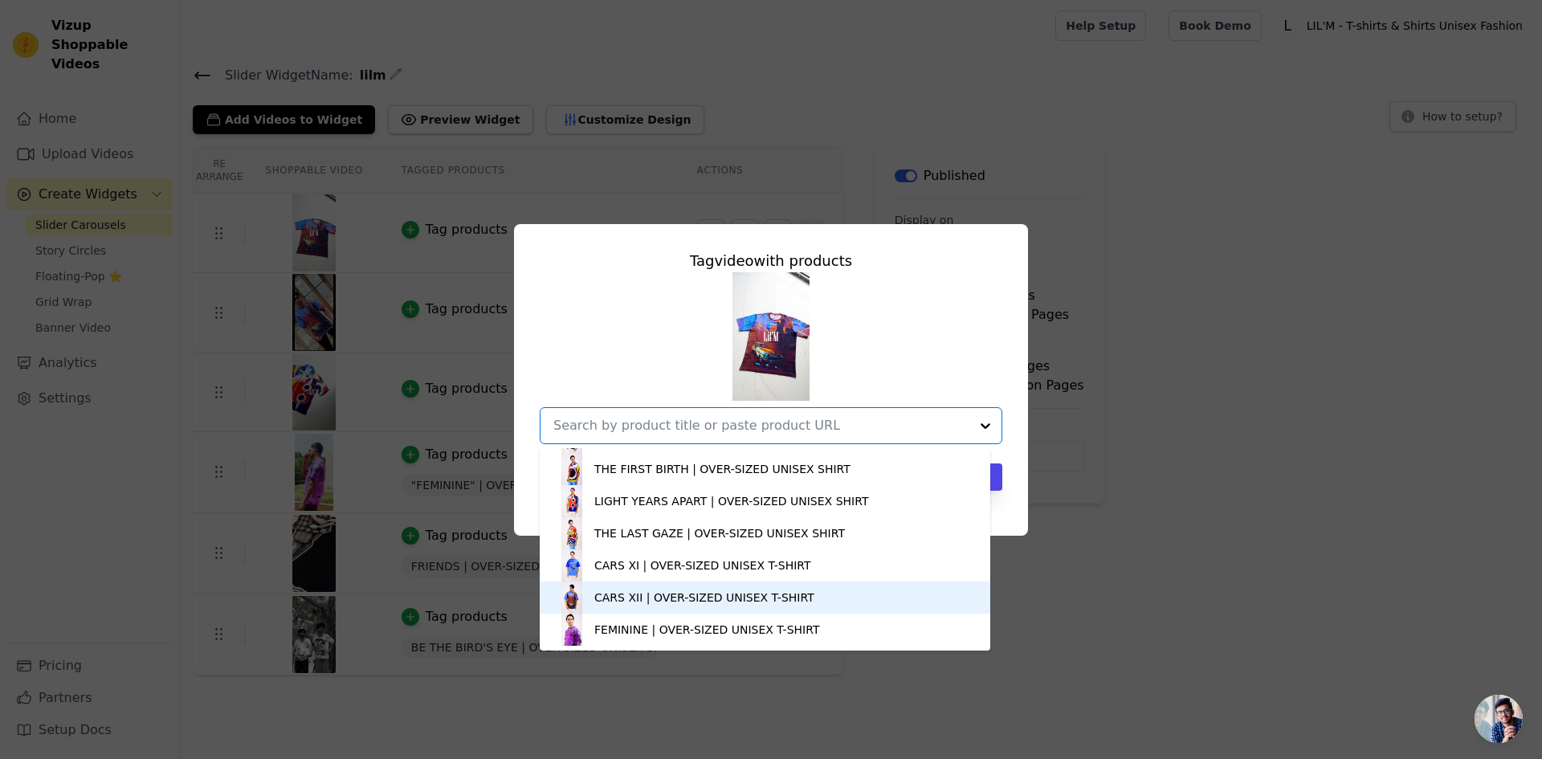
click at [750, 590] on div "CARS XII | OVER-SIZED UNISEX T-SHIRT" at bounding box center [704, 598] width 220 height 16
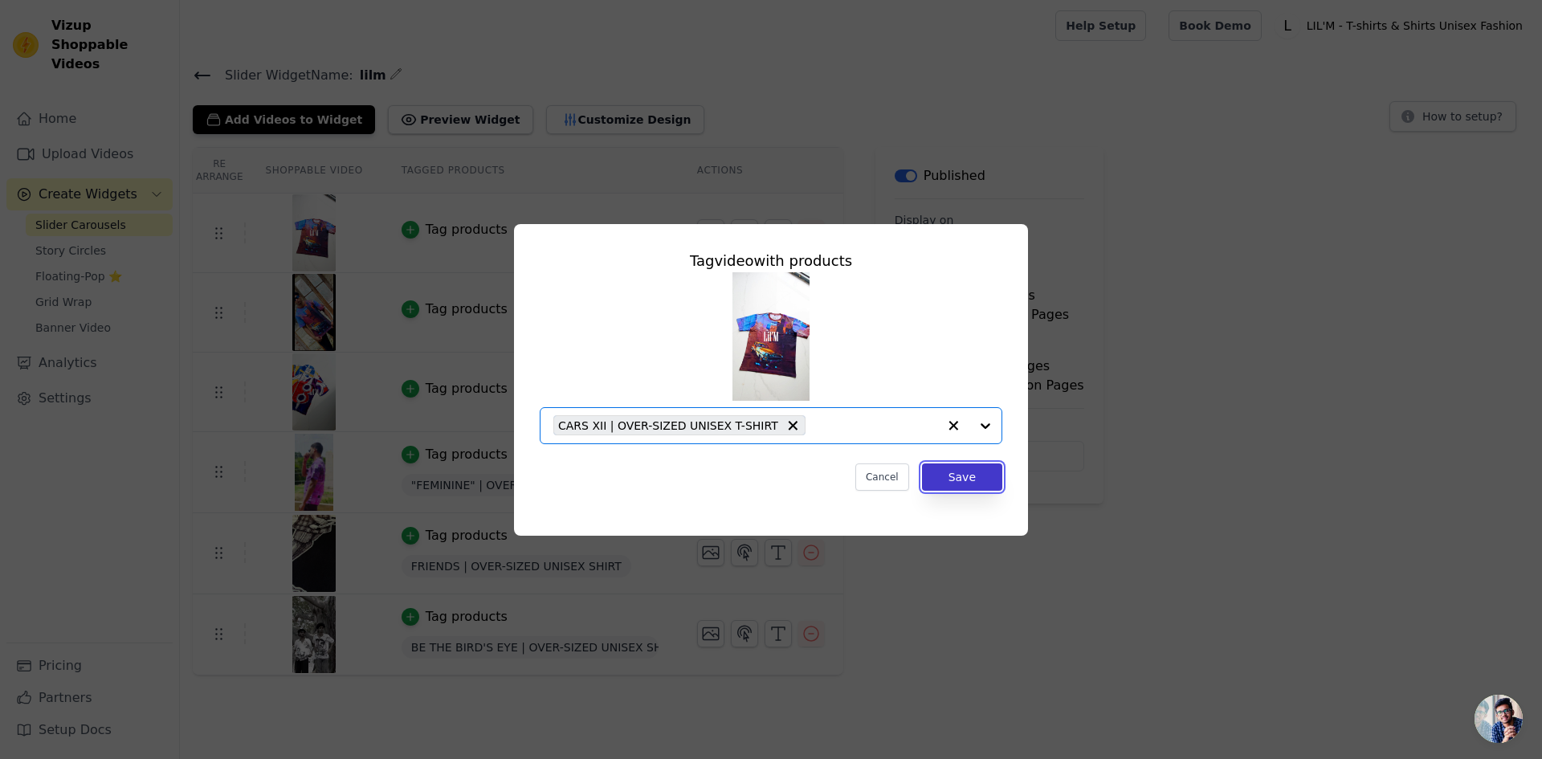
click at [976, 474] on button "Save" at bounding box center [962, 477] width 80 height 27
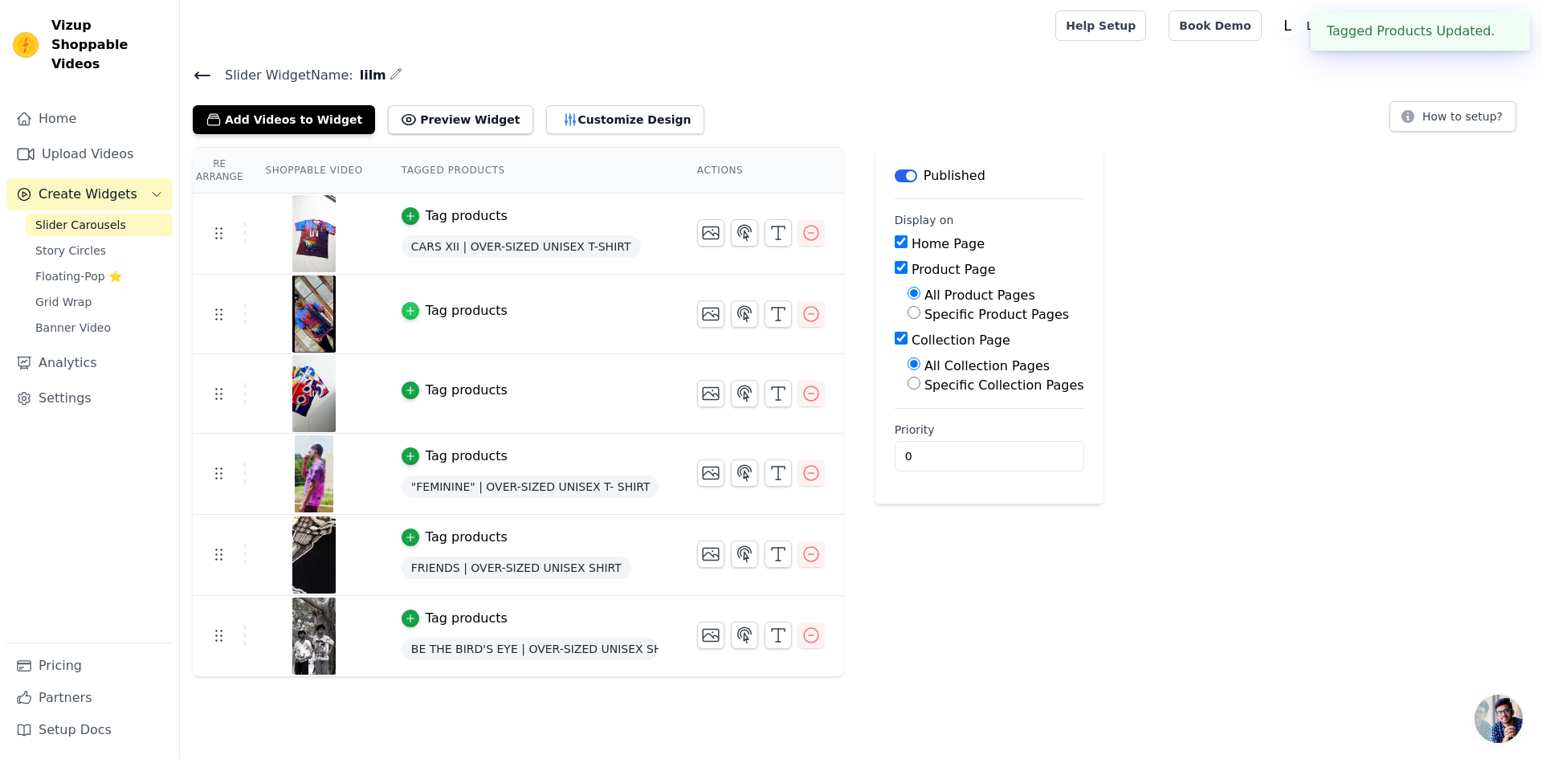
click at [402, 310] on div "button" at bounding box center [411, 311] width 18 height 18
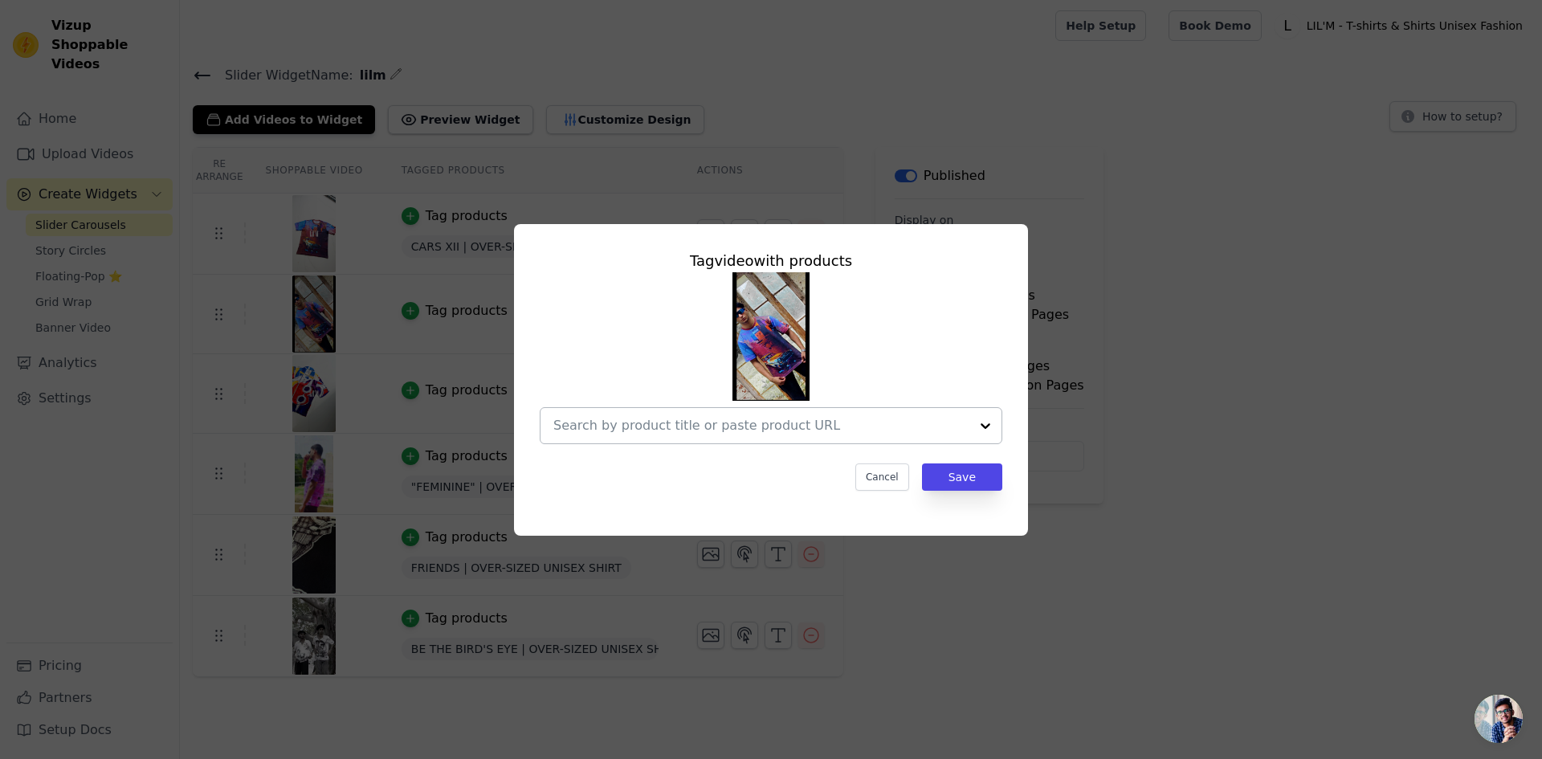
click at [833, 424] on input "text" at bounding box center [761, 425] width 416 height 19
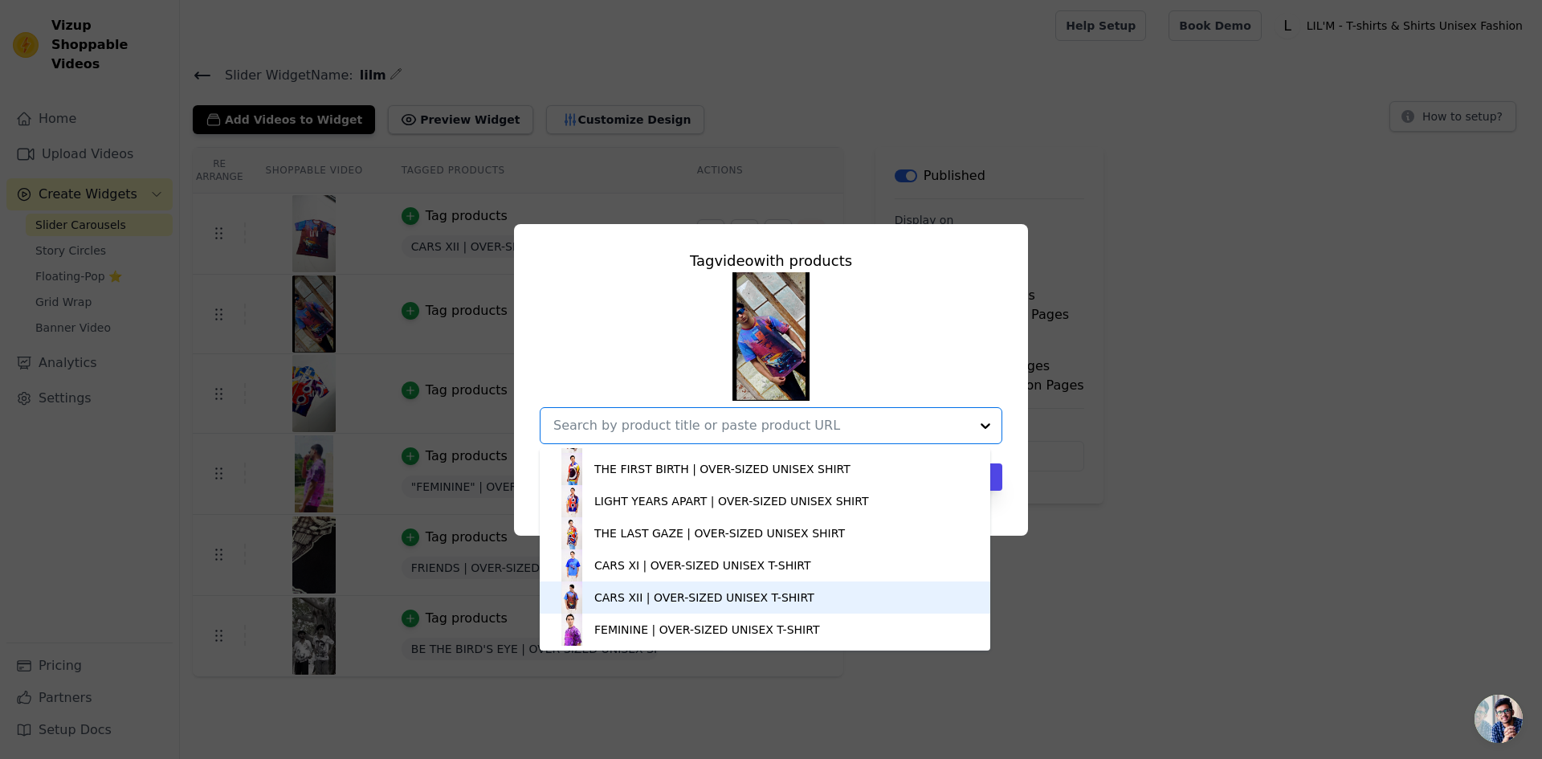
click at [774, 598] on div "CARS XII | OVER-SIZED UNISEX T-SHIRT" at bounding box center [704, 598] width 220 height 16
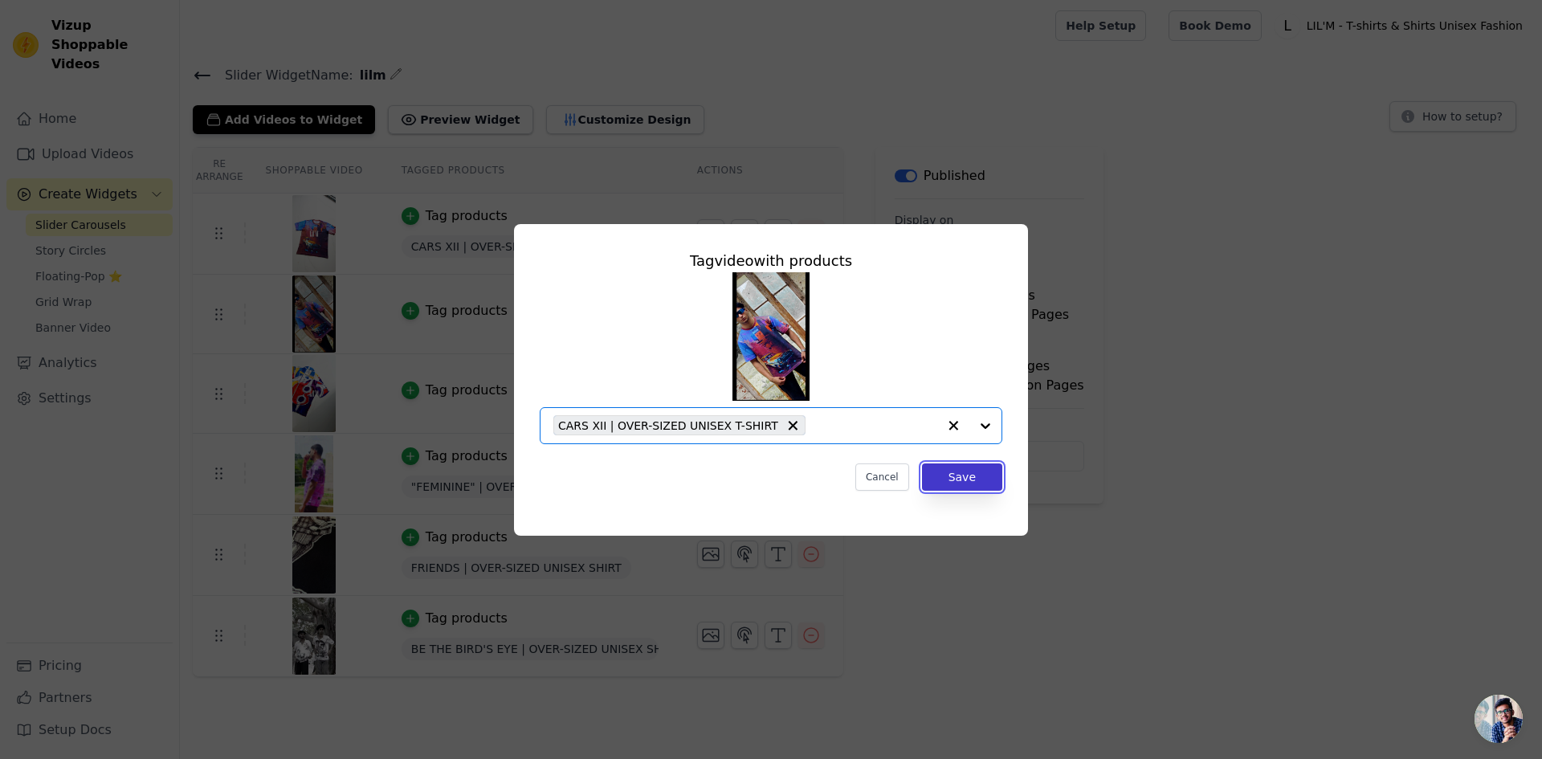
click at [973, 484] on button "Save" at bounding box center [962, 477] width 80 height 27
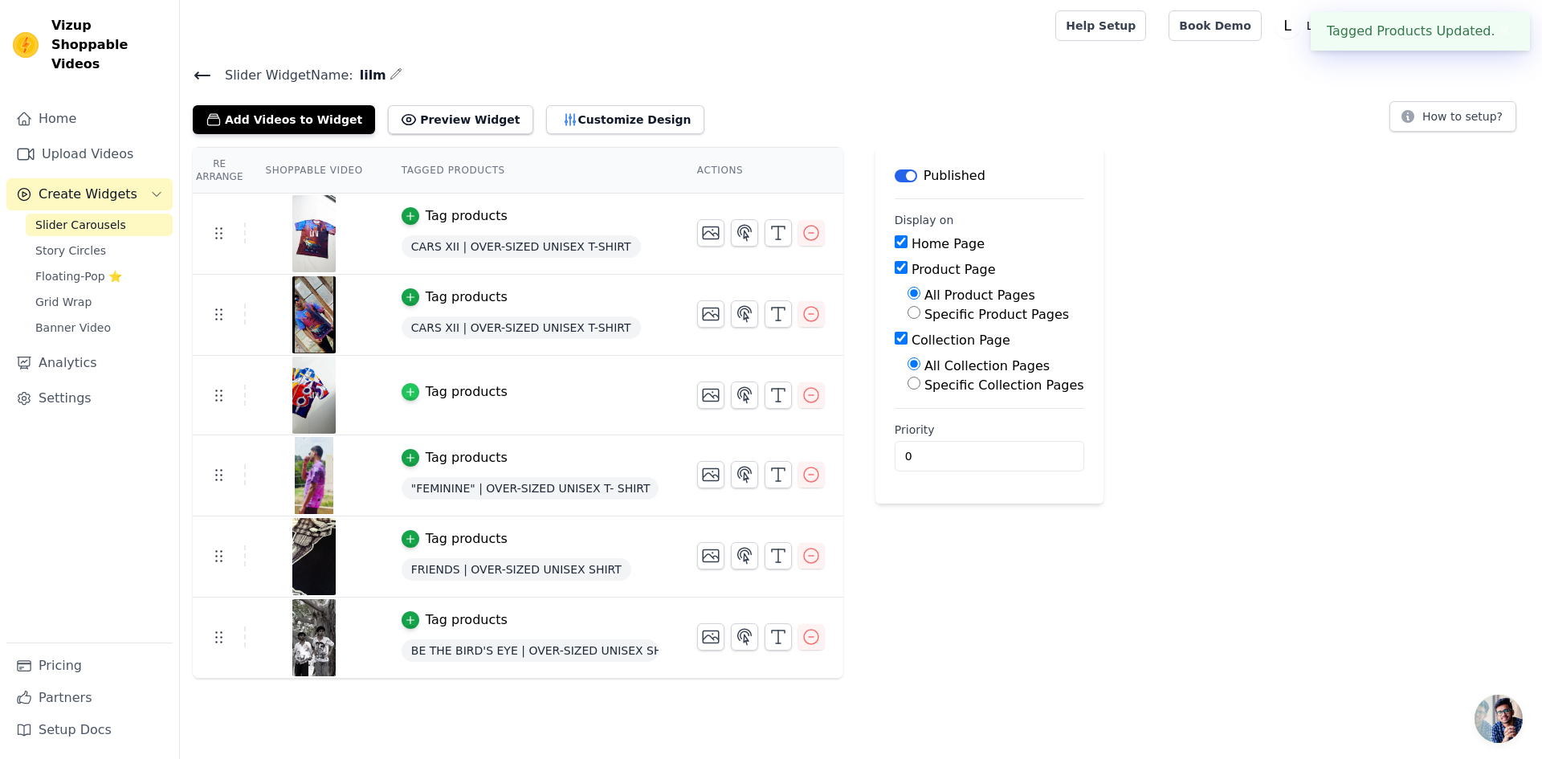
click at [405, 395] on icon "button" at bounding box center [410, 391] width 11 height 11
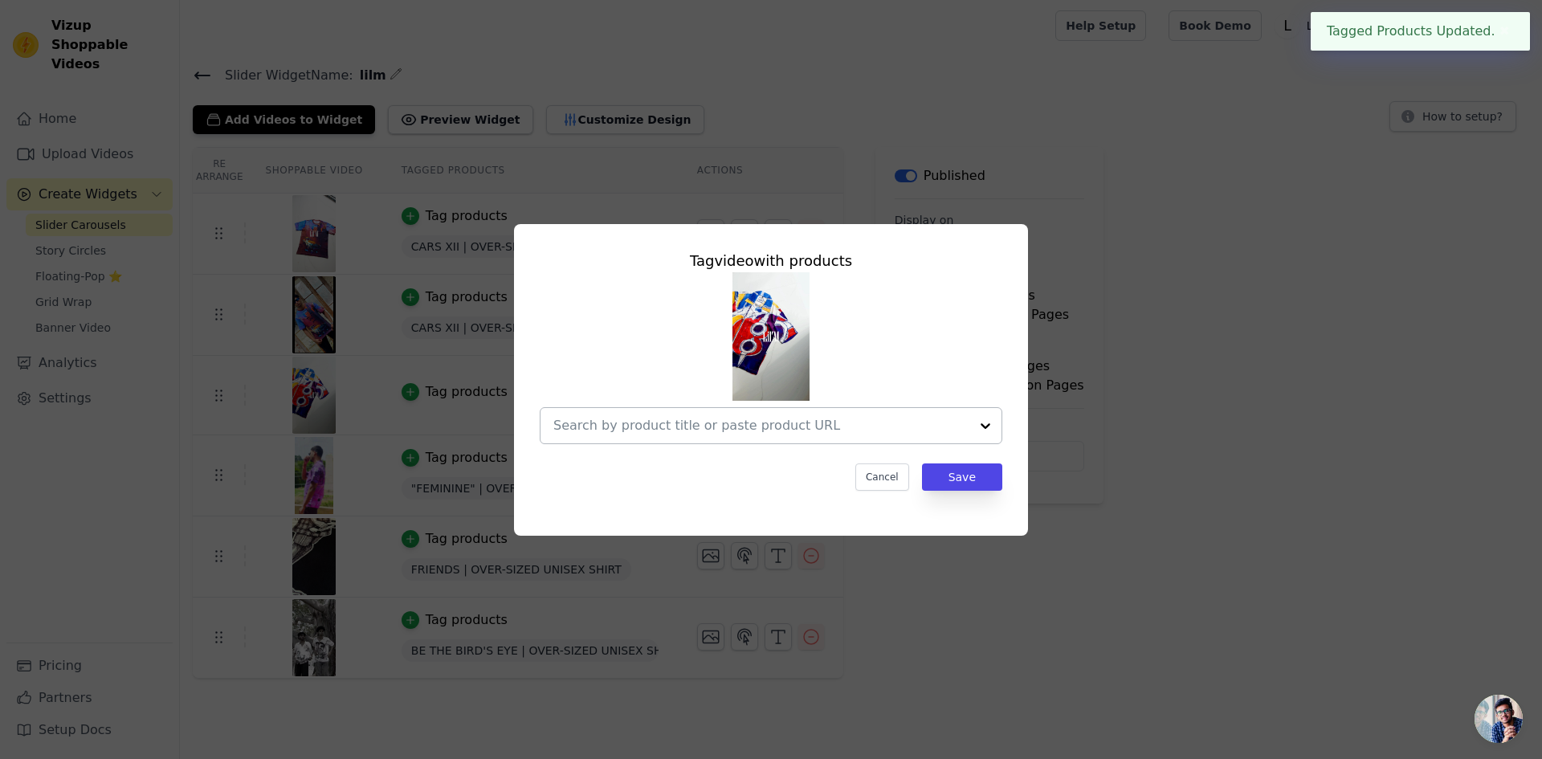
click at [710, 428] on input "text" at bounding box center [761, 425] width 416 height 19
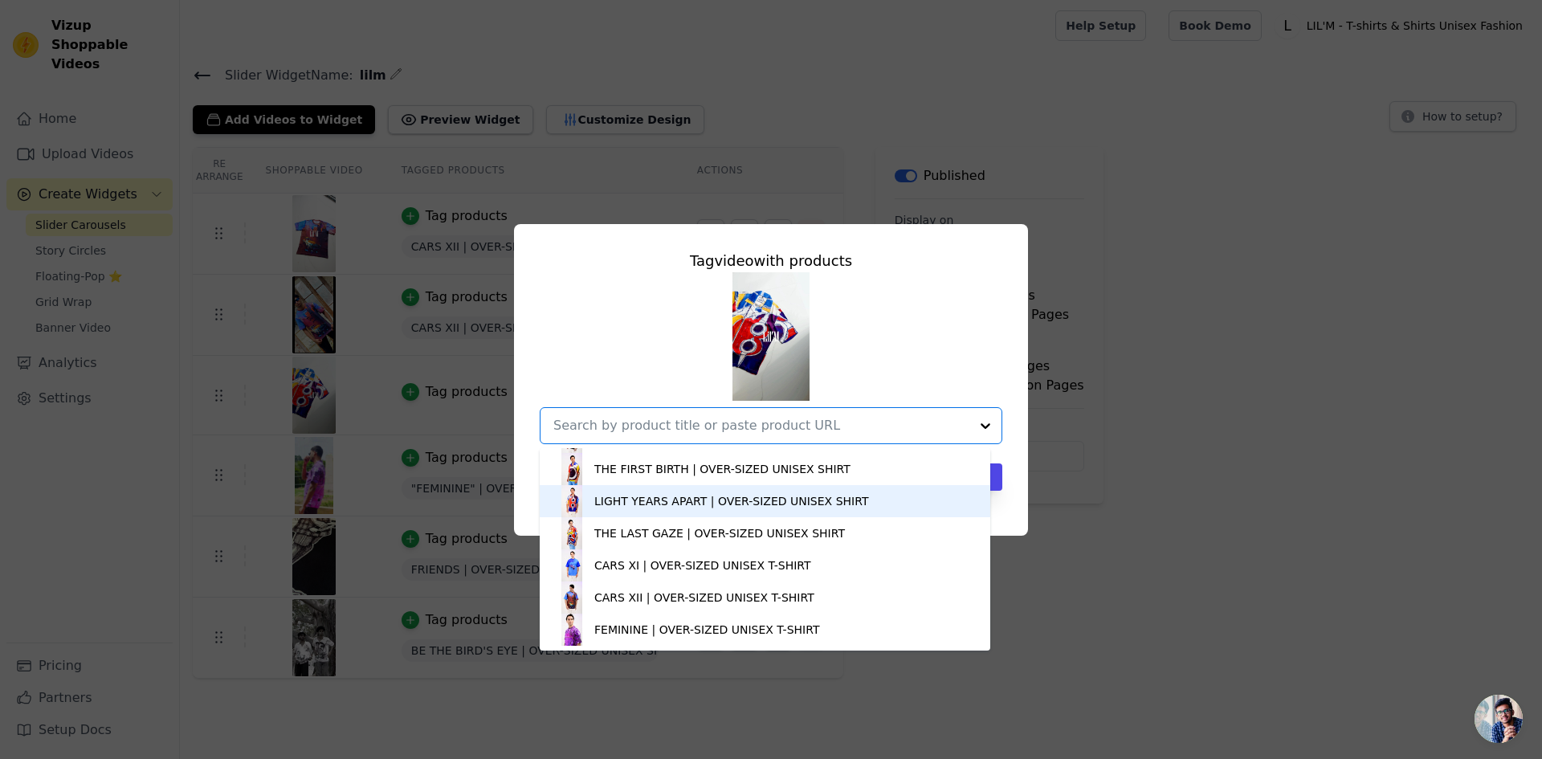
click at [651, 499] on div "LIGHT YEARS APART | OVER-SIZED UNISEX SHIRT" at bounding box center [731, 501] width 274 height 16
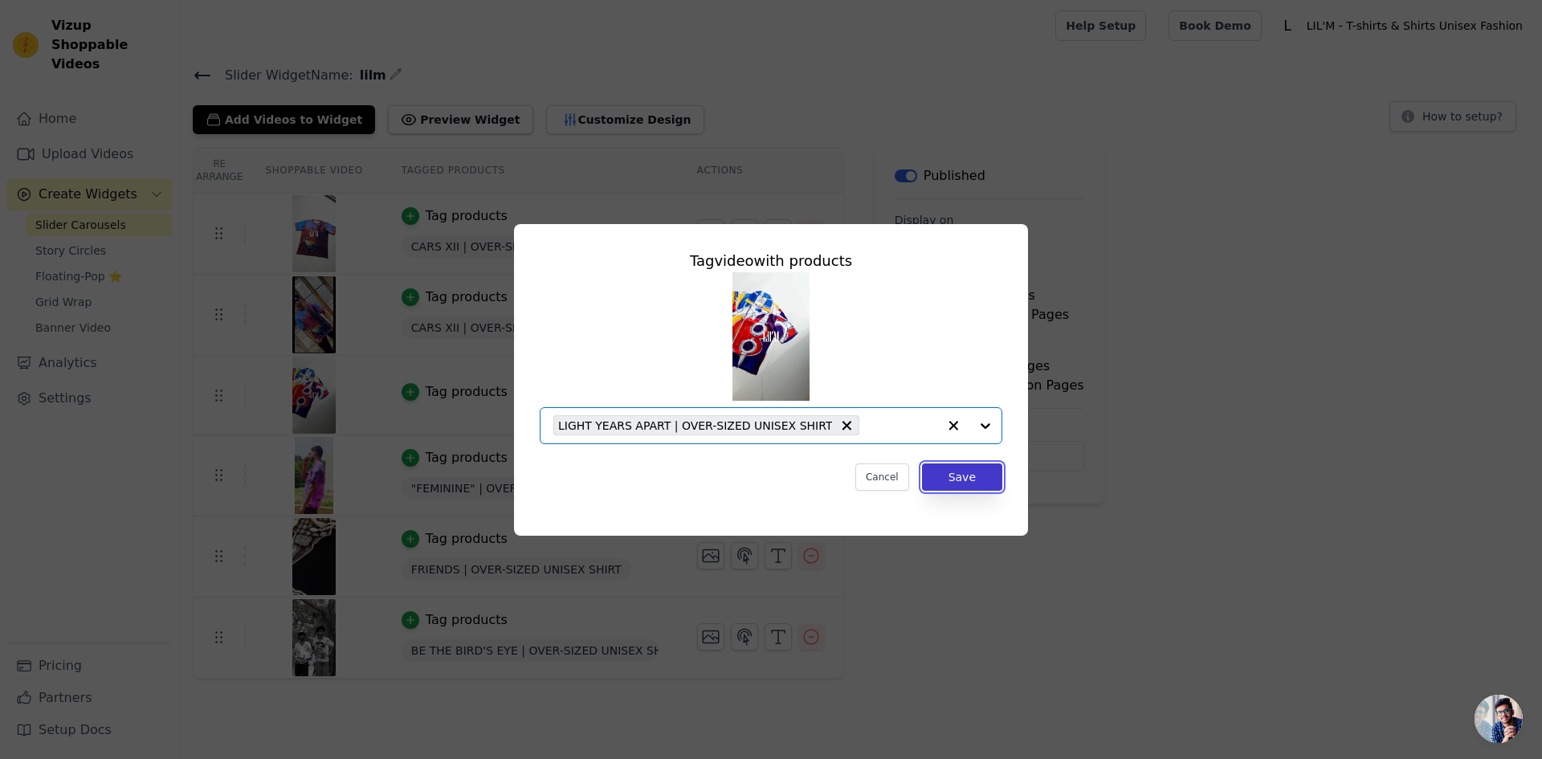
click at [983, 473] on button "Save" at bounding box center [962, 477] width 80 height 27
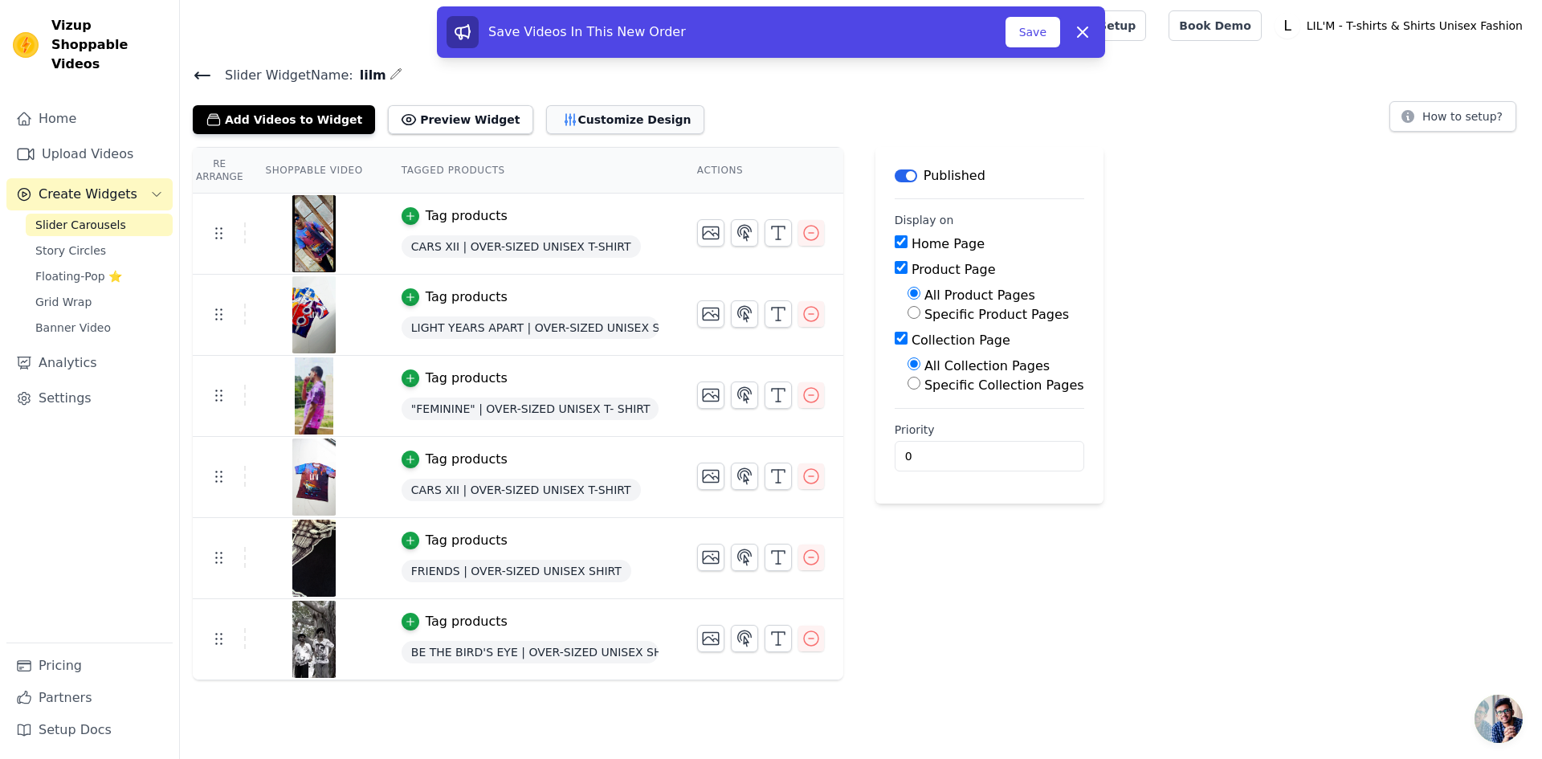
click at [570, 131] on button "Customize Design" at bounding box center [625, 119] width 158 height 29
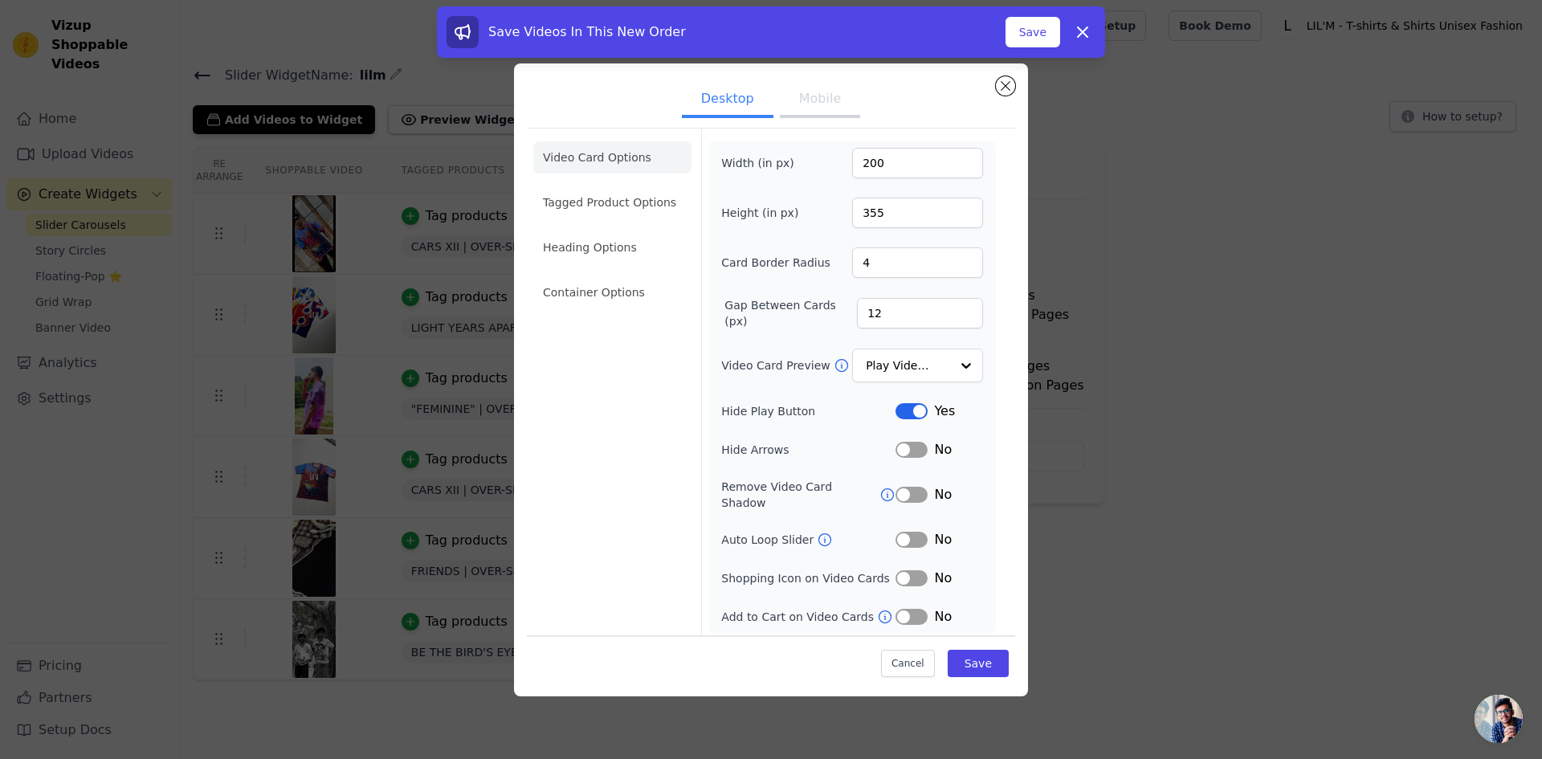
click at [794, 71] on div "Desktop Mobile Video Card Options Tagged Product Options Heading Options Contai…" at bounding box center [771, 379] width 514 height 633
click at [614, 216] on li "Tagged Product Options" at bounding box center [612, 202] width 158 height 32
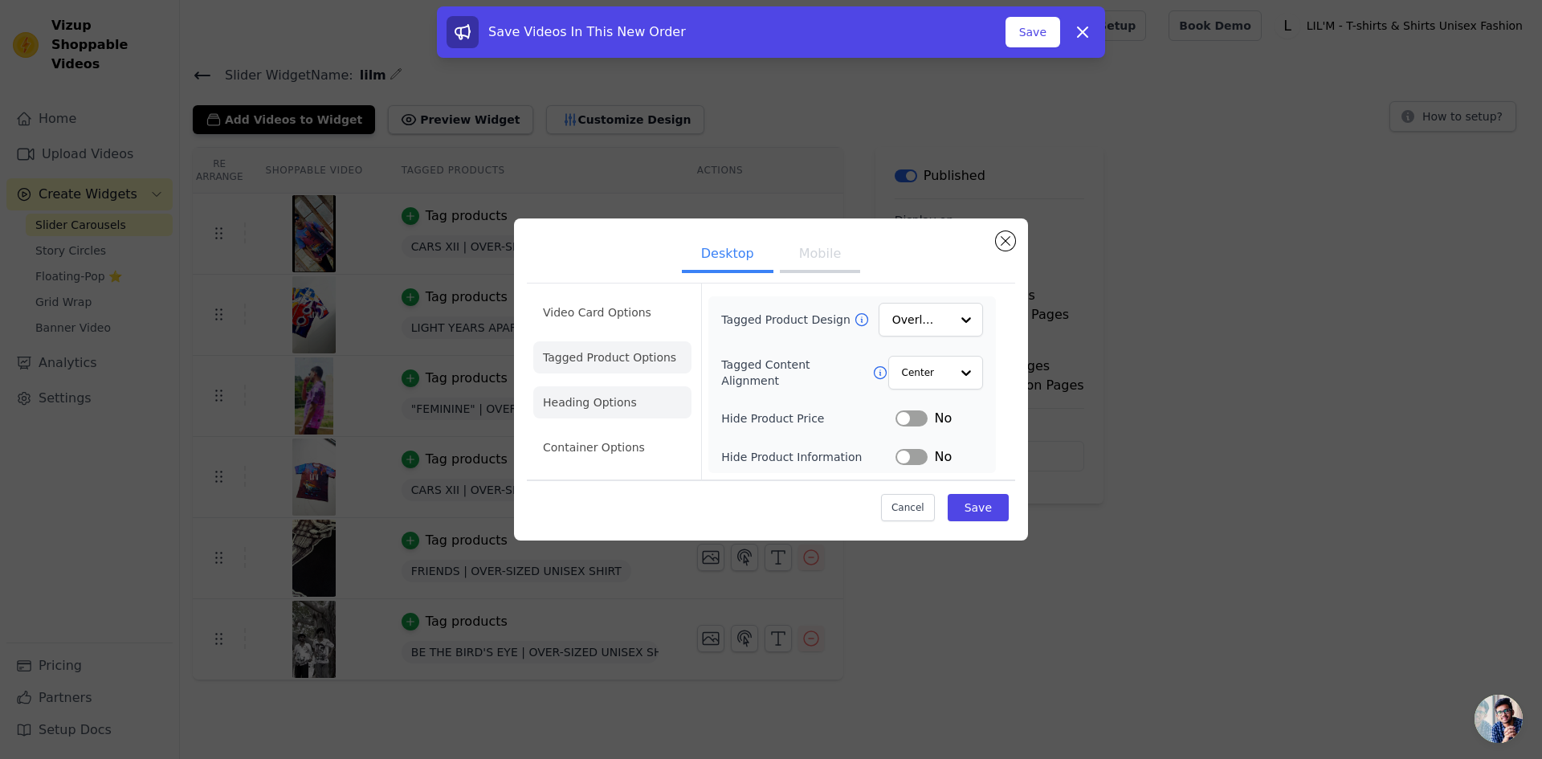
click at [626, 413] on li "Heading Options" at bounding box center [612, 402] width 158 height 32
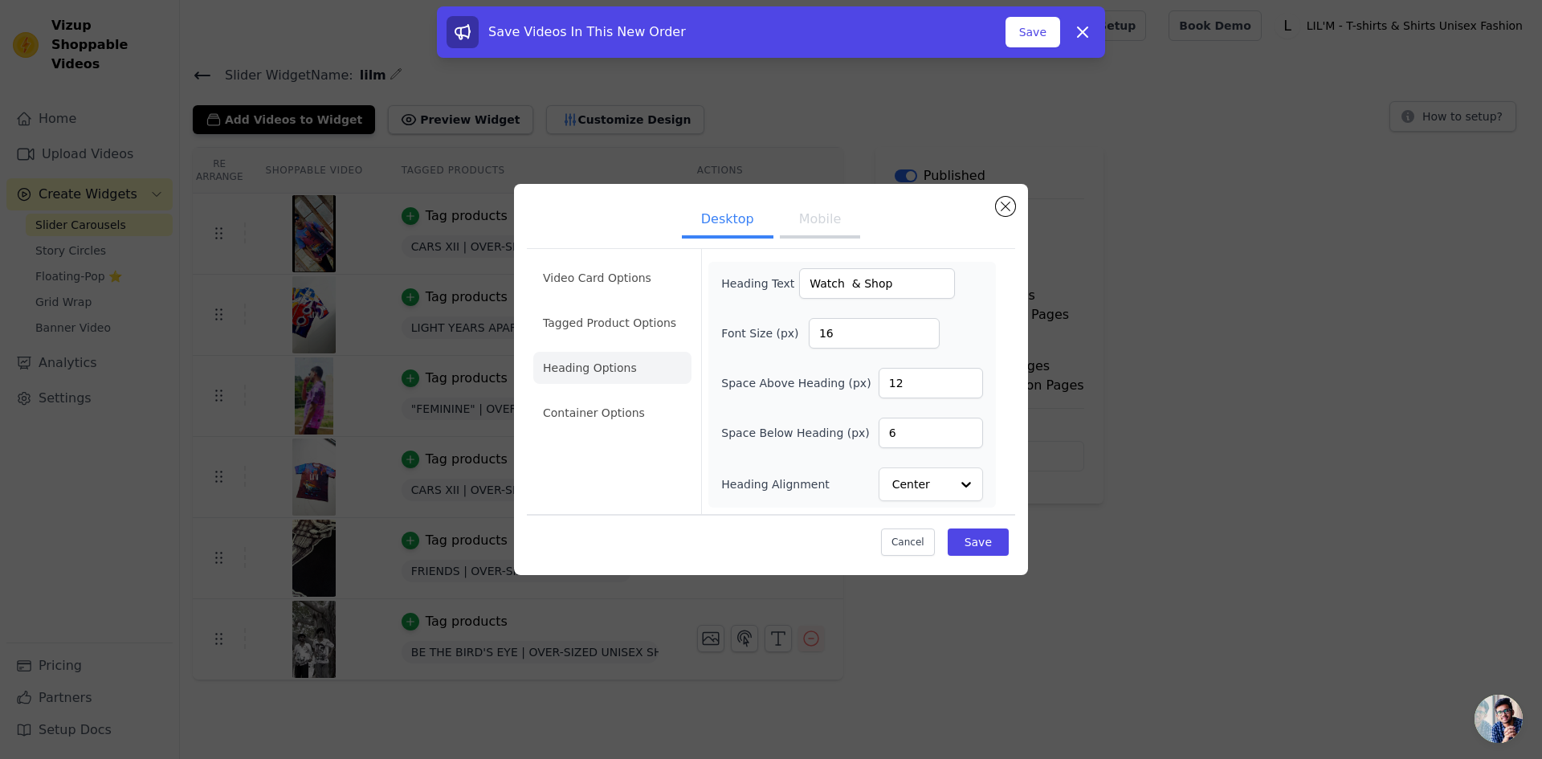
click at [575, 394] on ul "Video Card Options Tagged Product Options Heading Options Container Options" at bounding box center [612, 345] width 158 height 180
click at [583, 415] on li "Container Options" at bounding box center [612, 413] width 158 height 32
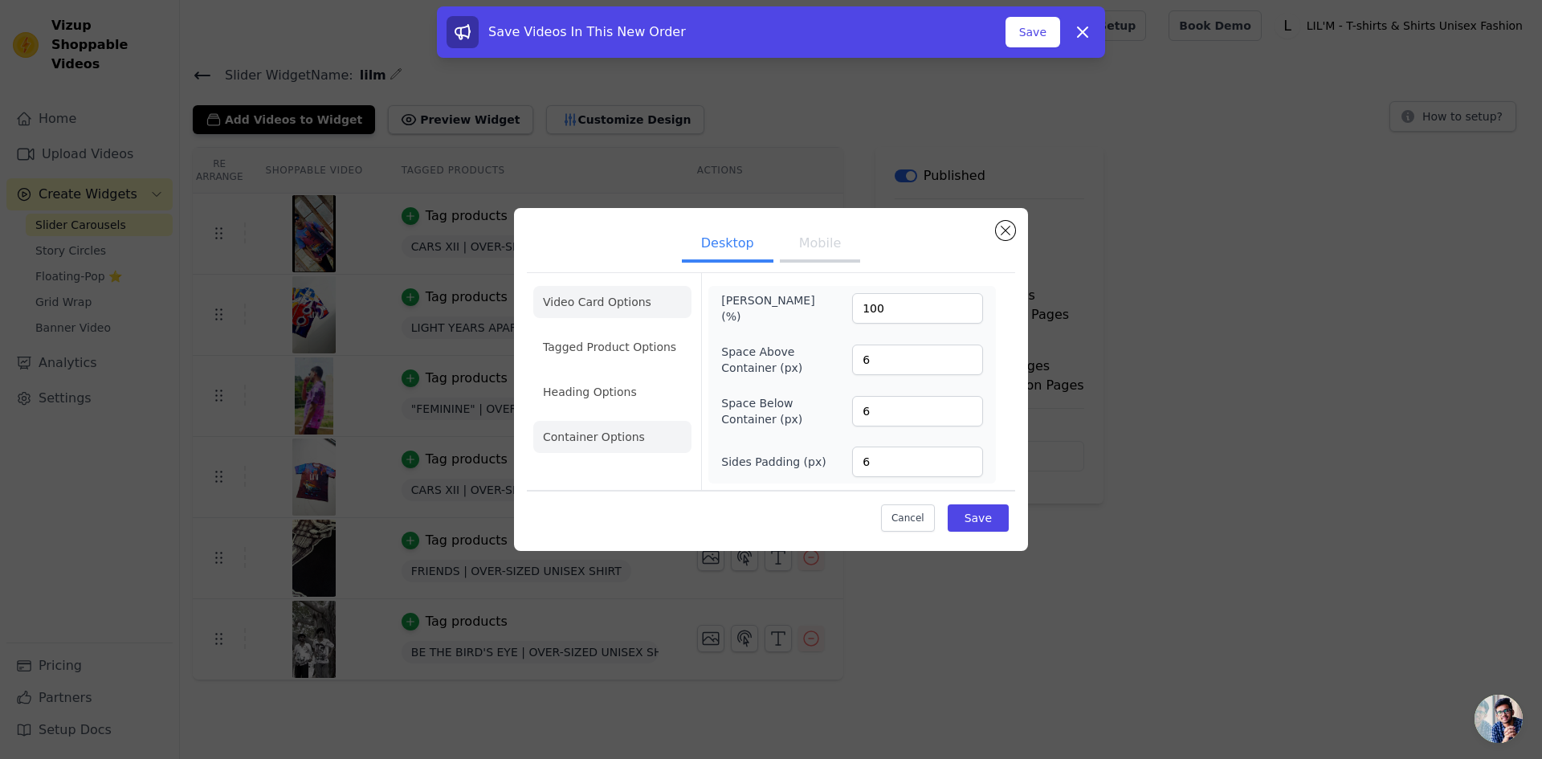
click at [575, 308] on li "Video Card Options" at bounding box center [612, 302] width 158 height 32
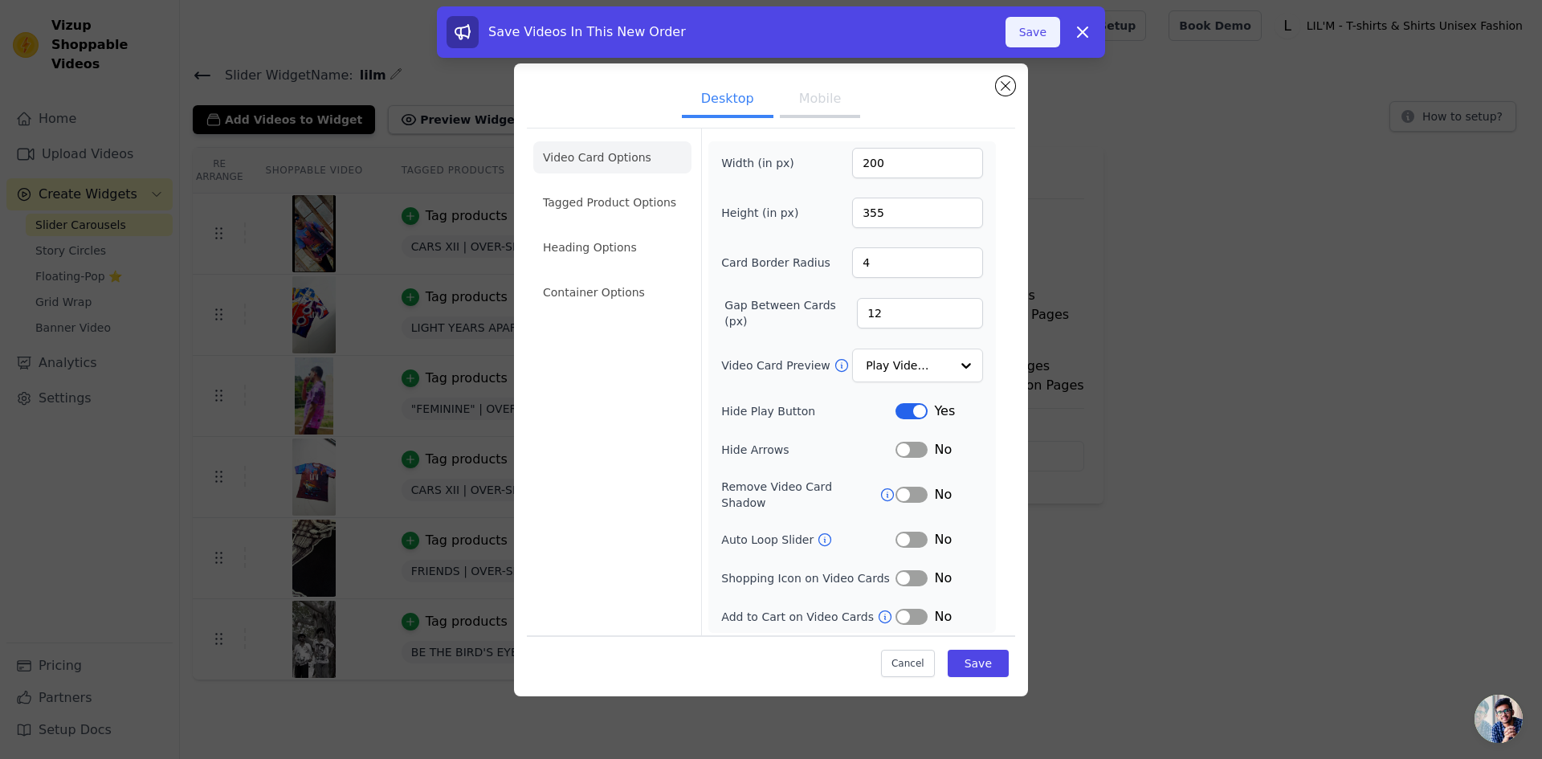
click at [1027, 20] on button "Save" at bounding box center [1033, 32] width 55 height 31
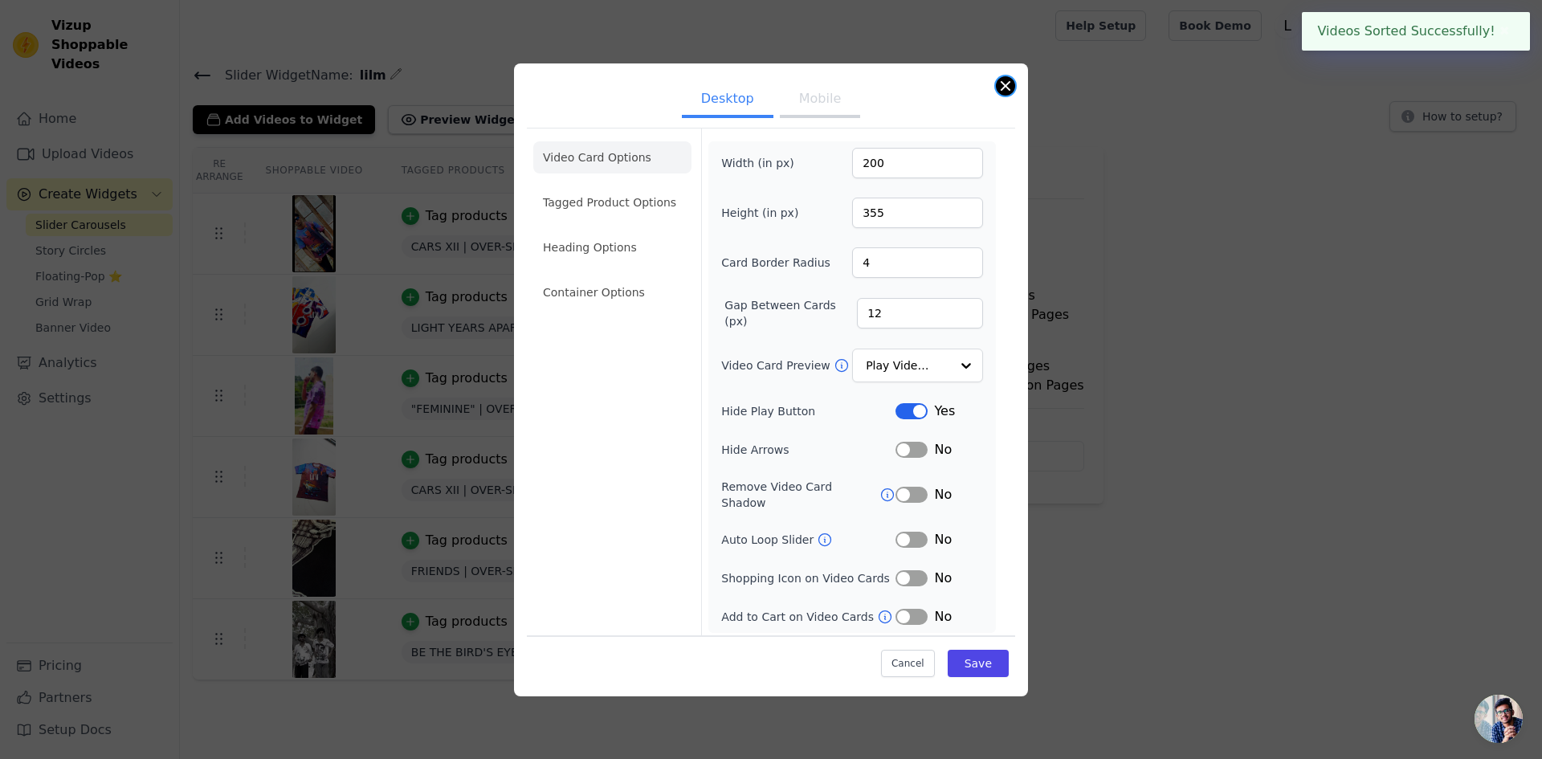
click at [1007, 94] on button "Close modal" at bounding box center [1005, 85] width 19 height 19
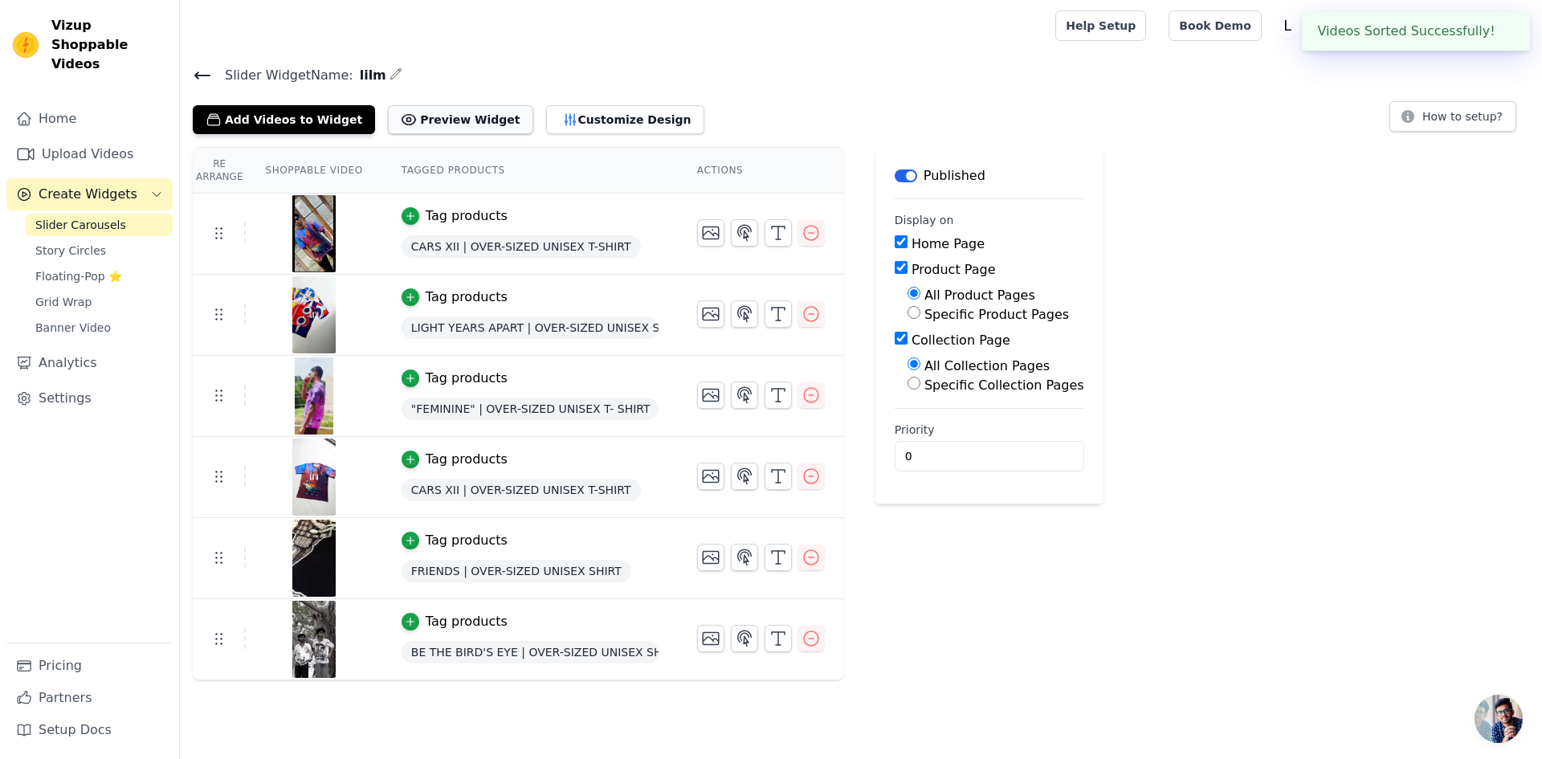
click at [419, 110] on button "Preview Widget" at bounding box center [460, 119] width 145 height 29
click at [195, 68] on icon at bounding box center [202, 75] width 19 height 19
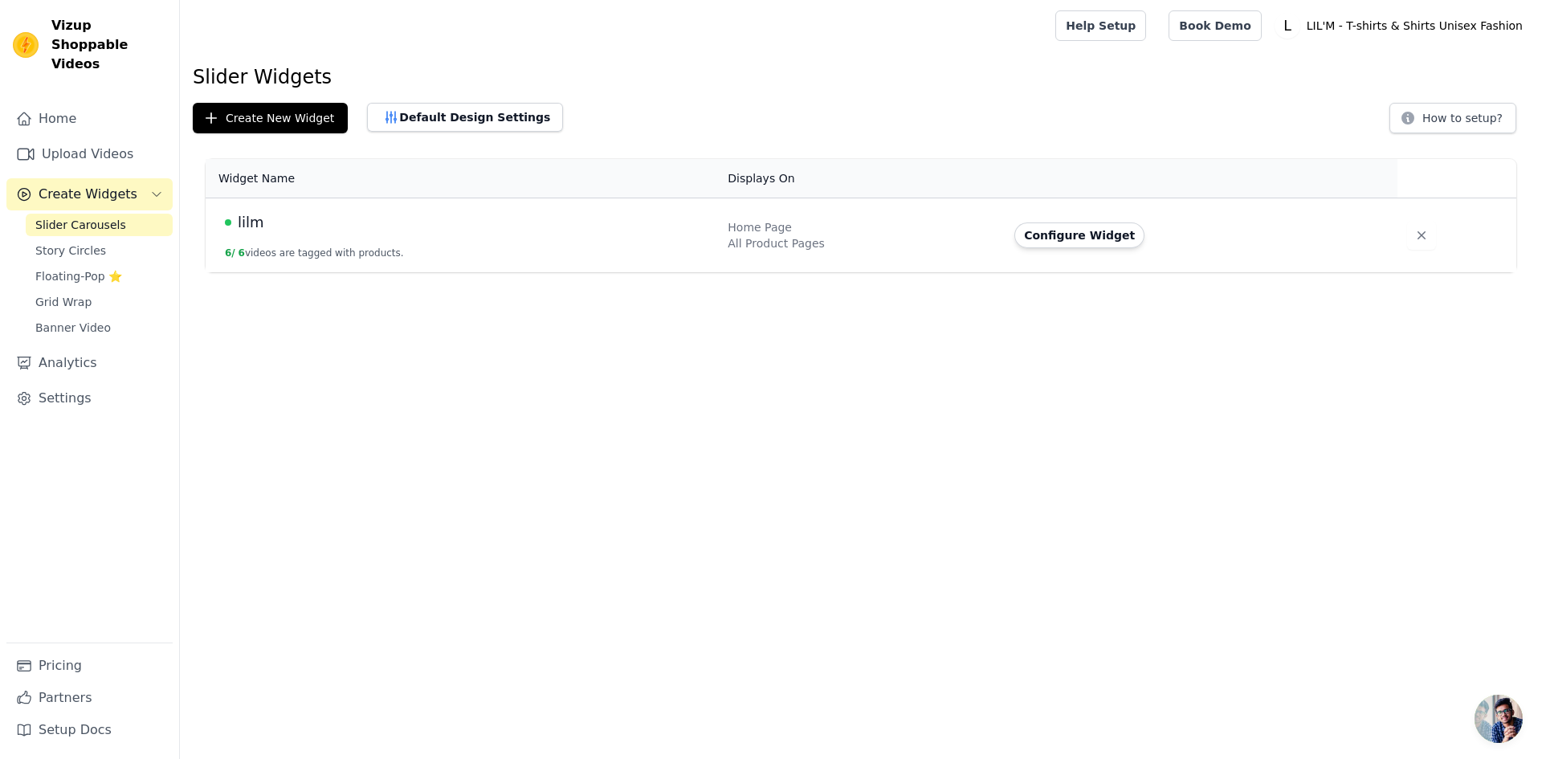
drag, startPoint x: 1299, startPoint y: 247, endPoint x: 1157, endPoint y: 213, distance: 146.3
click at [1288, 239] on div "Configure Widget" at bounding box center [1197, 236] width 364 height 26
click at [1077, 238] on button "Configure Widget" at bounding box center [1080, 236] width 130 height 26
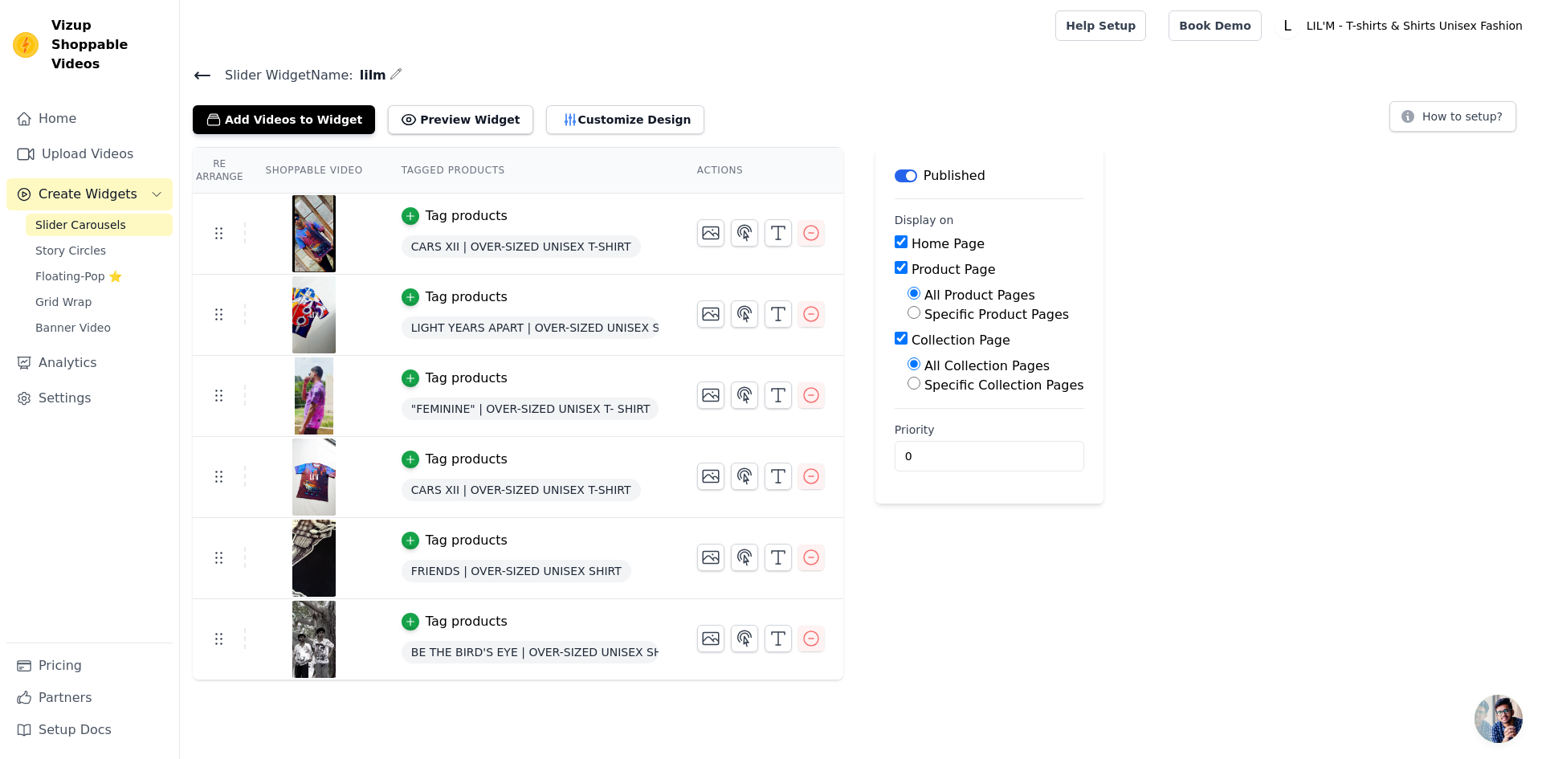
click at [426, 215] on div "Tag products" at bounding box center [467, 215] width 82 height 19
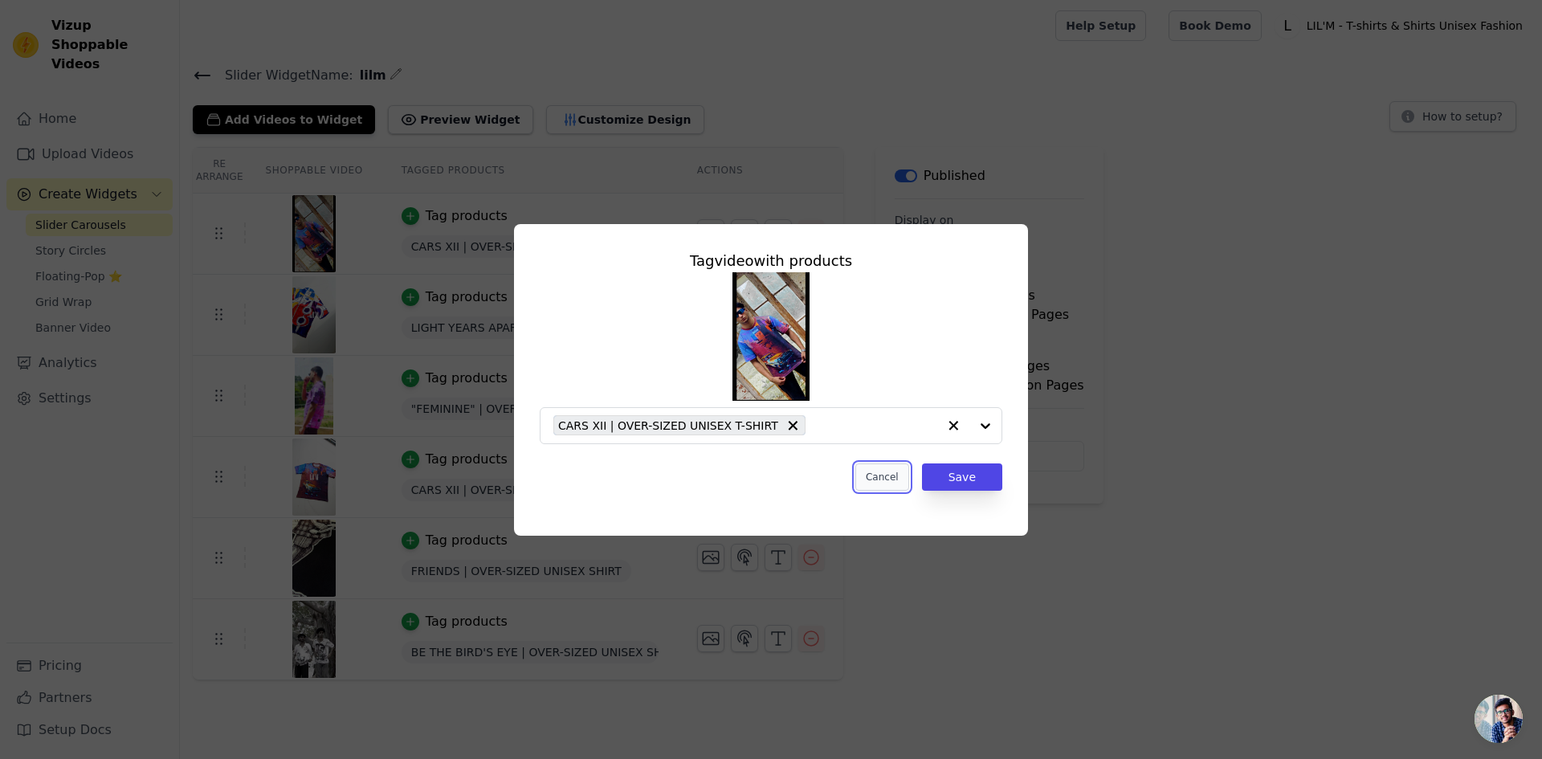
click at [907, 480] on button "Cancel" at bounding box center [883, 477] width 54 height 27
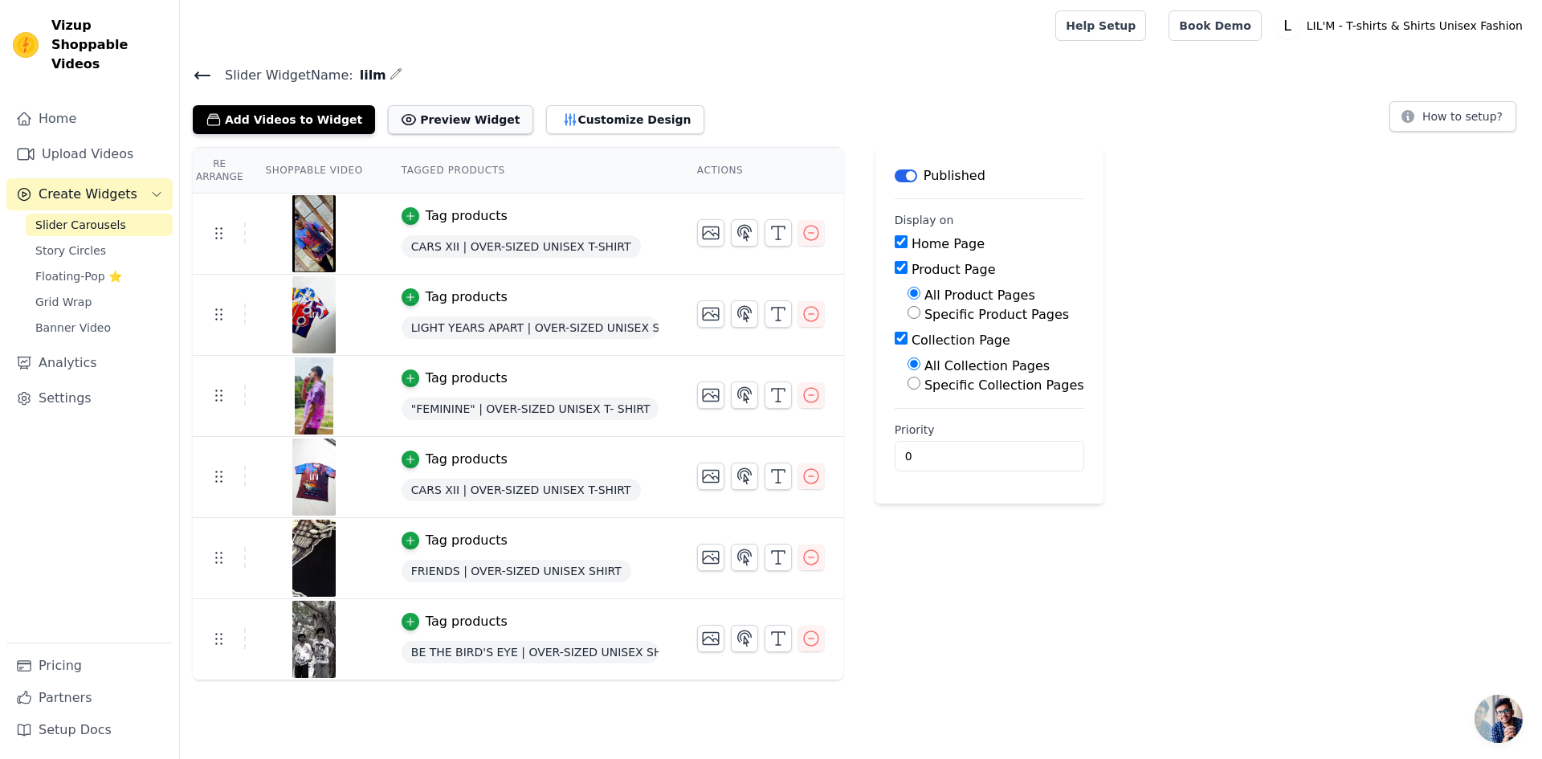
click at [438, 114] on button "Preview Widget" at bounding box center [460, 119] width 145 height 29
click at [196, 71] on icon at bounding box center [202, 75] width 19 height 19
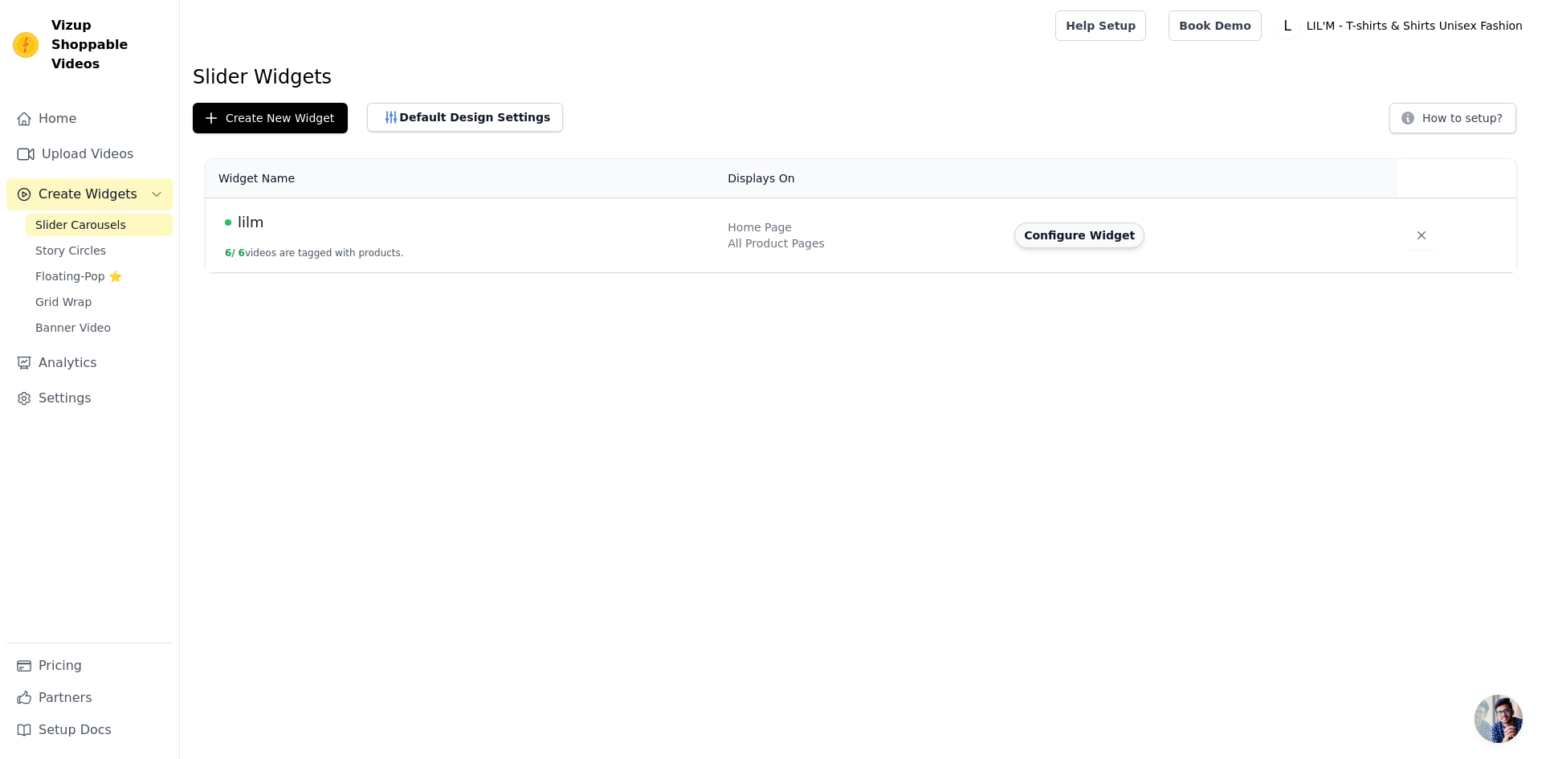
click at [1067, 231] on button "Configure Widget" at bounding box center [1080, 236] width 130 height 26
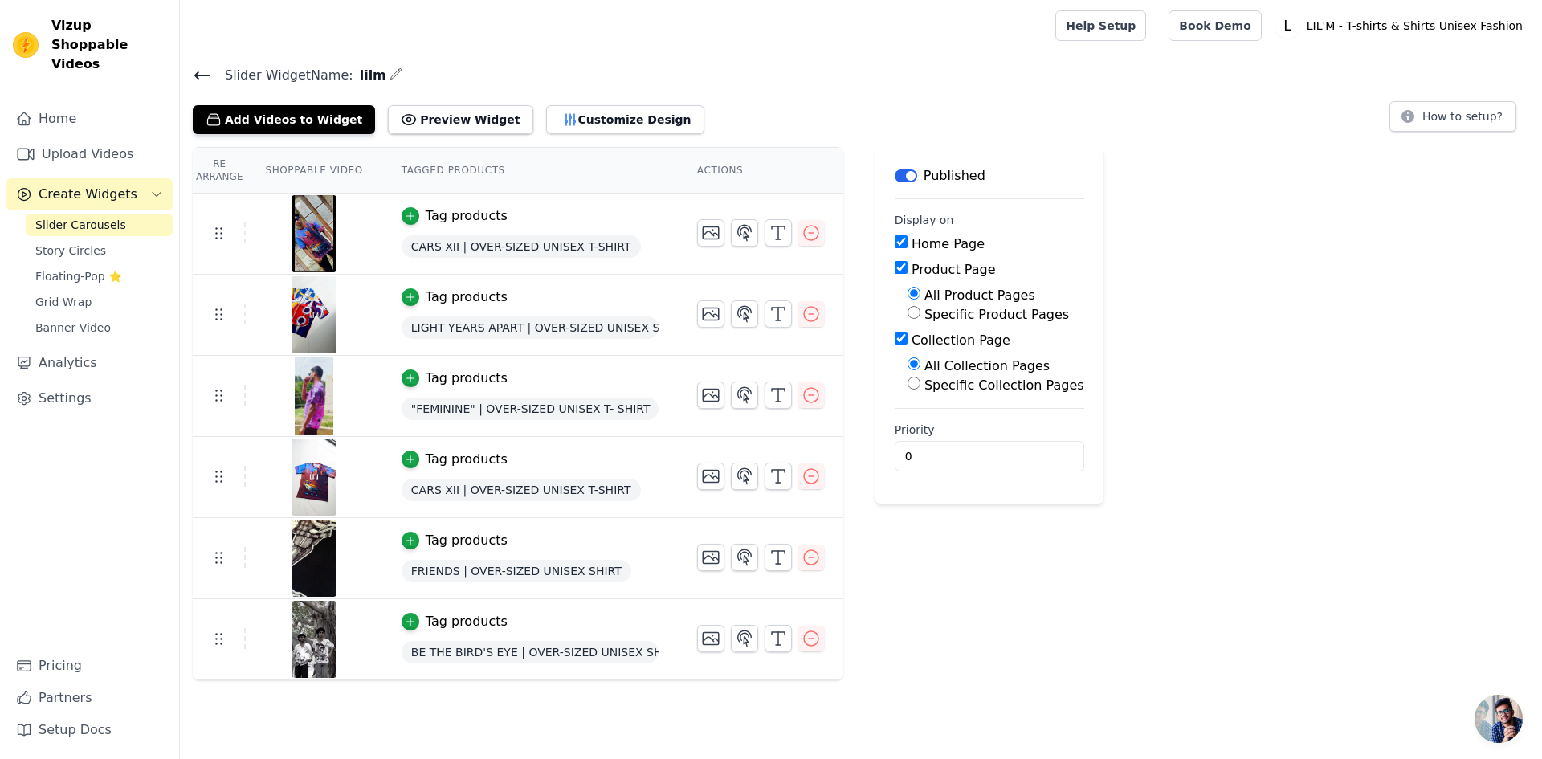
click at [208, 85] on div "Slider Widget Name: lilm Add Videos to Widget Preview Widget Customize Design H…" at bounding box center [861, 99] width 1362 height 70
click at [198, 72] on icon at bounding box center [202, 75] width 14 height 6
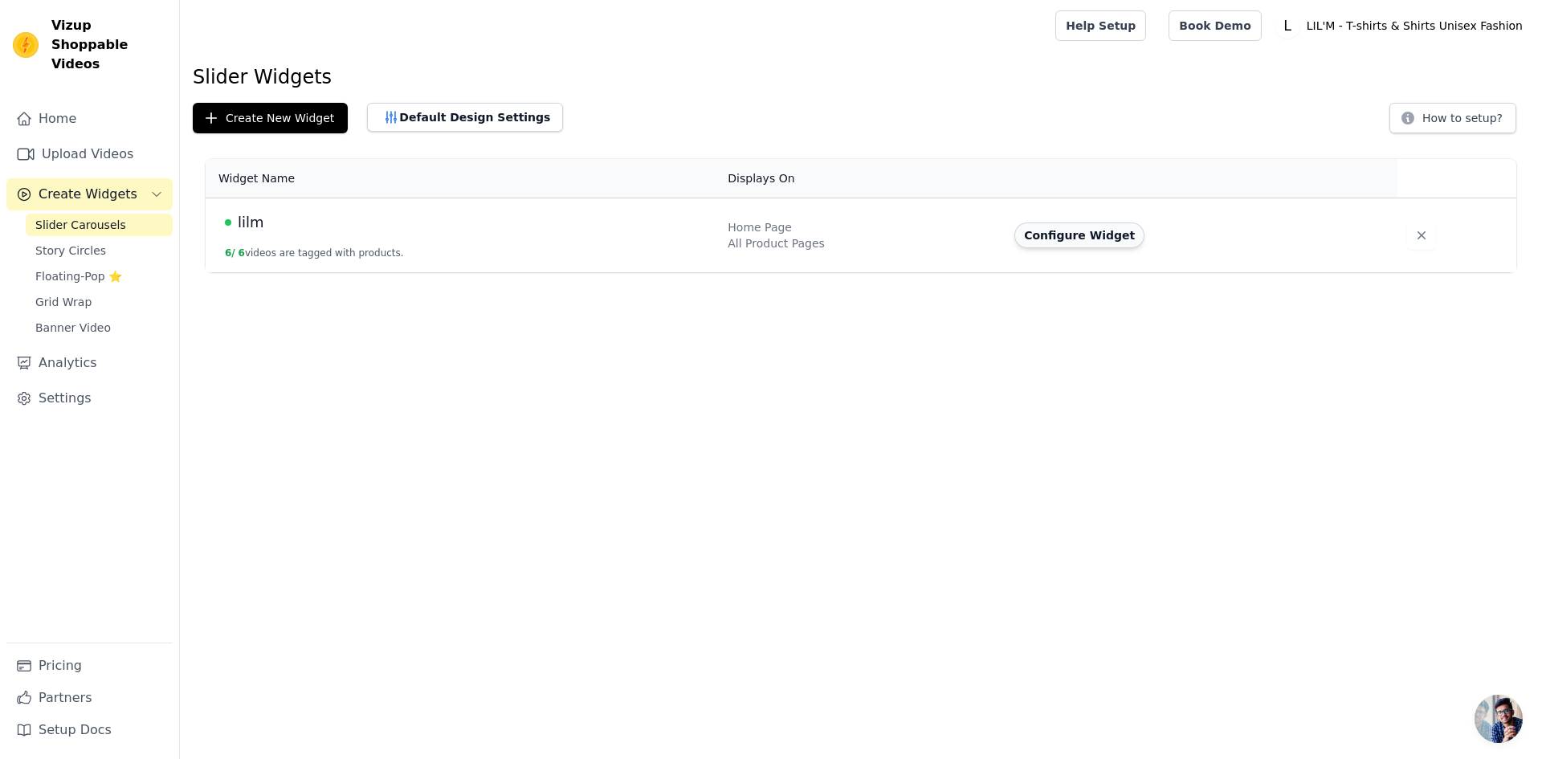
click at [1068, 223] on button "Configure Widget" at bounding box center [1080, 236] width 130 height 26
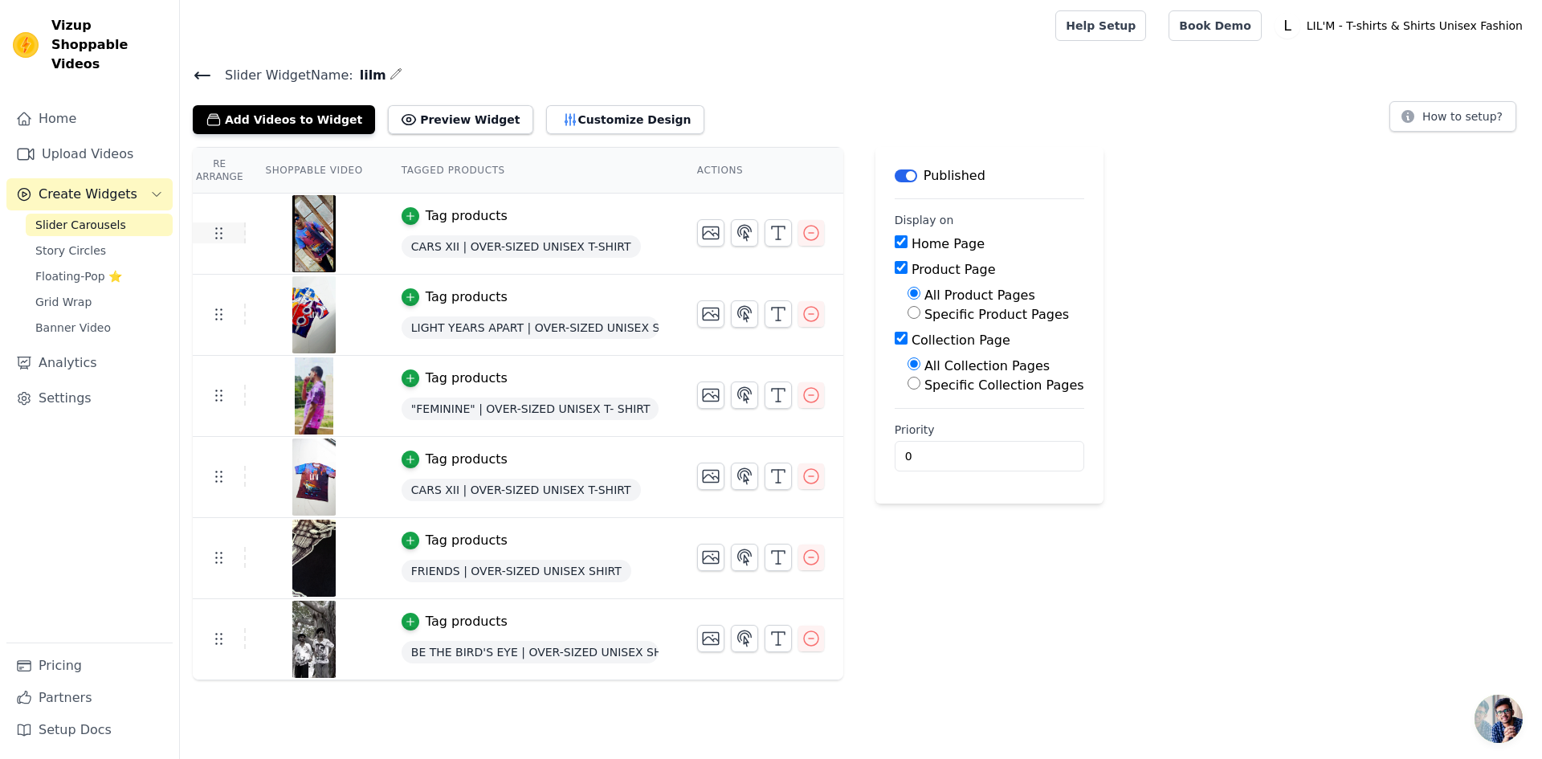
click at [221, 233] on use at bounding box center [219, 233] width 6 height 11
